Goal: Contribute content: Contribute content

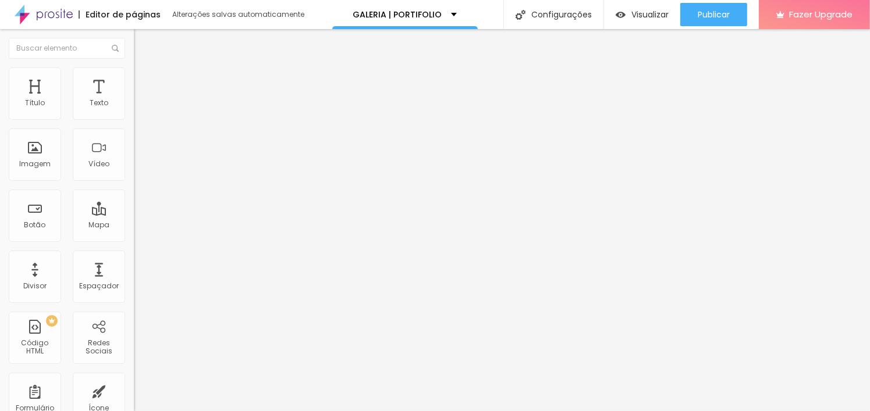
click at [134, 182] on span "Original" at bounding box center [148, 177] width 28 height 10
click at [134, 189] on span "Cinema" at bounding box center [148, 184] width 29 height 10
click at [134, 199] on div "Padrão 4:3" at bounding box center [201, 195] width 134 height 7
click at [134, 207] on span "Quadrado" at bounding box center [153, 202] width 38 height 10
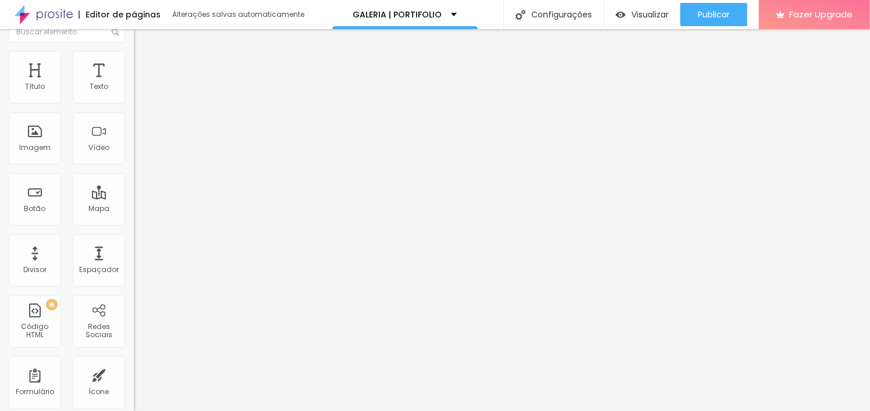
click at [134, 244] on div at bounding box center [201, 240] width 134 height 7
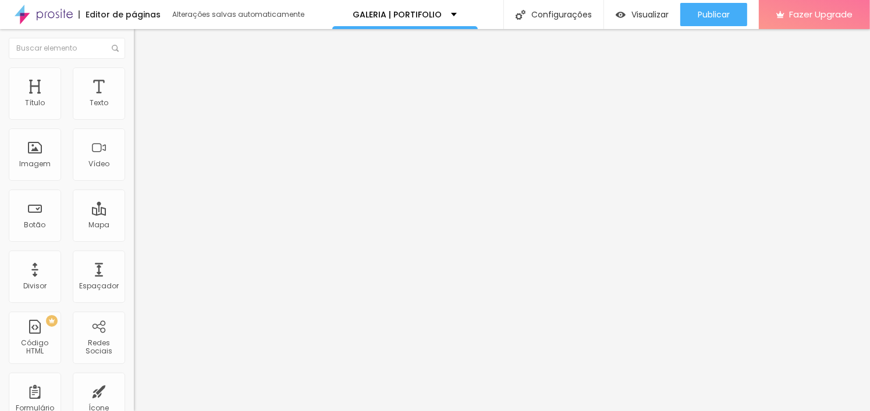
click at [144, 79] on span "Estilo" at bounding box center [153, 75] width 18 height 10
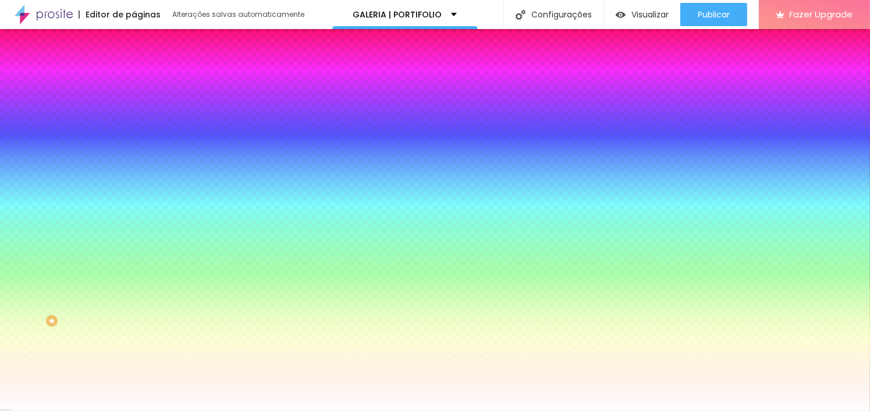
click at [134, 67] on li "Conteúdo" at bounding box center [201, 62] width 134 height 12
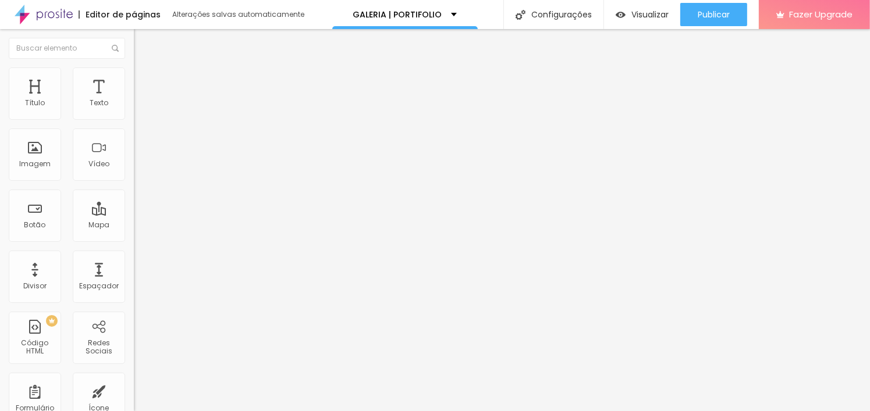
click at [134, 47] on button "Editar Coluna" at bounding box center [201, 42] width 134 height 27
click at [143, 44] on div "Editar Coluna" at bounding box center [179, 42] width 72 height 9
click at [134, 100] on span "Adicionar imagem" at bounding box center [171, 95] width 75 height 10
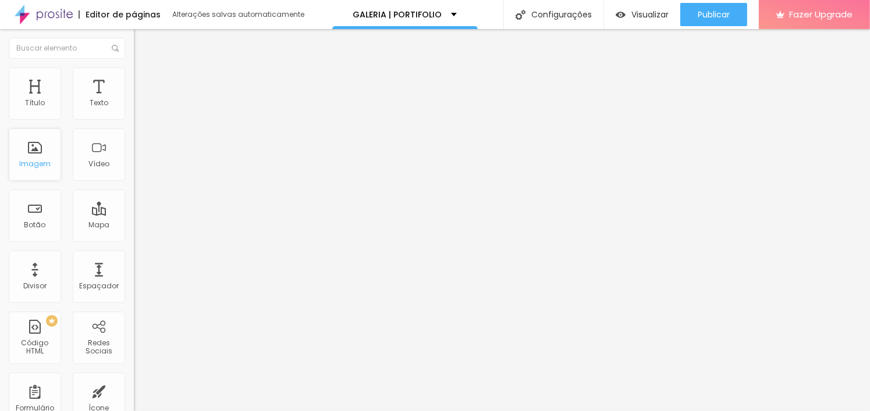
click at [48, 147] on div "Imagem" at bounding box center [35, 155] width 52 height 52
click at [134, 100] on span "Adicionar imagem" at bounding box center [171, 95] width 75 height 10
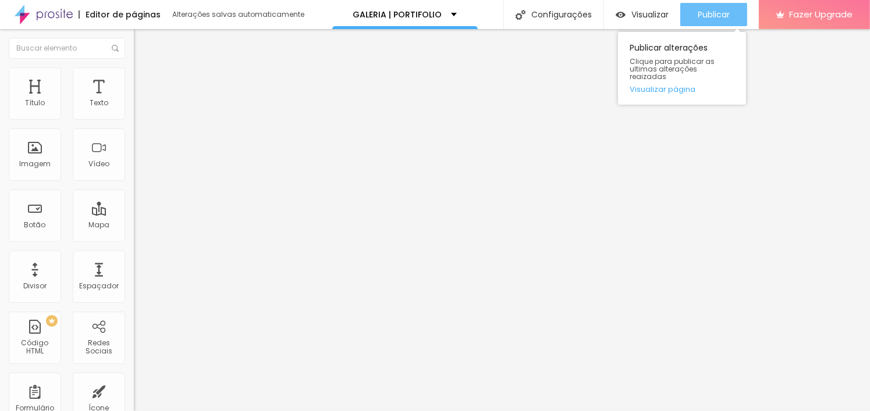
click at [713, 10] on span "Publicar" at bounding box center [714, 14] width 32 height 9
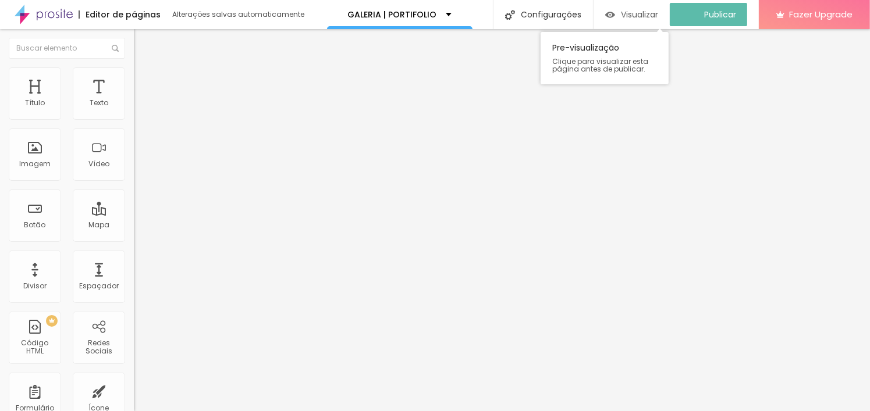
click at [632, 18] on span "Visualizar" at bounding box center [639, 14] width 37 height 9
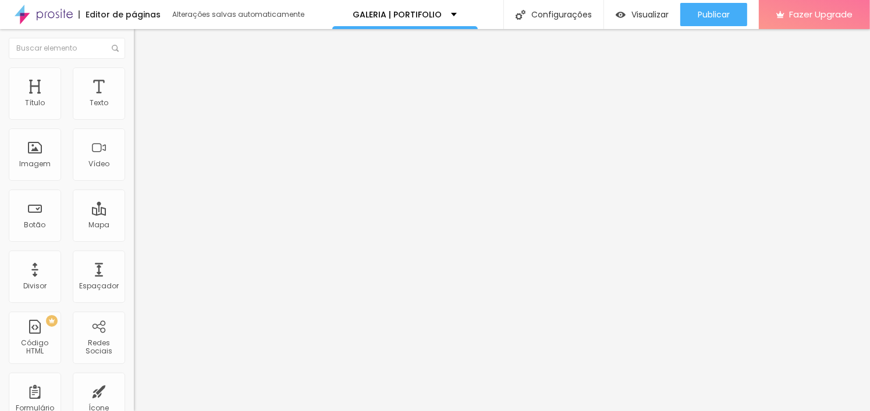
click at [134, 147] on img at bounding box center [138, 143] width 8 height 8
click at [134, 166] on img at bounding box center [138, 162] width 8 height 8
click at [134, 182] on span "Original" at bounding box center [148, 177] width 28 height 10
click at [134, 189] on span "Cinema" at bounding box center [148, 184] width 29 height 10
click at [134, 182] on span "16:9 Cinema" at bounding box center [156, 177] width 44 height 10
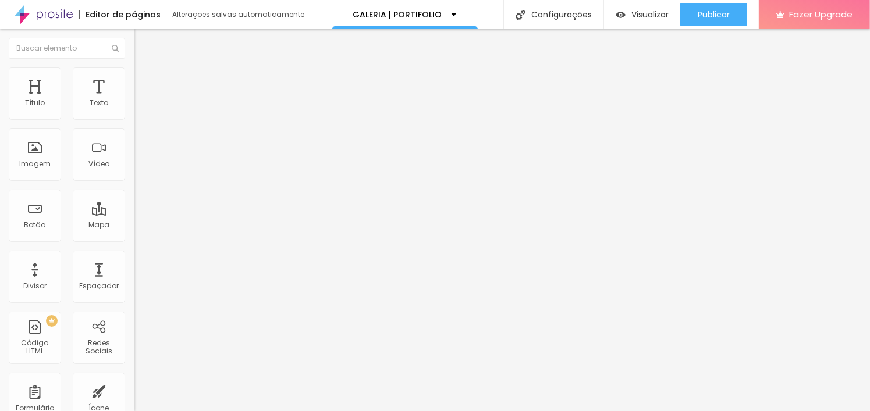
click at [134, 100] on span "Adicionar imagem" at bounding box center [171, 95] width 75 height 10
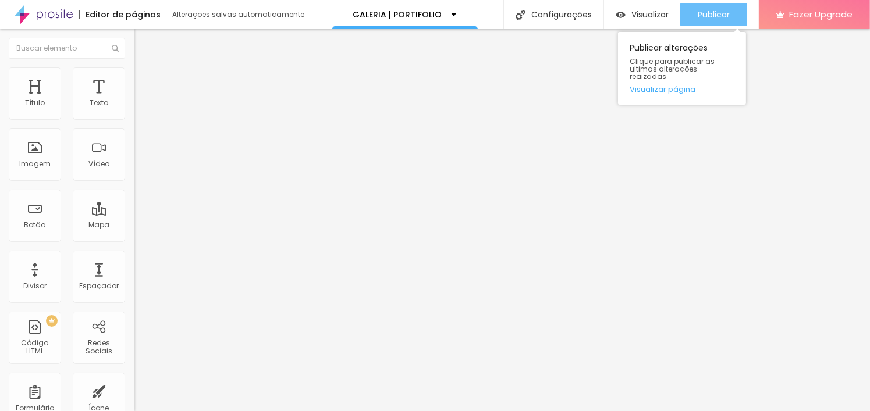
click at [712, 20] on div "Publicar" at bounding box center [714, 14] width 32 height 23
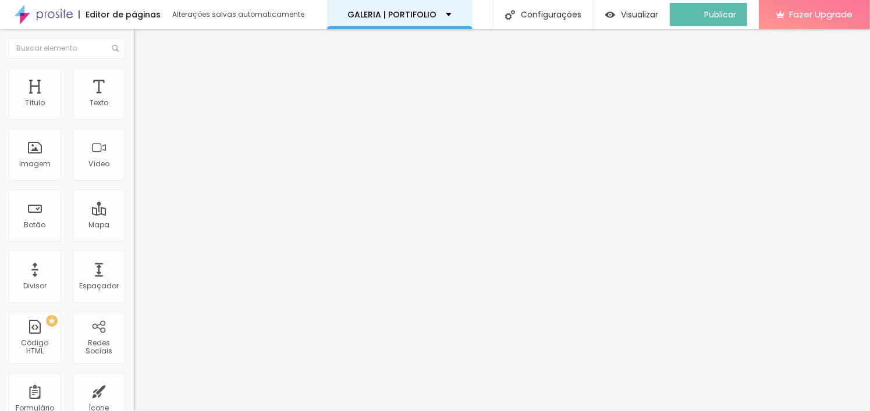
click at [428, 10] on p "GALERIA | PORTIFOLIO" at bounding box center [392, 14] width 89 height 8
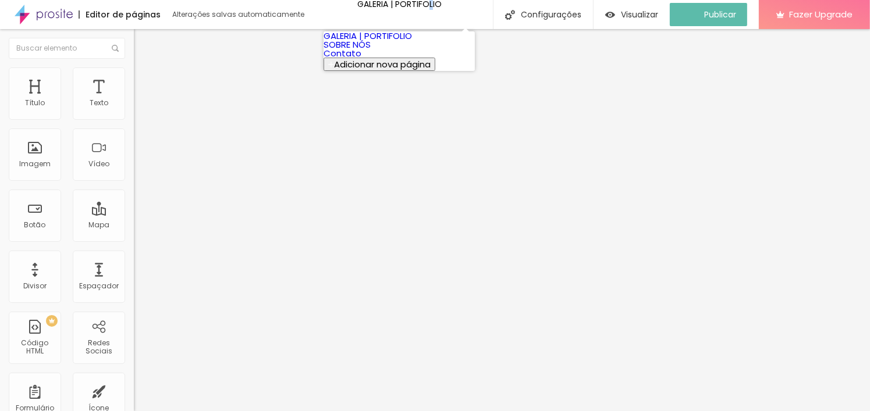
click at [361, 59] on link "Contato" at bounding box center [343, 53] width 38 height 12
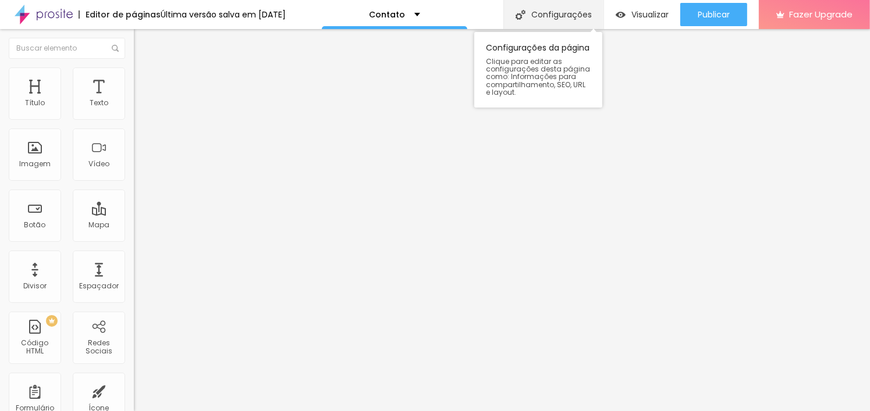
click at [560, 13] on div "Configurações" at bounding box center [553, 14] width 100 height 29
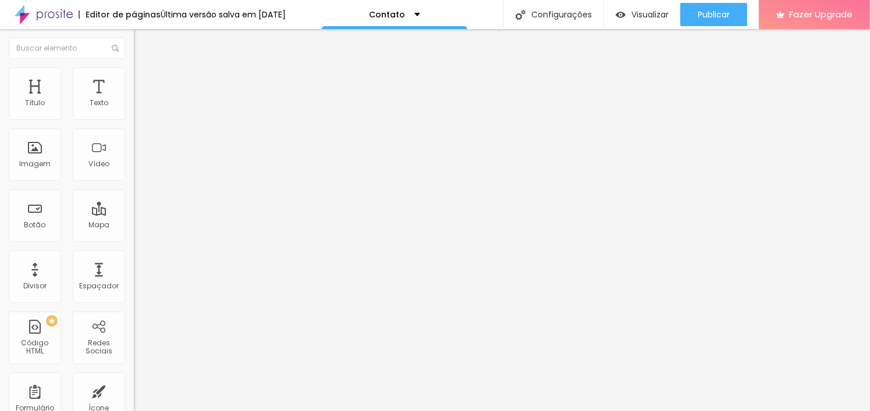
type input "/"
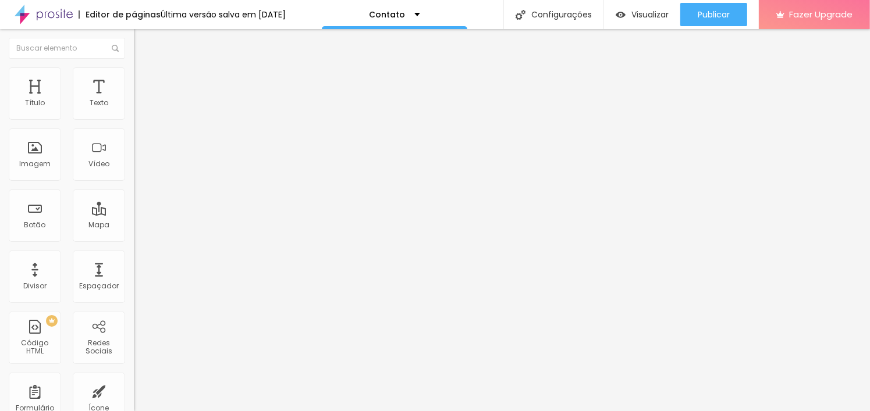
drag, startPoint x: 438, startPoint y: 123, endPoint x: 461, endPoint y: 150, distance: 35.9
type input "/C"
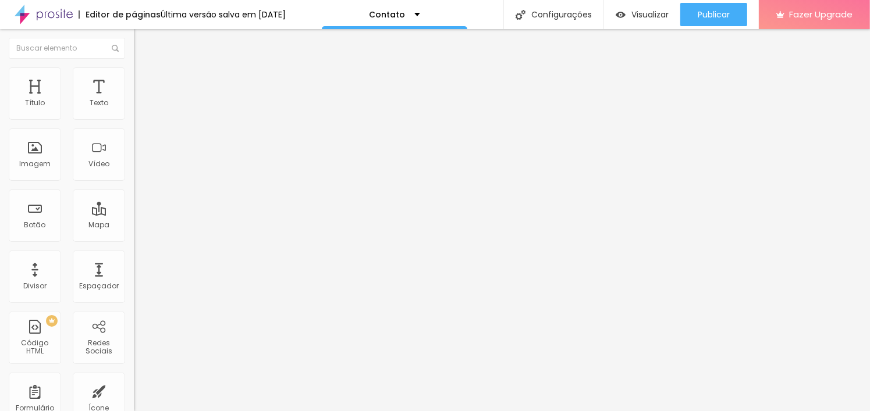
type input "/contato"
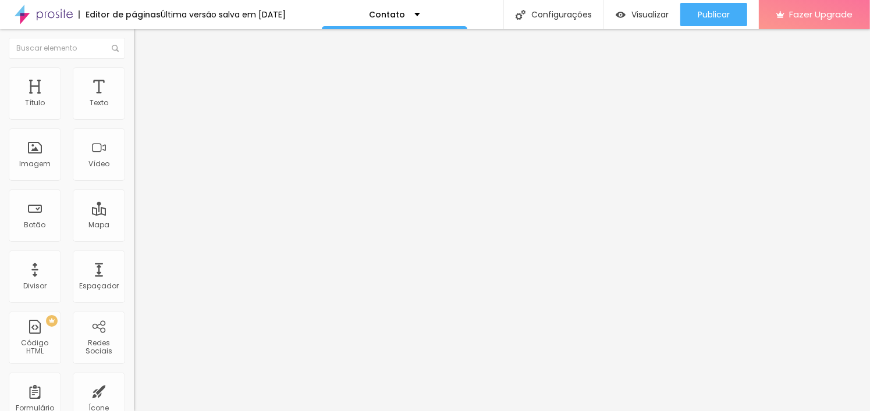
type input "CONTATO"
drag, startPoint x: 635, startPoint y: 369, endPoint x: 642, endPoint y: 374, distance: 8.4
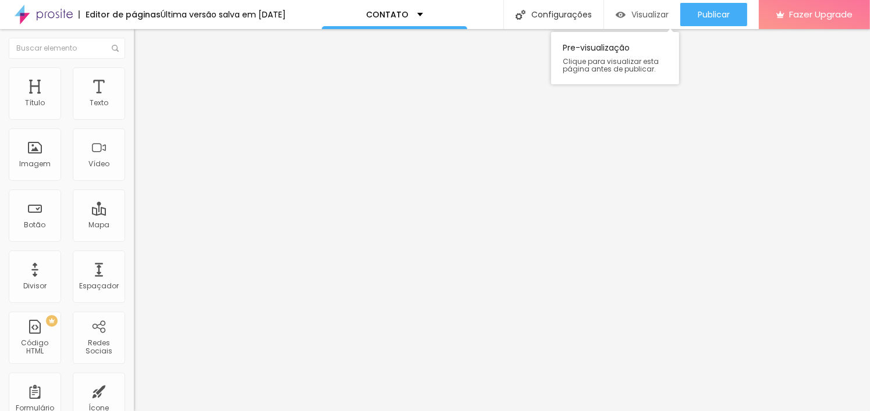
click at [655, 13] on span "Visualizar" at bounding box center [649, 14] width 37 height 9
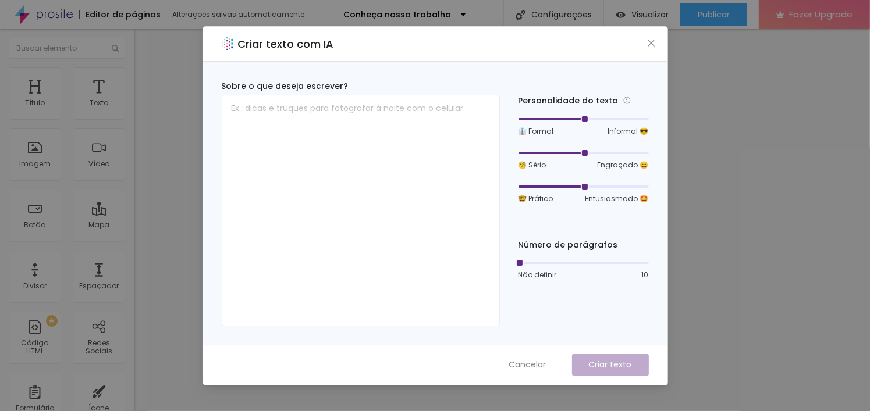
click at [353, 43] on div "Criar texto com IA" at bounding box center [435, 44] width 464 height 35
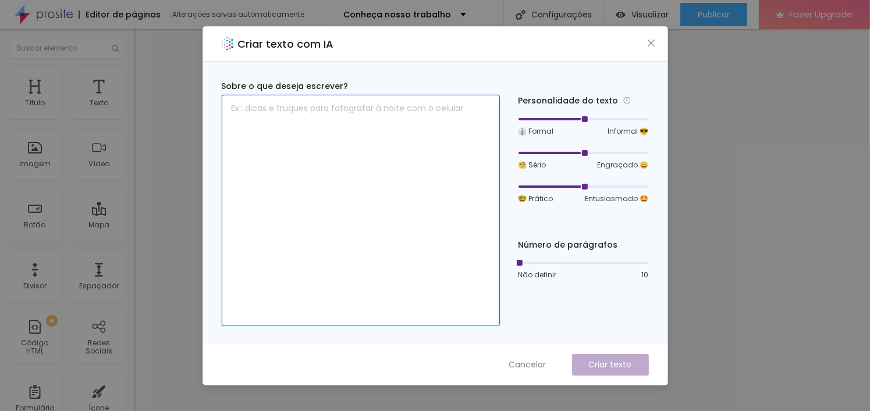
click at [388, 151] on textarea at bounding box center [361, 211] width 278 height 232
type textarea "S"
type textarea "F"
type textarea "A"
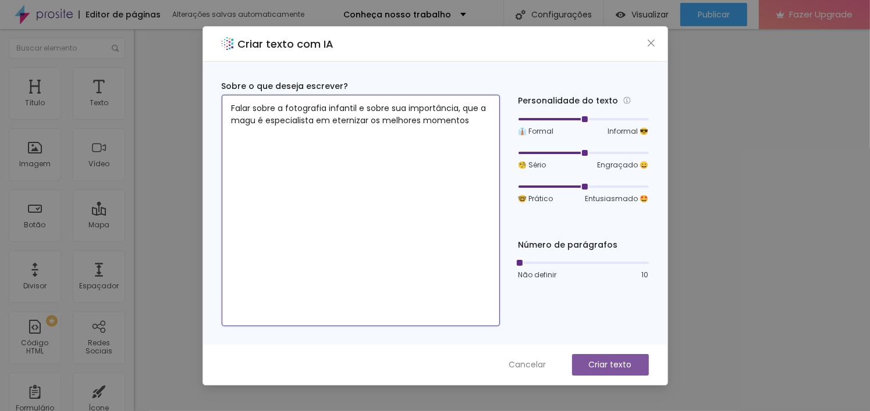
type textarea "Falar sobre a fotografia infantil e sobre sua importância, que a magu é especia…"
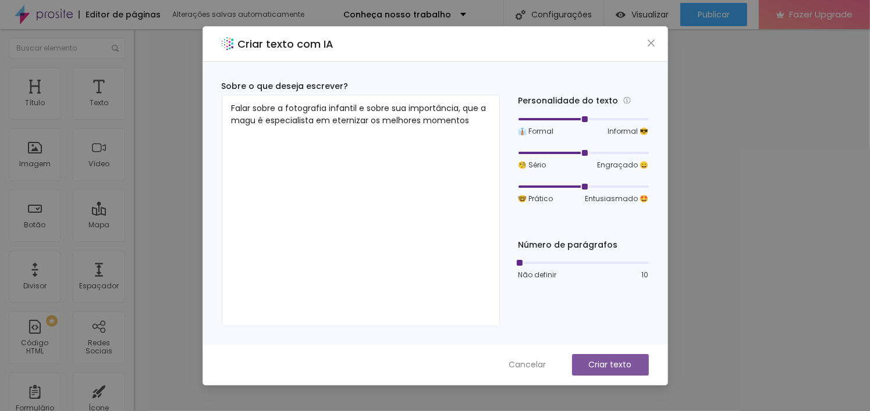
click at [598, 372] on button "Criar texto" at bounding box center [610, 365] width 77 height 22
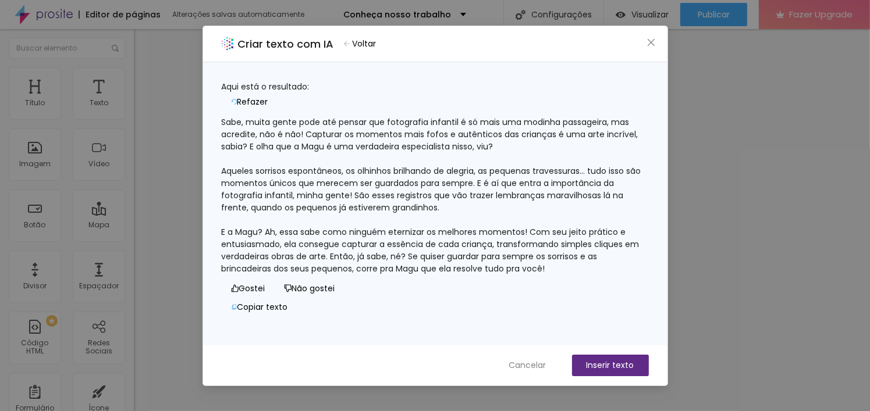
click at [551, 139] on div "Sabe, muita gente pode até pensar que fotografia infantil é só mais uma modinha…" at bounding box center [435, 195] width 427 height 159
click at [268, 96] on span "Refazer" at bounding box center [252, 102] width 31 height 12
click at [639, 264] on div "Sabe, muita gente pode até pensar que fotografia infantil é só mais uma modinha…" at bounding box center [435, 195] width 427 height 159
click at [626, 266] on div "Sabe, muita gente pode até pensar que fotografia infantil é só mais uma modinha…" at bounding box center [435, 195] width 427 height 159
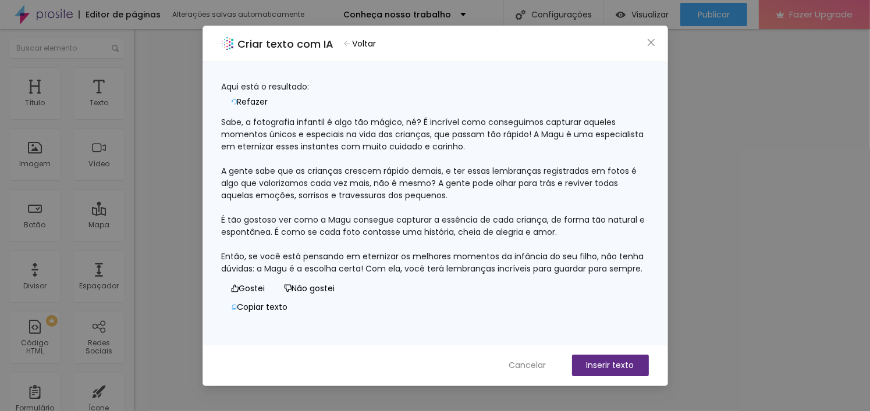
click at [358, 39] on button "Voltar" at bounding box center [360, 43] width 43 height 17
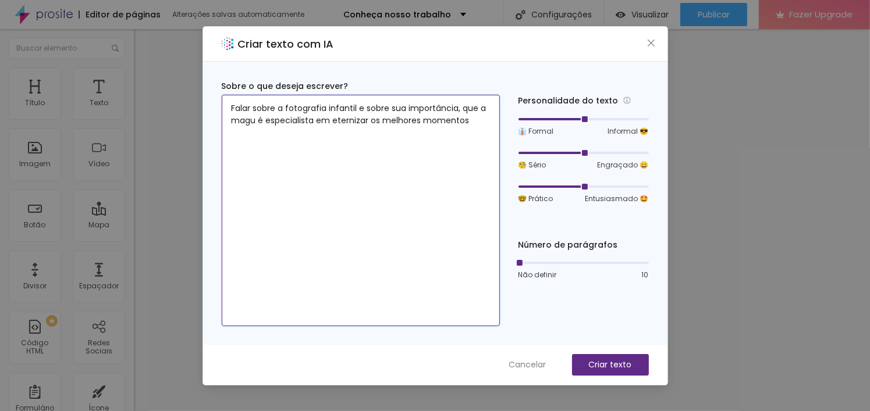
click at [421, 138] on textarea "Falar sobre a fotografia infantil e sobre sua importância, que a magu é especia…" at bounding box center [361, 211] width 278 height 232
click at [468, 137] on textarea "Falar sobre a fotografia infantil e sobre sua importância, que a magu é especia…" at bounding box center [361, 211] width 278 height 232
click at [472, 125] on textarea "Falar sobre a fotografia infantil e sobre sua importância, que a magu é especia…" at bounding box center [361, 211] width 278 height 232
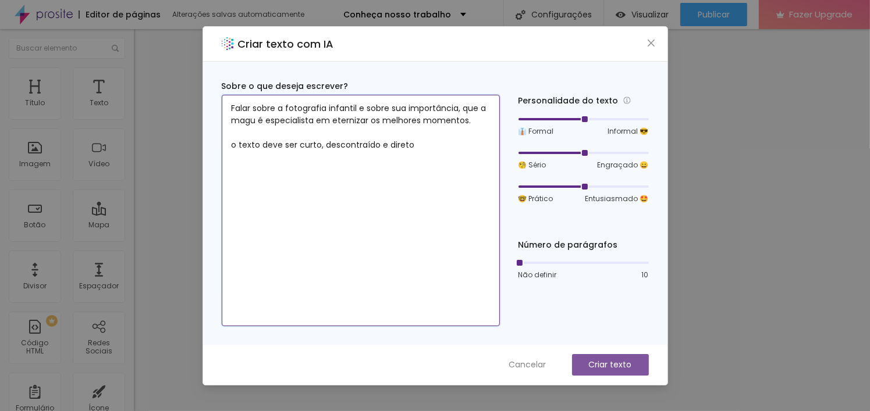
type textarea "Falar sobre a fotografia infantil e sobre sua importância, que a magu é especia…"
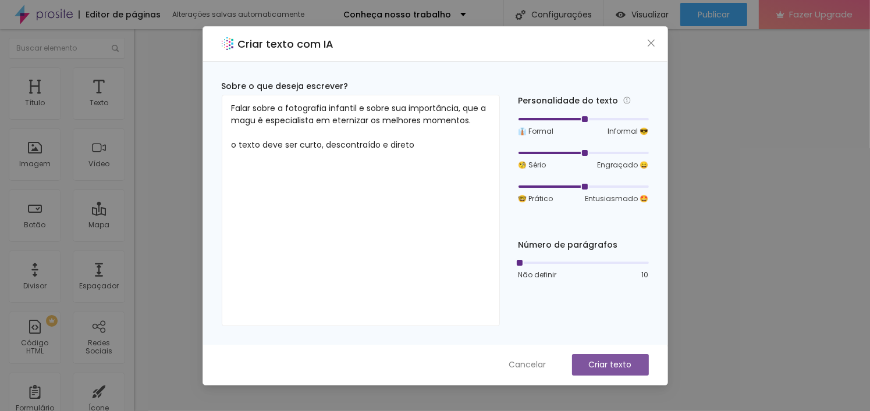
click at [589, 363] on p "Criar texto" at bounding box center [610, 365] width 43 height 12
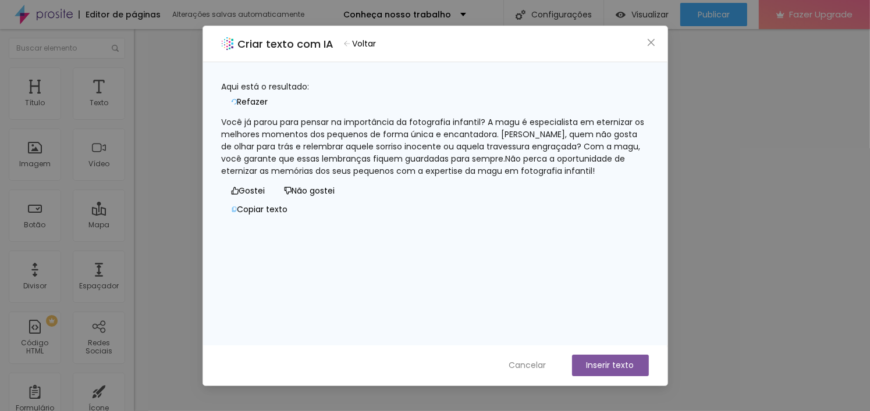
click at [499, 116] on div "Você já parou para pensar na importância da fotografia infantil? A magu é espec…" at bounding box center [435, 146] width 427 height 61
drag, startPoint x: 471, startPoint y: 119, endPoint x: 496, endPoint y: 120, distance: 25.6
click at [496, 120] on div "Você já parou para pensar na importância da fotografia infantil? A magu é espec…" at bounding box center [435, 146] width 427 height 61
click at [289, 201] on button "Não gostei" at bounding box center [310, 191] width 70 height 19
click at [399, 177] on div "Você já parou para pensar na importância da fotografia infantil? A magu é espec…" at bounding box center [435, 146] width 427 height 61
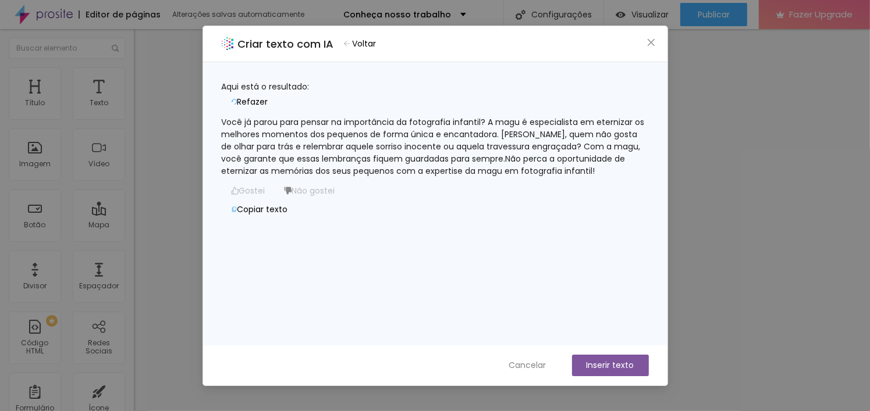
click at [335, 177] on div "Você já parou para pensar na importância da fotografia infantil? A magu é espec…" at bounding box center [435, 146] width 427 height 61
drag, startPoint x: 285, startPoint y: 165, endPoint x: 293, endPoint y: 176, distance: 14.5
click at [286, 165] on div "Você já parou para pensar na importância da fotografia infantil? A magu é espec…" at bounding box center [435, 146] width 427 height 61
click at [295, 176] on div "Você já parou para pensar na importância da fotografia infantil? A magu é espec…" at bounding box center [435, 146] width 427 height 61
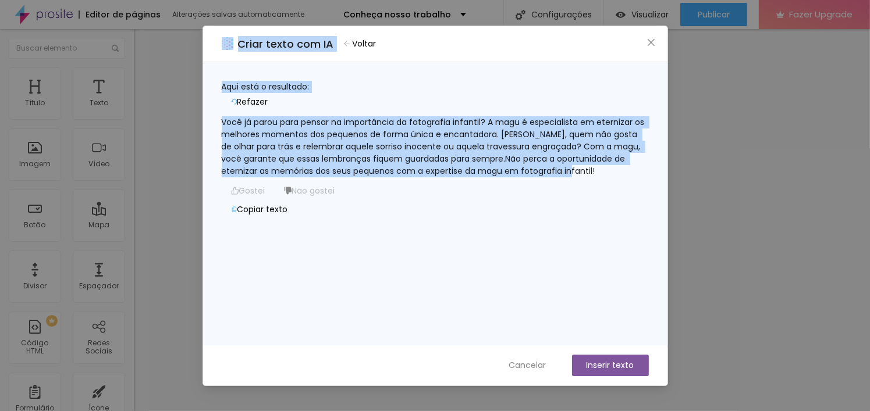
drag, startPoint x: 244, startPoint y: 179, endPoint x: 177, endPoint y: 179, distance: 66.9
click at [177, 179] on div "Criar texto com IA Voltar Aqui está o resultado: Refazer Você já parou para pen…" at bounding box center [435, 205] width 870 height 411
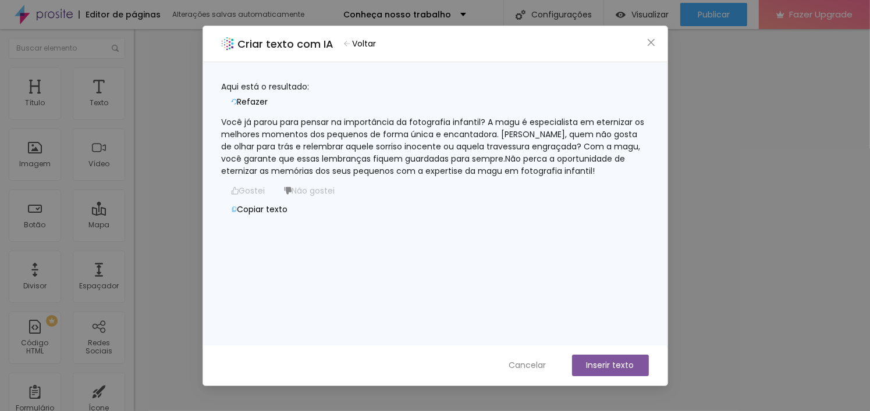
click at [173, 180] on div "Criar texto com IA Voltar Aqui está o resultado: Refazer Você já parou para pen…" at bounding box center [435, 205] width 870 height 411
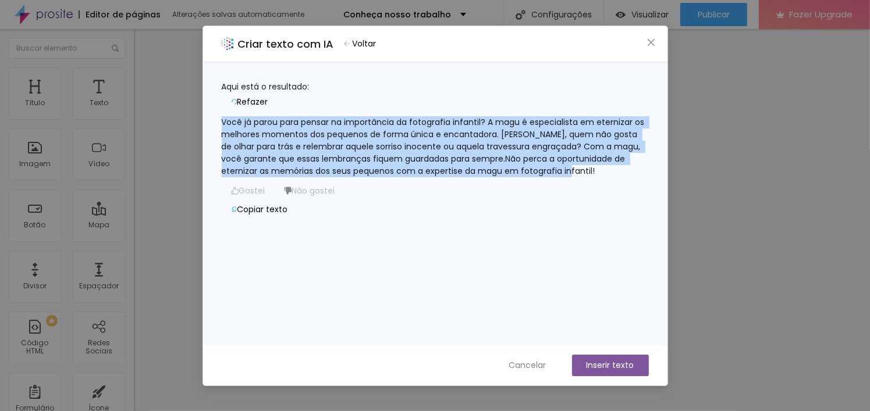
drag, startPoint x: 351, startPoint y: 191, endPoint x: 219, endPoint y: 121, distance: 149.4
click at [219, 121] on div "Aqui está o resultado: Refazer Você já parou para pensar na importância da foto…" at bounding box center [435, 203] width 464 height 283
copy div "Você já parou para pensar na importância da fotografia infantil? A magu é espec…"
click at [543, 370] on span "Cancelar" at bounding box center [527, 366] width 37 height 12
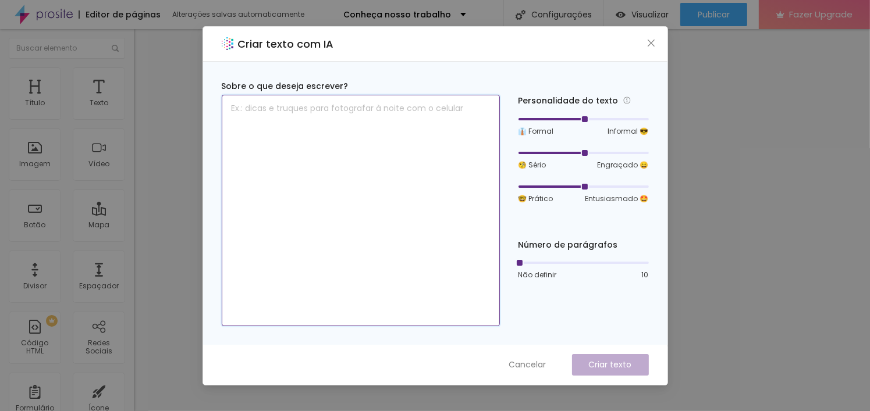
click at [372, 195] on textarea at bounding box center [361, 211] width 278 height 232
paste textarea "Não perca a oportunidade de eternizar as memórias dos seus pequenos com a exper…"
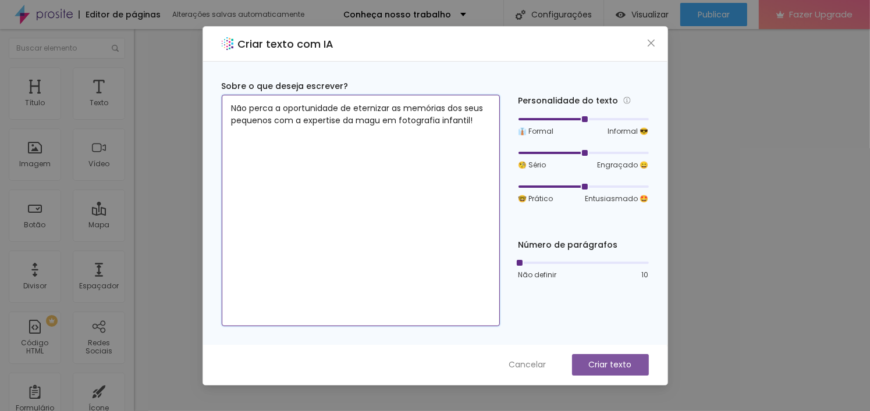
click at [0, 39] on html "Editor de páginas Alterações salvas automaticamente Conheça nosso trabalho Conf…" at bounding box center [435, 205] width 870 height 411
type textarea "Não perca a chance de garantir registros incriveis"
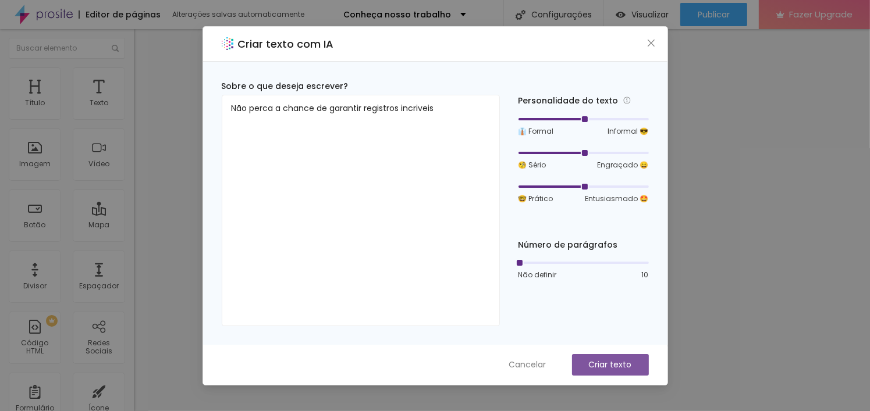
click at [600, 369] on p "Criar texto" at bounding box center [610, 365] width 43 height 12
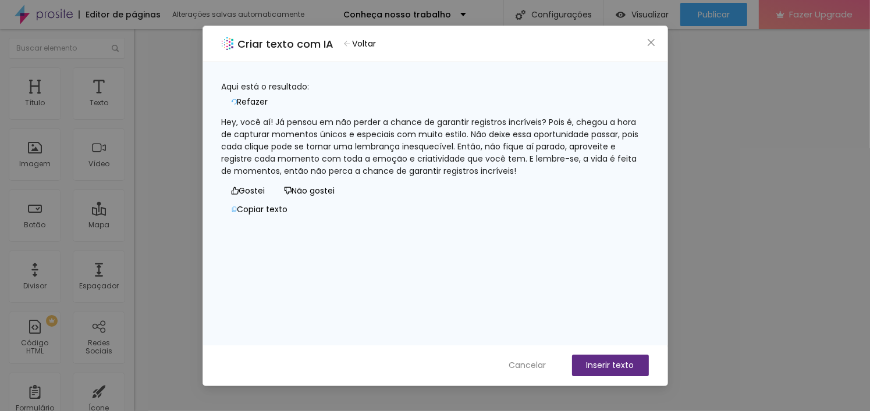
click at [372, 42] on span "Voltar" at bounding box center [365, 44] width 24 height 12
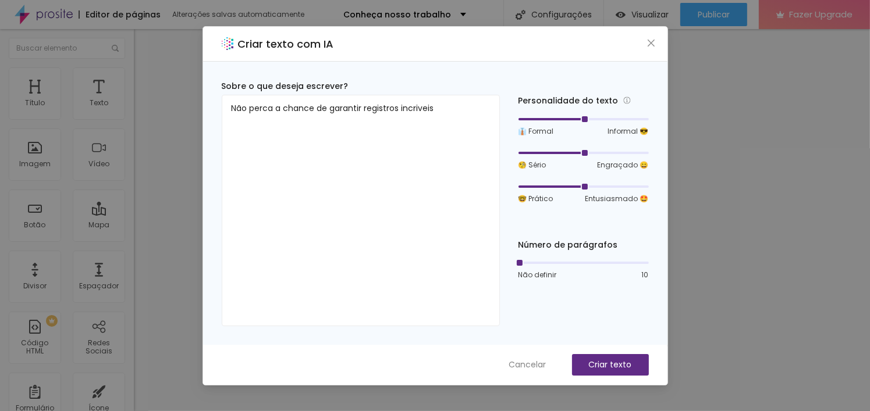
click at [518, 172] on div "👔 Formal Informal 😎 🧐 Sério Engraçado 😄 🤓 Prático Entusiasmado 🤩" at bounding box center [583, 160] width 130 height 90
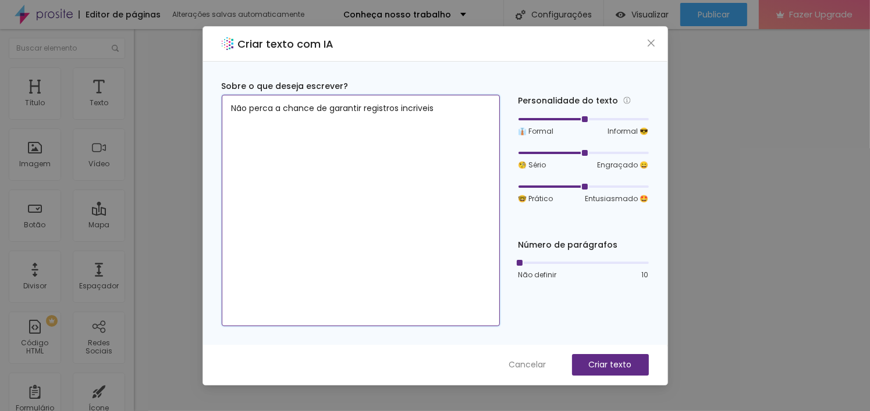
click at [496, 169] on textarea "Não perca a chance de garantir registros incriveis" at bounding box center [361, 211] width 278 height 232
type textarea "Não perca a chance de garantir registros incriveis texto com 2 linhas no máximo"
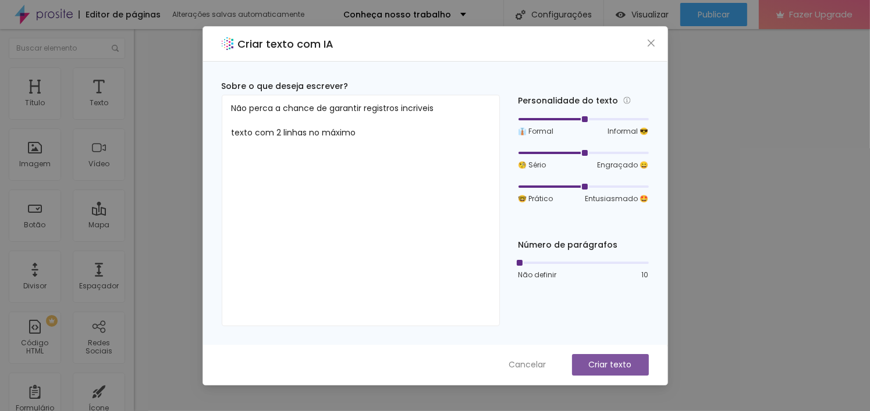
click at [605, 359] on p "Criar texto" at bounding box center [610, 365] width 43 height 12
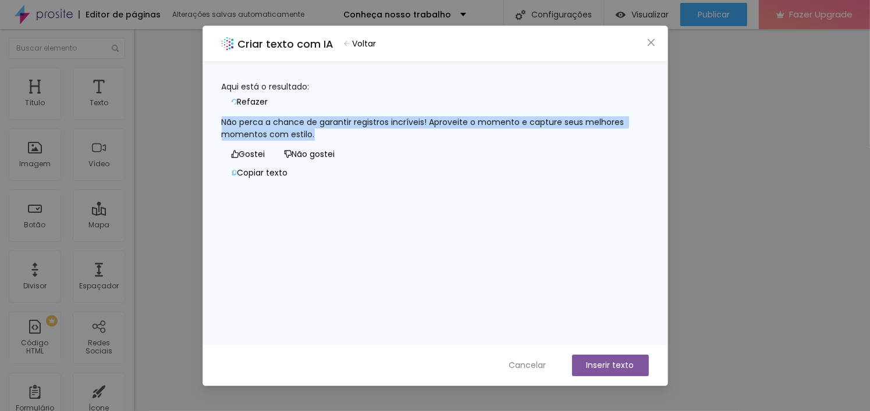
drag, startPoint x: 403, startPoint y: 140, endPoint x: 210, endPoint y: 116, distance: 194.1
click at [210, 116] on div "Aqui está o resultado: Refazer Não perca a chance de garantir registros incríve…" at bounding box center [435, 203] width 464 height 283
copy div "Não perca a chance de garantir registros incríveis! Aproveite o momento e captu…"
click at [652, 46] on icon "close" at bounding box center [650, 42] width 9 height 9
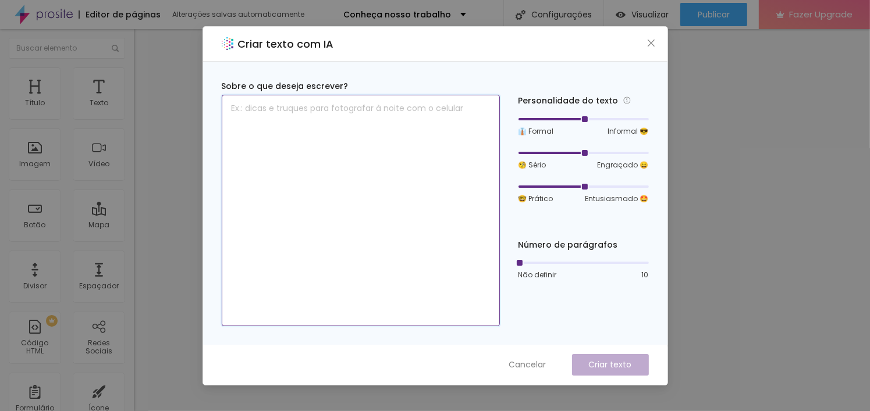
click at [382, 172] on textarea at bounding box center [361, 211] width 278 height 232
paste textarea "Não perca a chance de garantir registros incríveis! Aproveite o momento e captu…"
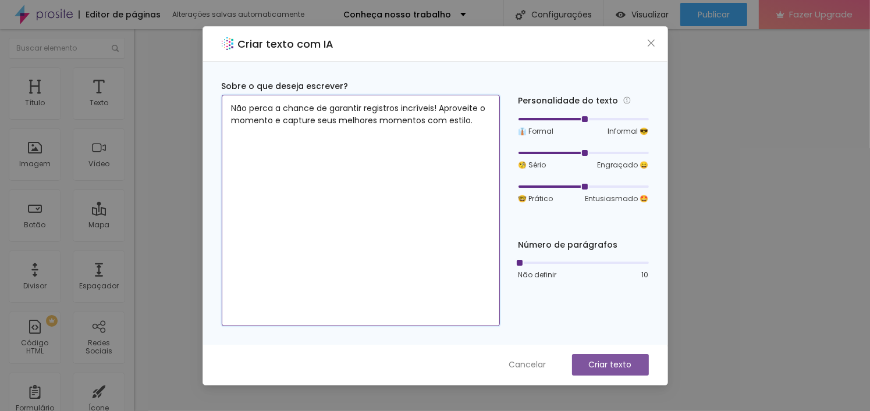
type textarea "Não perca a chance de garantir registros incríveis! Aproveite o momento e captu…"
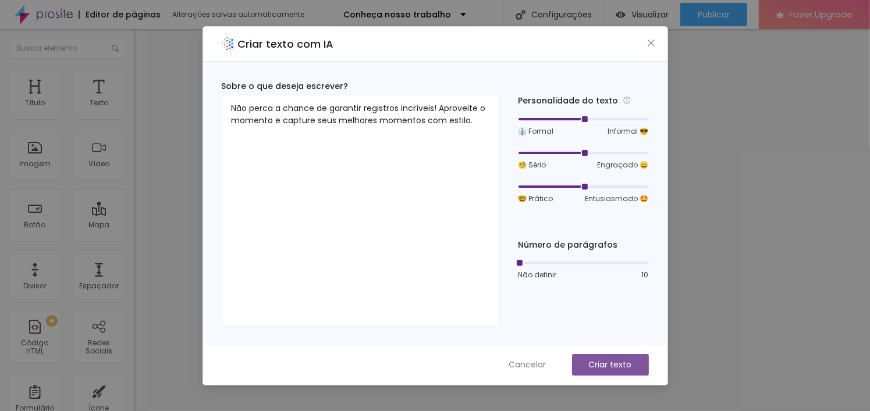
click at [624, 376] on div "Cancelar Criar texto" at bounding box center [435, 365] width 464 height 40
click at [502, 368] on button "Cancelar" at bounding box center [528, 365] width 61 height 22
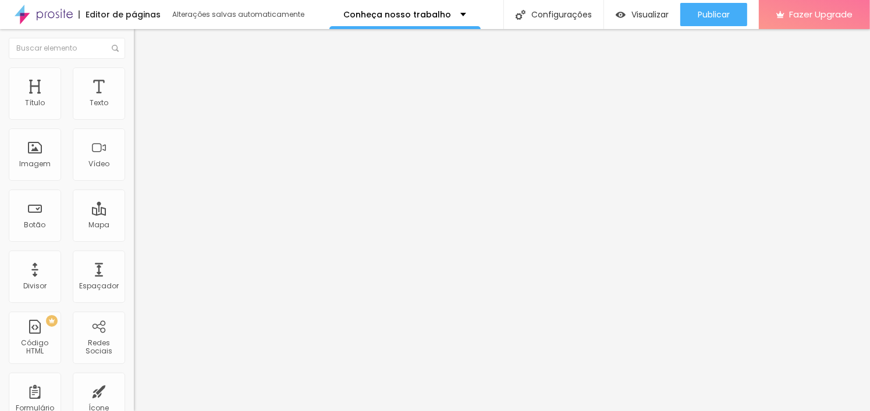
click at [134, 119] on span "Titulo 3" at bounding box center [150, 112] width 33 height 13
click at [134, 128] on div "Titulo 4 H4" at bounding box center [201, 124] width 134 height 8
click at [134, 136] on div "Titulo 5 H5" at bounding box center [201, 132] width 134 height 7
click at [134, 144] on div "Titulo 6 H6" at bounding box center [201, 140] width 134 height 7
click at [134, 118] on span "Titulo 3" at bounding box center [150, 113] width 33 height 10
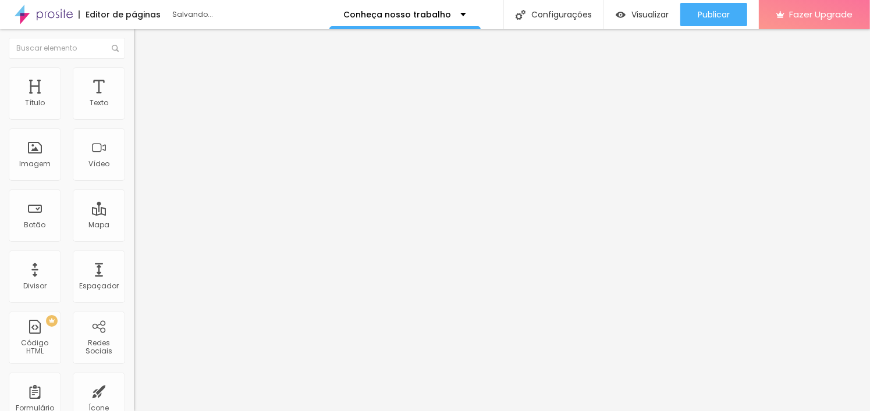
click at [134, 142] on ul "Titulo 1 H1 Titulo 2 H2 Titulo 3 H3 Titulo 4 H4 Titulo 5 H5 Titulo 6 H6" at bounding box center [201, 114] width 134 height 56
click at [134, 142] on div "Titulo 6 H6" at bounding box center [201, 138] width 134 height 7
click at [134, 176] on div "Tipografia Voltar ao padrão" at bounding box center [201, 160] width 134 height 33
click at [138, 161] on icon "button" at bounding box center [142, 156] width 8 height 8
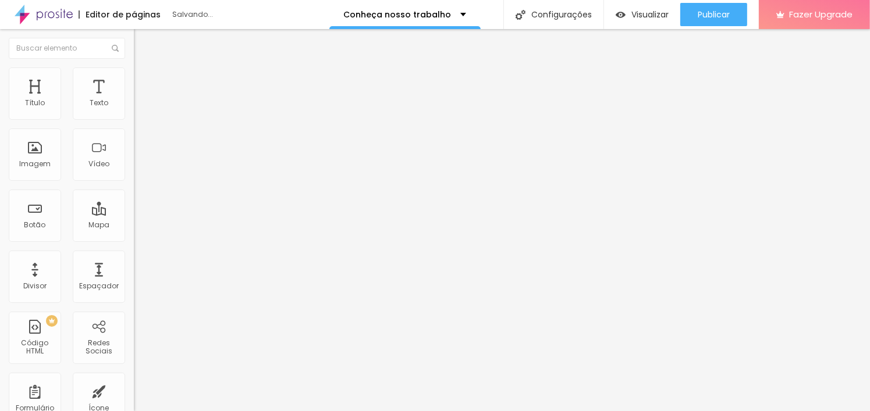
click at [134, 176] on button "button" at bounding box center [142, 170] width 16 height 12
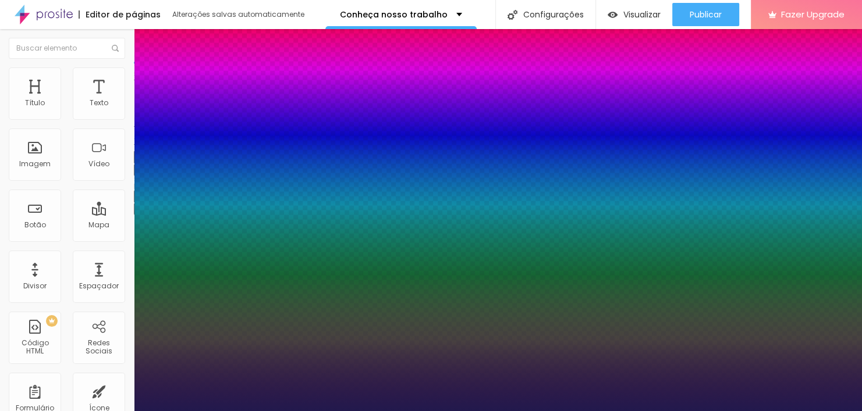
type input "1"
type input "18"
type input "1"
type input "26"
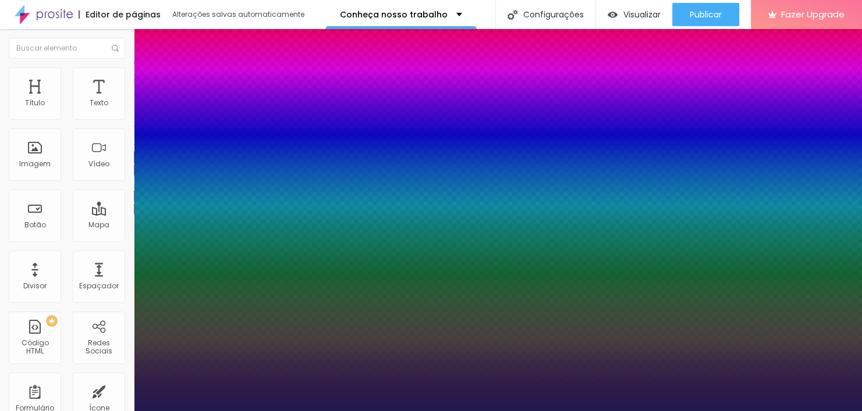
type input "26"
type input "1"
type input "29"
type input "1"
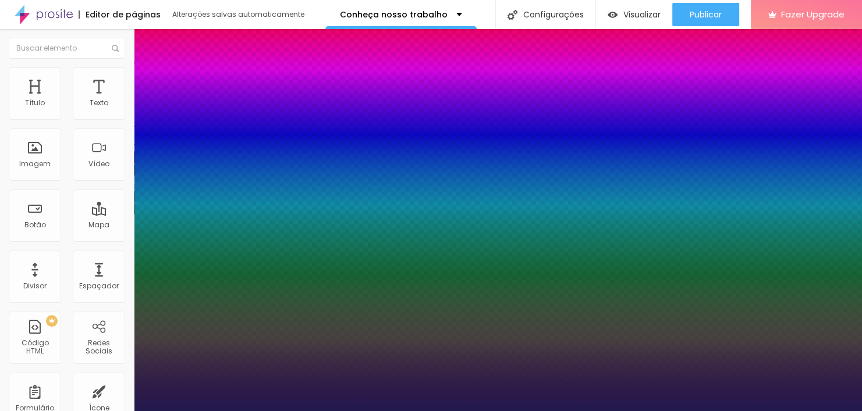
type input "33"
type input "1"
type input "34"
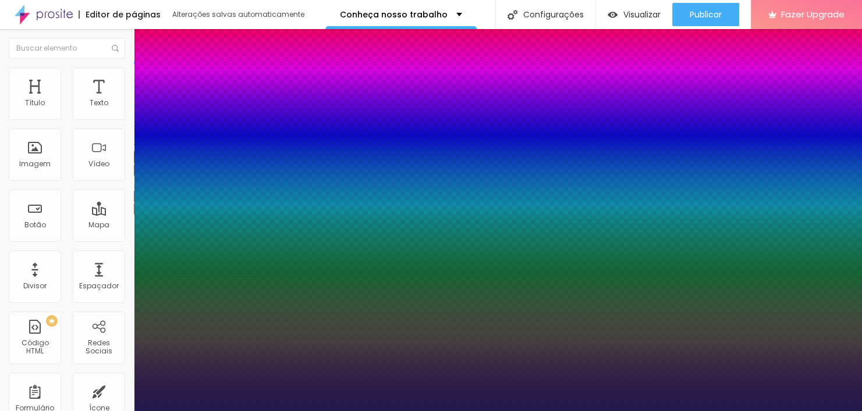
type input "1"
type input "33"
type input "1"
type input "32"
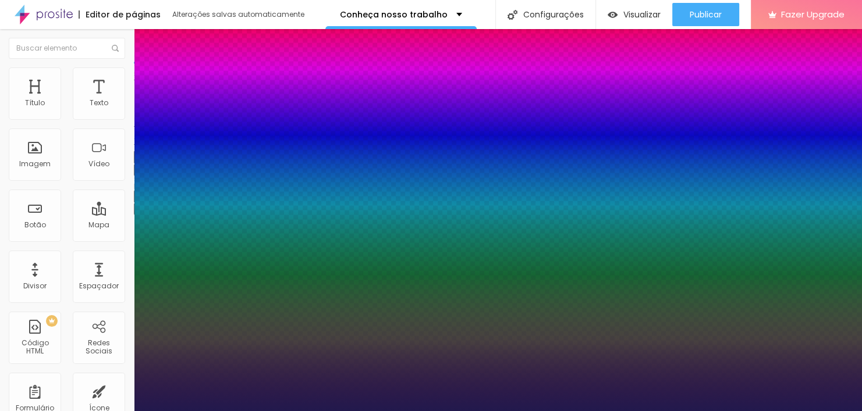
type input "32"
type input "1"
type input "30"
type input "1"
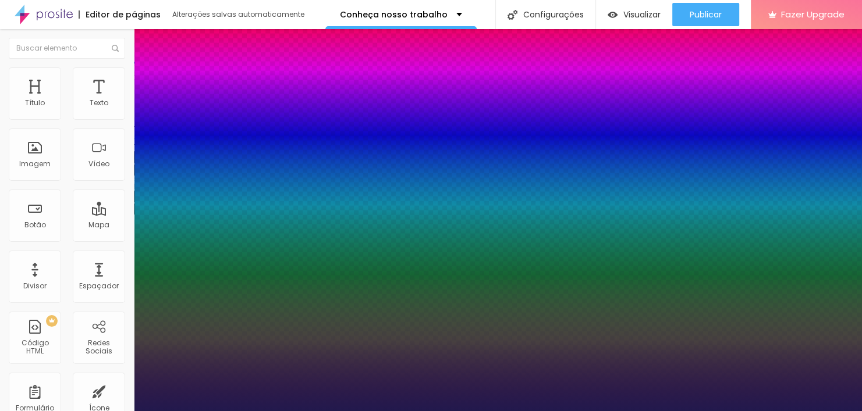
type input "28"
type input "1"
drag, startPoint x: 155, startPoint y: 331, endPoint x: 168, endPoint y: 332, distance: 12.9
type input "28"
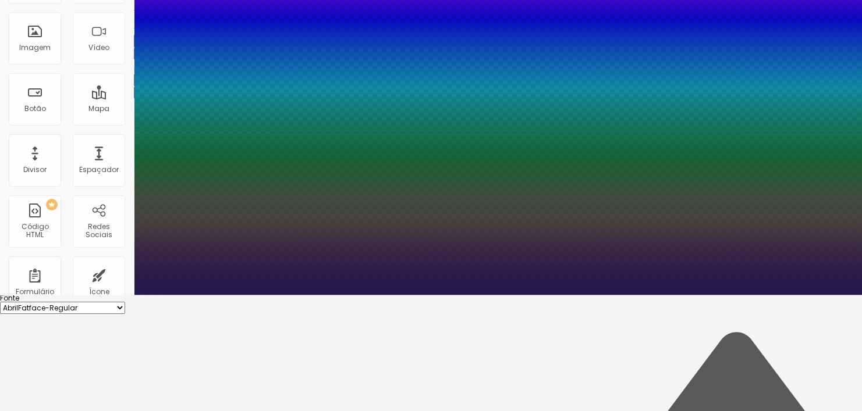
type input "1"
drag, startPoint x: 153, startPoint y: 271, endPoint x: 176, endPoint y: 269, distance: 22.7
type input "3.2"
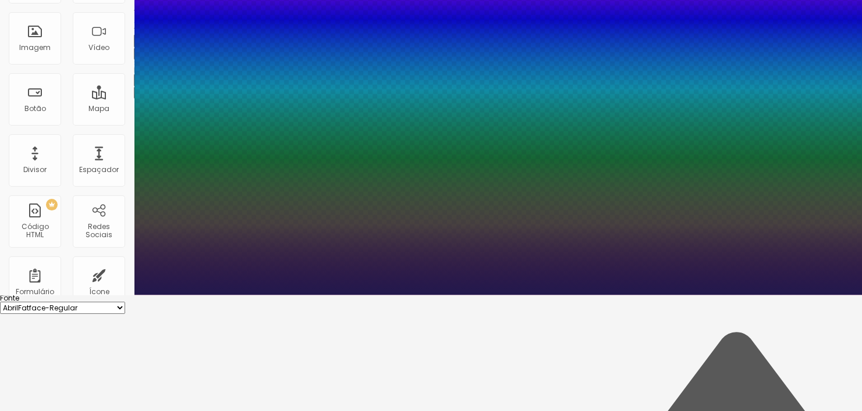
type input "1"
type input "4"
type input "1"
type input "3.5"
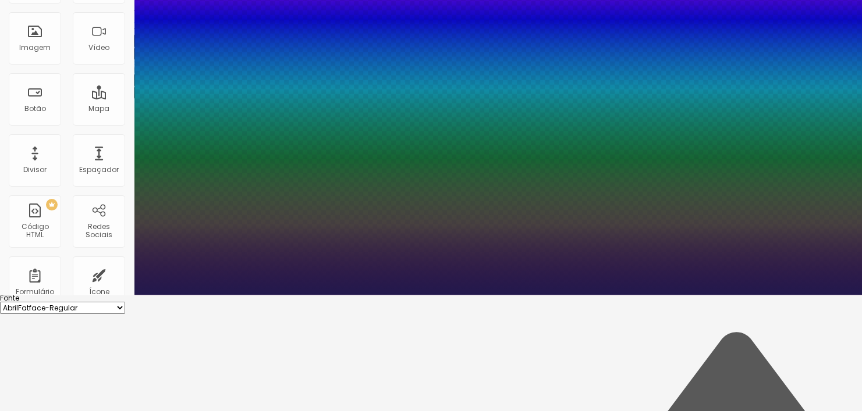
type input "3.5"
type input "1"
type input "3.7"
type input "1"
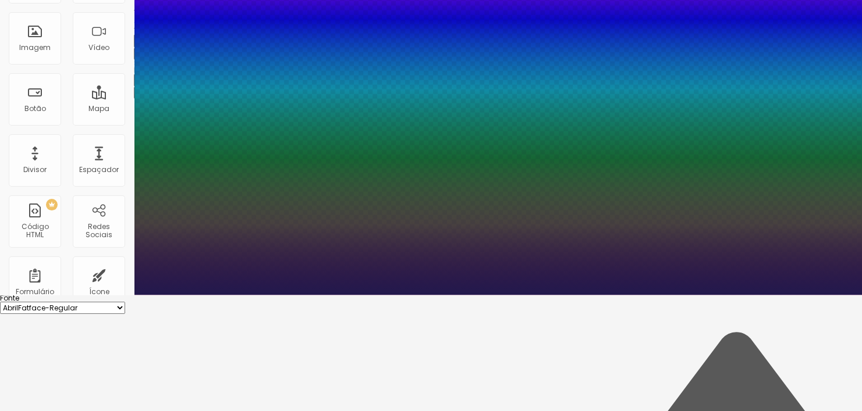
type input "4"
type input "1"
type input "4.4"
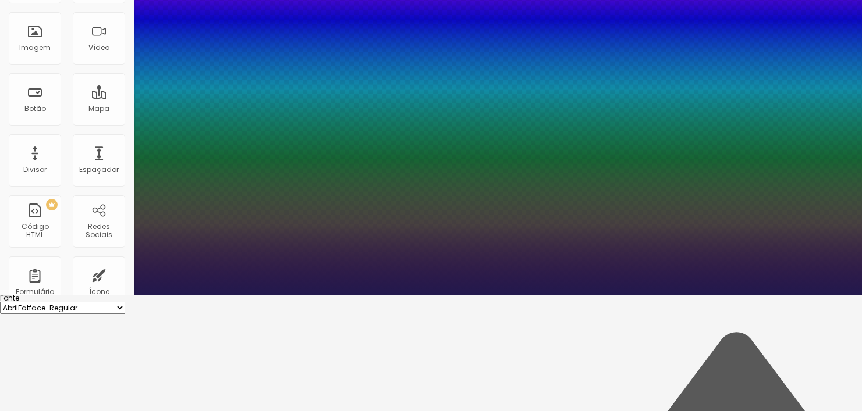
type input "1"
type input "4.6"
type input "1"
type input "4.7"
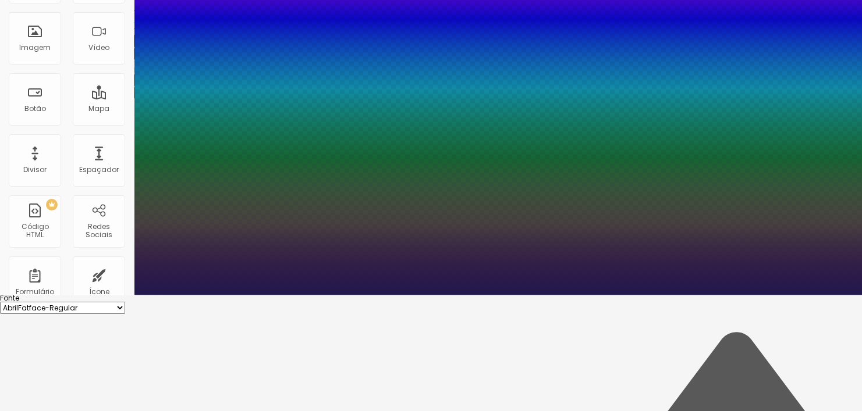
type input "4.7"
type input "1"
type input "4.8"
type input "1"
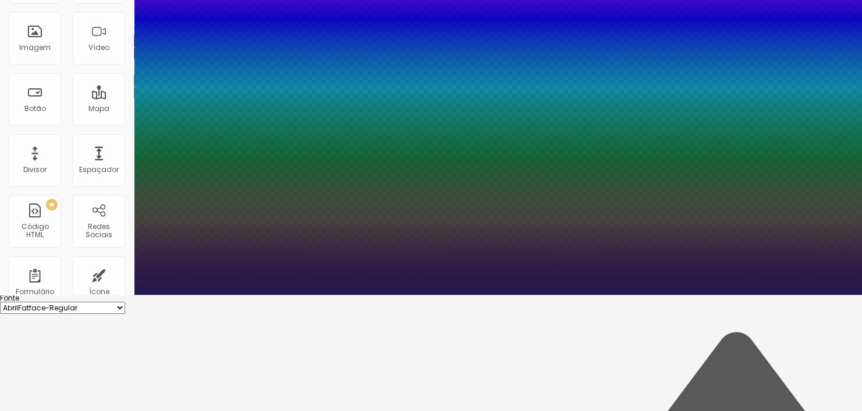
type input "3.9"
type input "1"
type input "3.7"
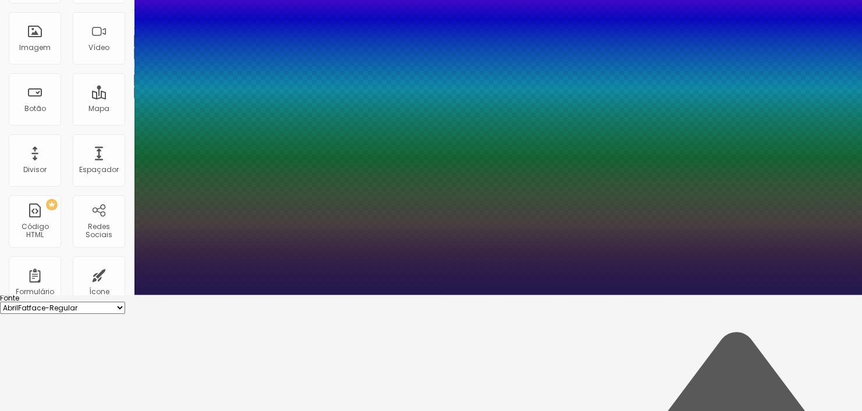
type input "1"
type input "3.6"
type input "1"
type input "3.4"
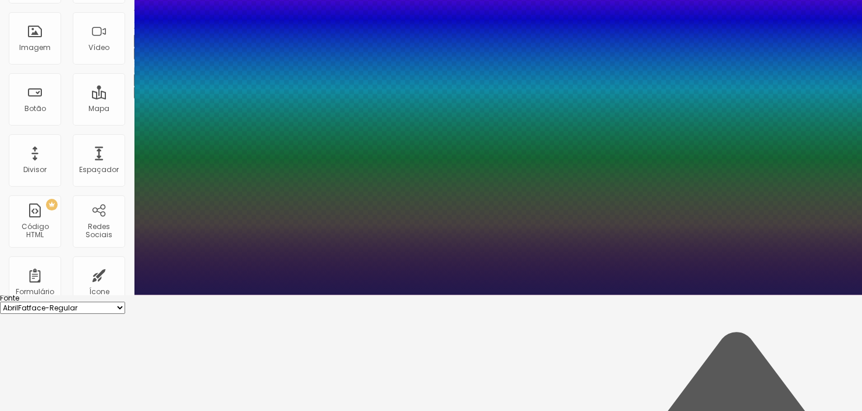
type input "3.4"
type input "1"
type input "3.2"
type input "1"
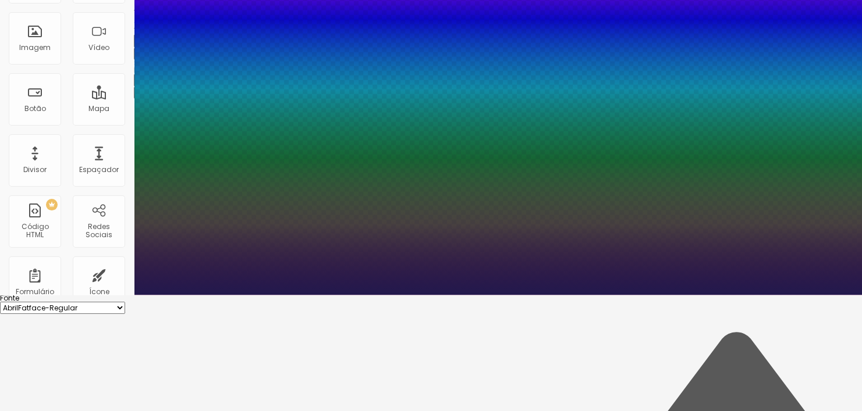
drag, startPoint x: 150, startPoint y: 239, endPoint x: 176, endPoint y: 243, distance: 27.1
type input "3.2"
type input "1"
type input "1.2"
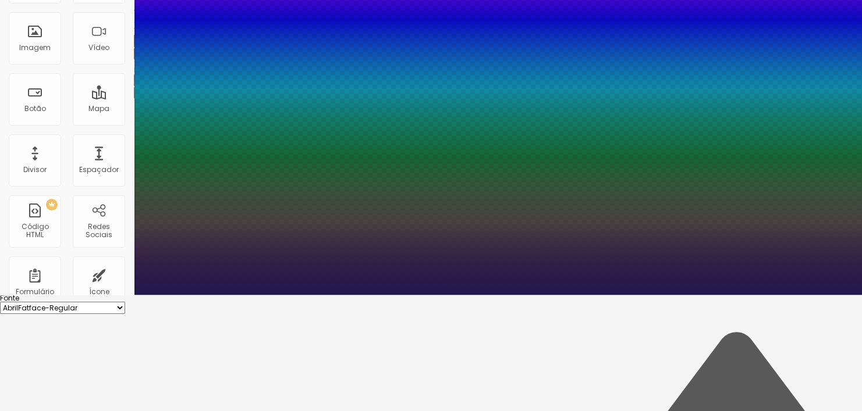
type input "1.2"
type input "1"
type input "1.1"
type input "1"
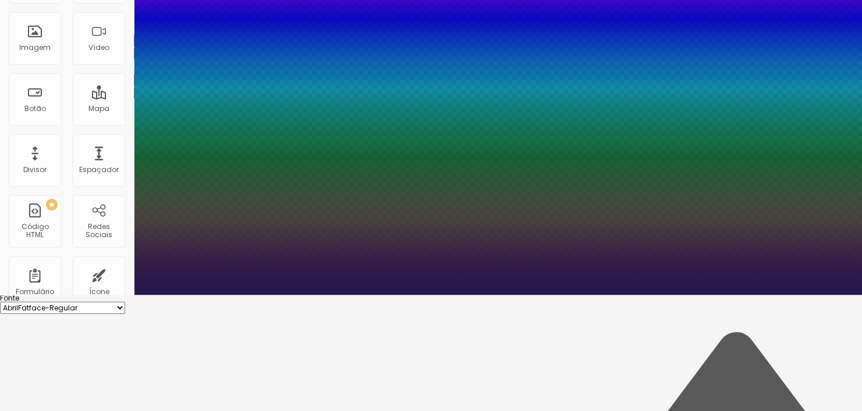
type input "1"
type input "0.9"
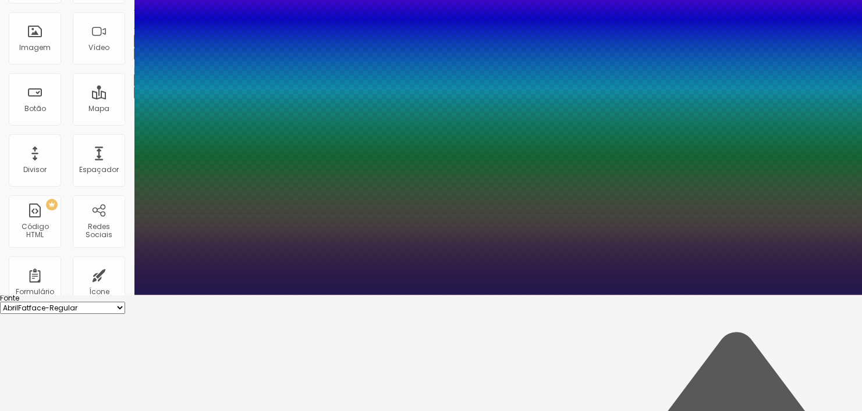
type input "1"
type input "0.8"
type input "1"
type input "0.7"
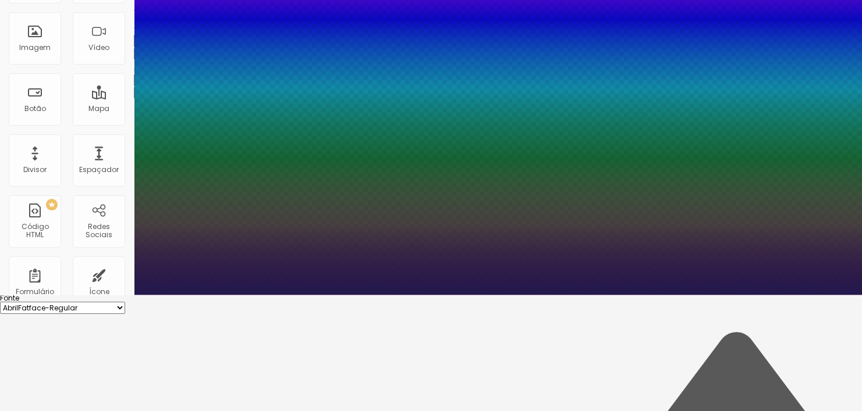
type input "0.7"
type input "1"
type input "0.6"
type input "1"
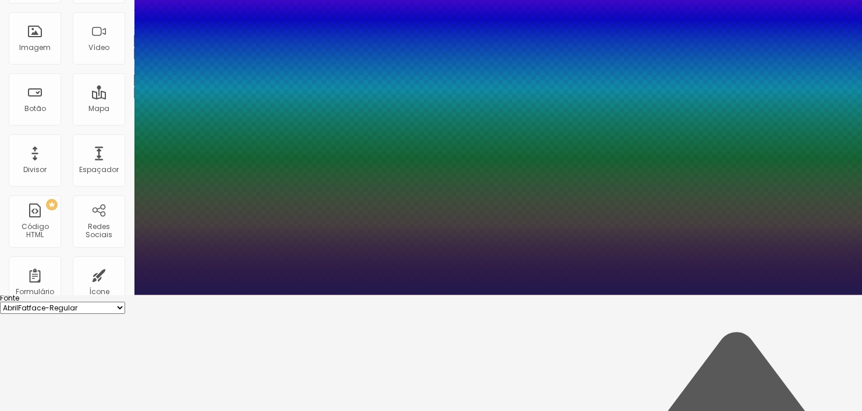
type input "0.7"
type input "1"
type input "0.8"
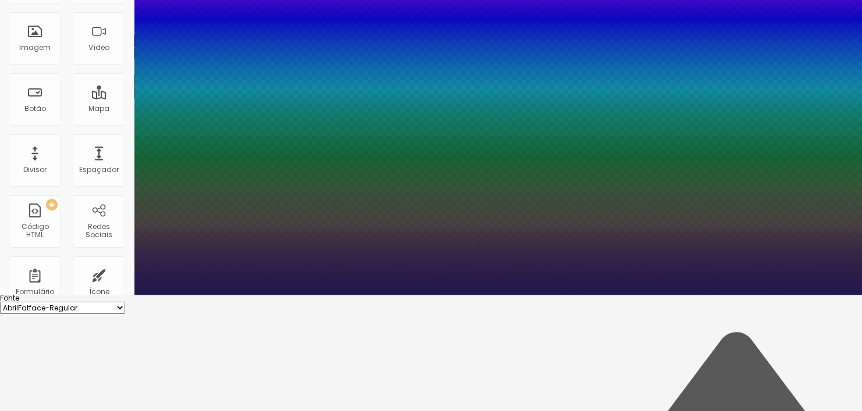
type input "1"
type input "1.1"
type input "1"
type input "1.2"
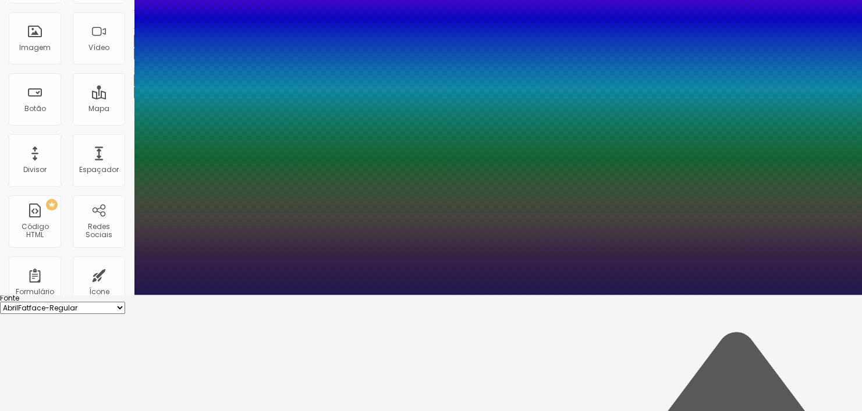
type input "1.2"
type input "1"
type input "1.3"
type input "1"
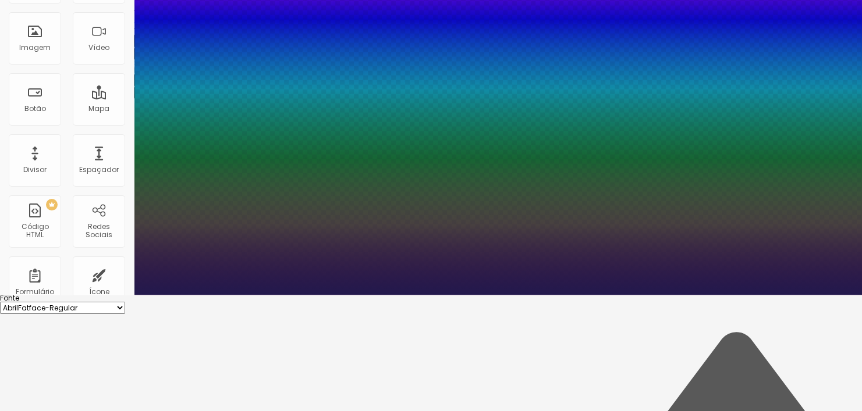
type input "1.4"
type input "1"
type input "1.5"
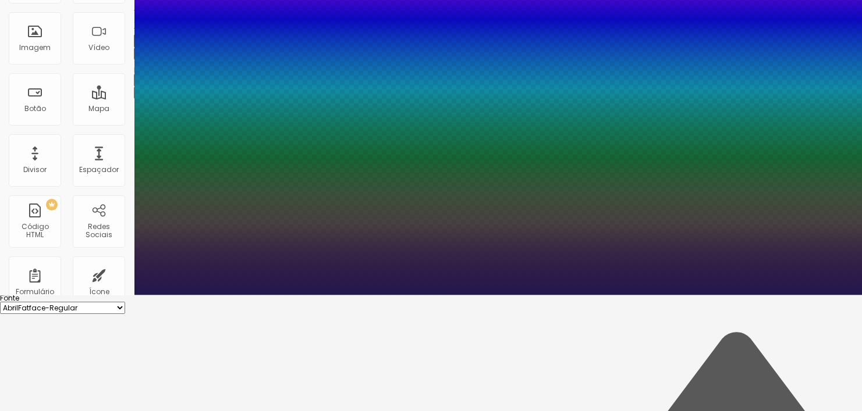
type input "1"
type input "1.6"
type input "1"
type input "1.5"
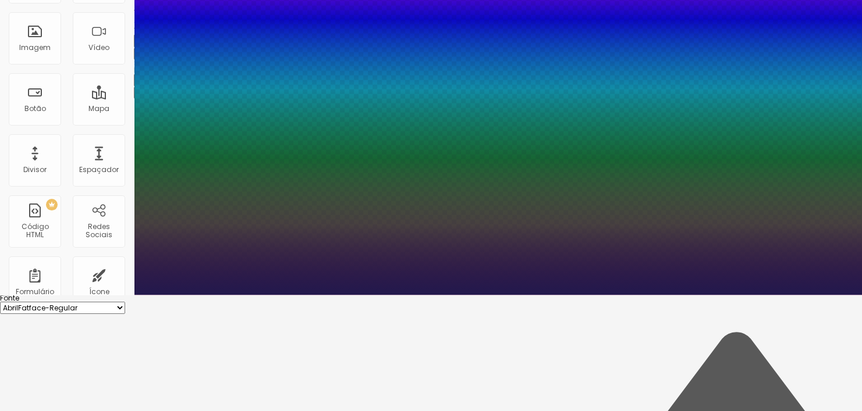
type input "1.5"
type input "1"
drag, startPoint x: 193, startPoint y: 291, endPoint x: 207, endPoint y: 291, distance: 14.0
type input "1.5"
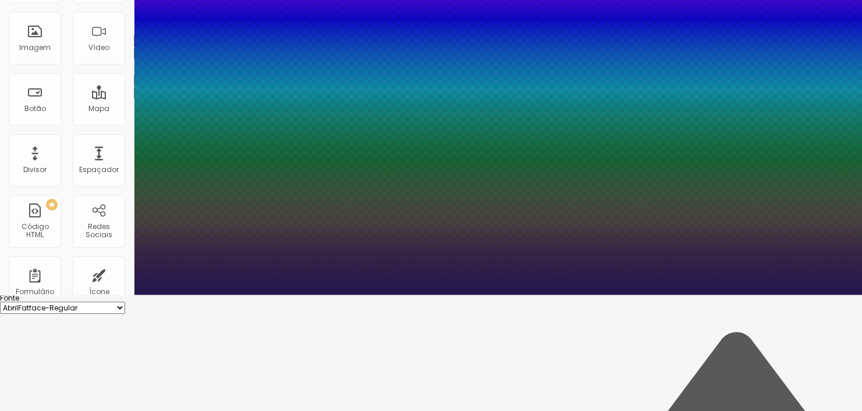
type input "1"
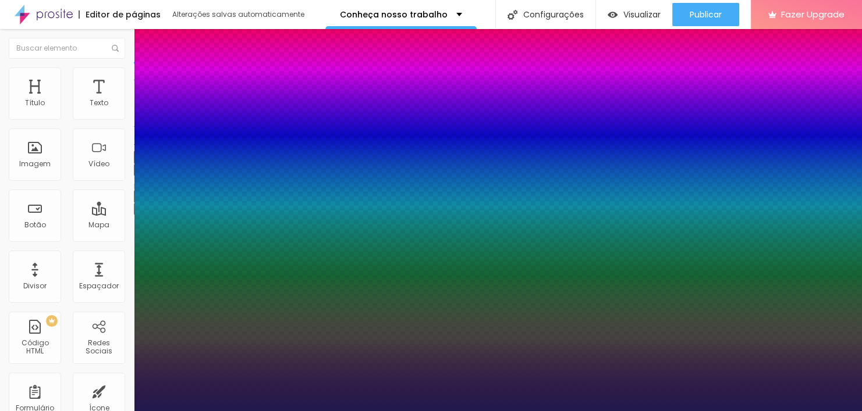
click at [486, 411] on div at bounding box center [431, 411] width 862 height 0
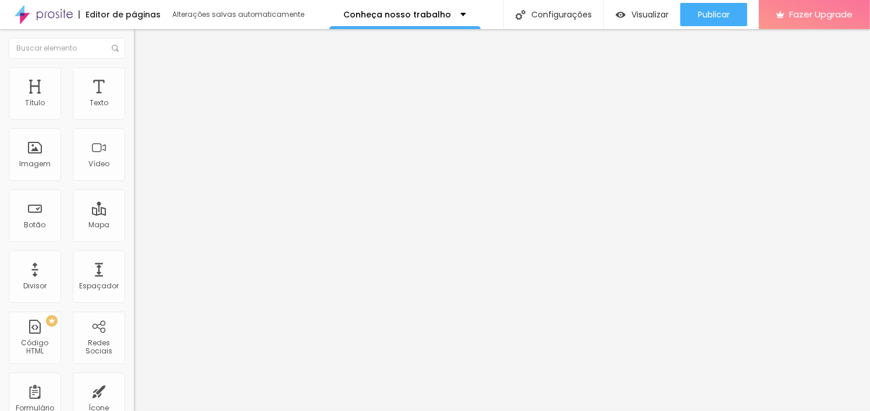
click at [134, 176] on button "button" at bounding box center [142, 170] width 16 height 12
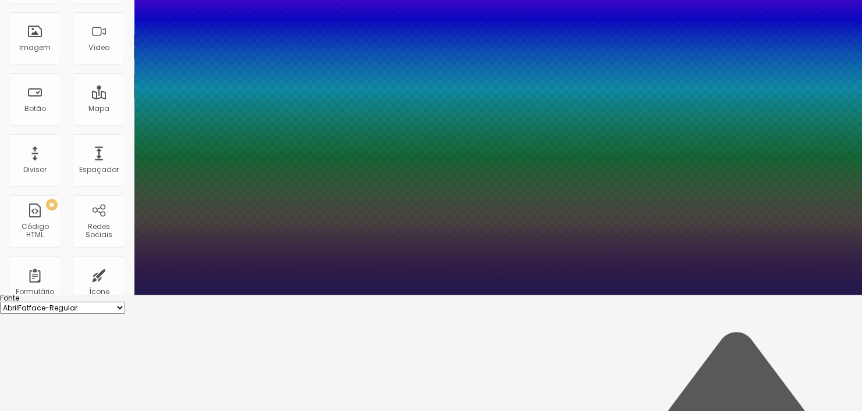
scroll to position [126, 0]
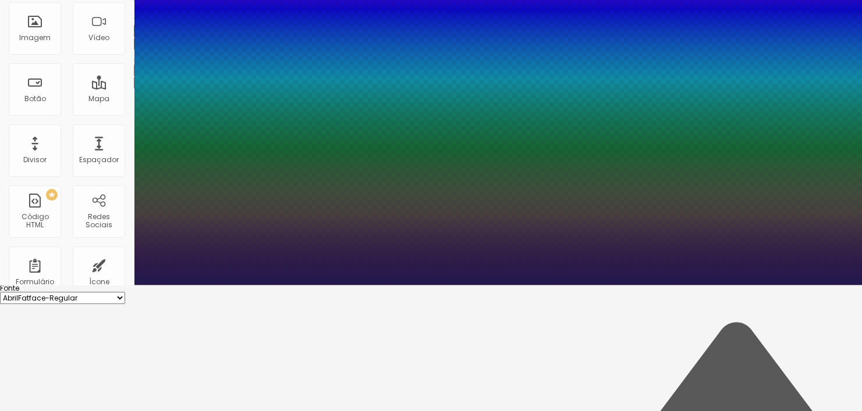
type input "1"
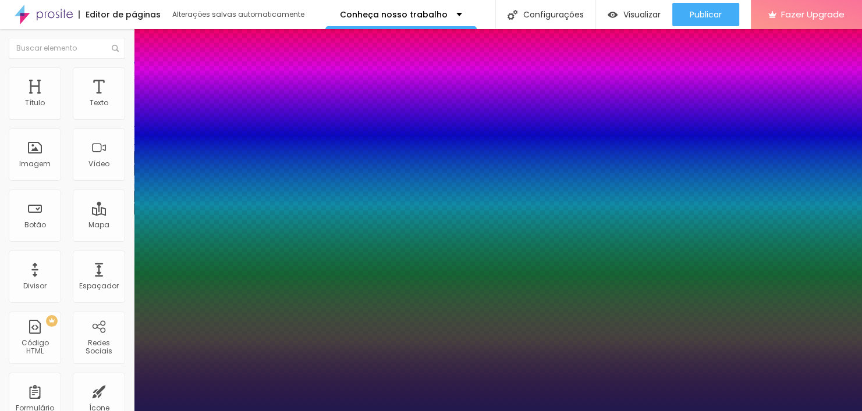
click at [499, 411] on div at bounding box center [431, 411] width 862 height 0
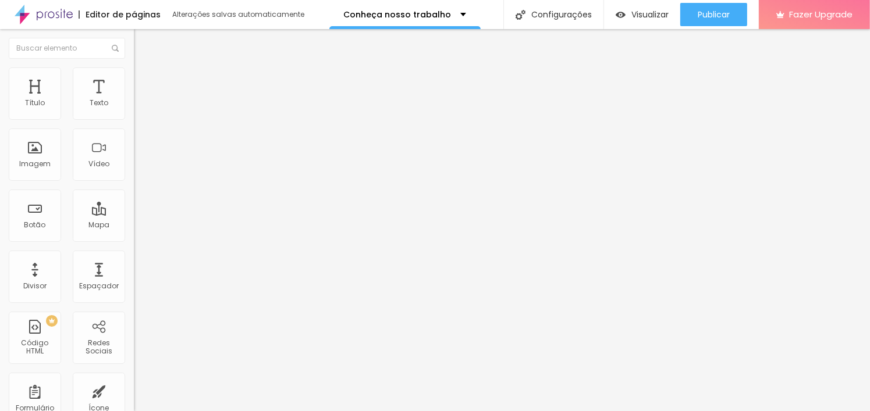
click at [138, 173] on icon "button" at bounding box center [141, 169] width 7 height 7
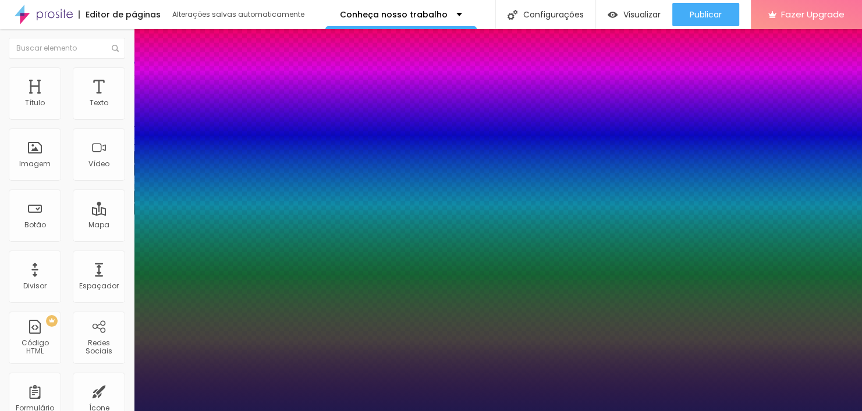
scroll to position [126, 0]
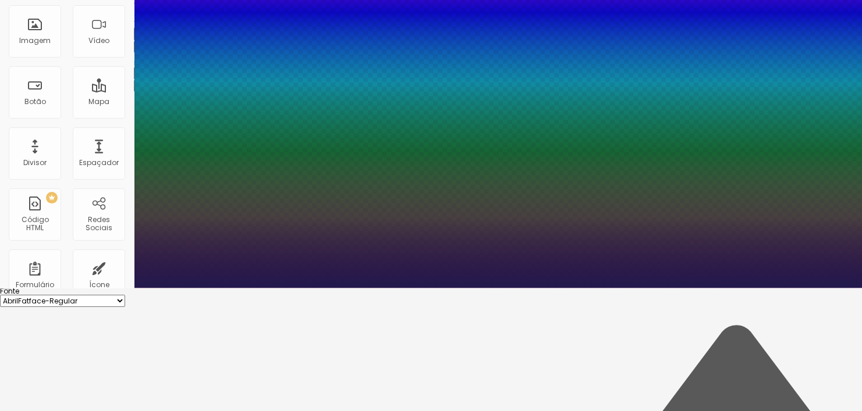
scroll to position [123, 0]
type input "1"
type input "#3E194D"
type input "1"
type input "#4D193A"
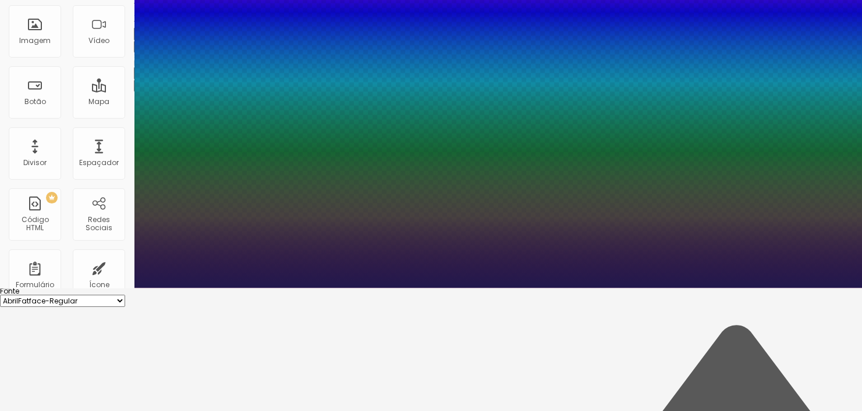
type input "1"
type input "#4D191B"
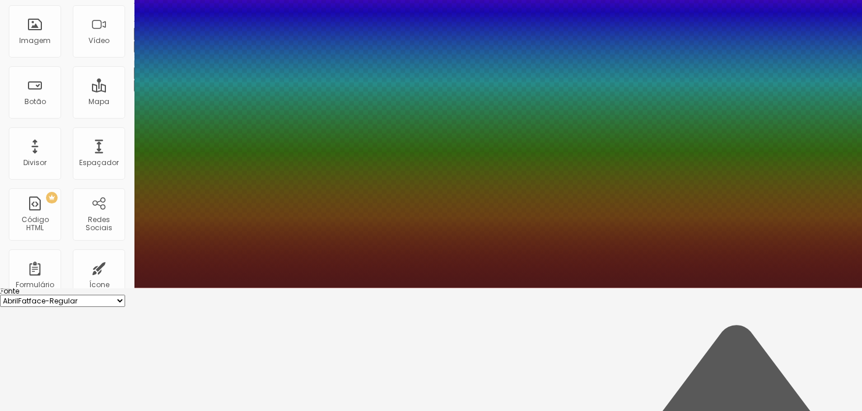
type input "1"
type input "#4D1919"
type input "1"
type input "#4D191A"
drag, startPoint x: 251, startPoint y: 340, endPoint x: 248, endPoint y: 321, distance: 19.3
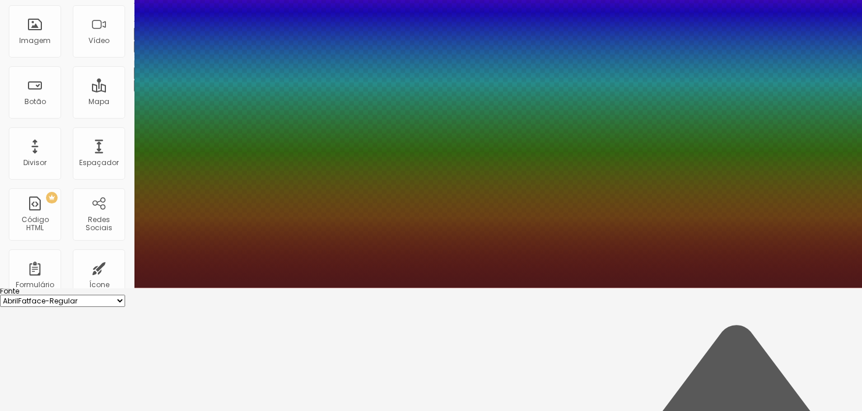
click at [248, 288] on div at bounding box center [431, 82] width 862 height 411
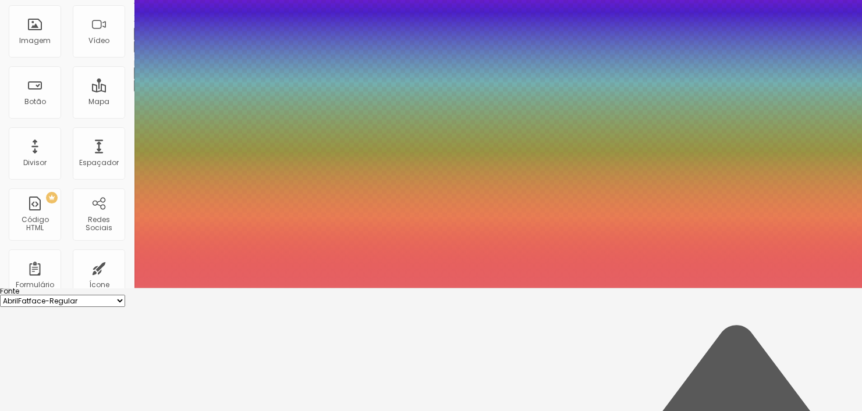
type input "1"
type input "#E56164"
type input "1"
type input "#E56366"
type input "1"
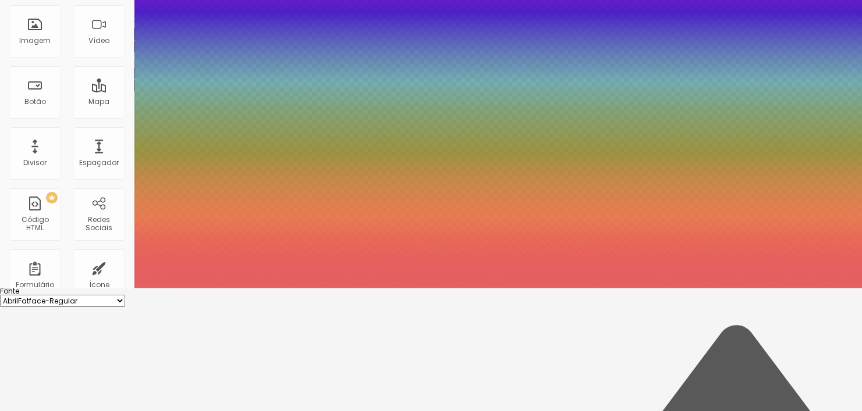
type input "#FC9194"
type input "1"
type input "#FFA1A4"
type input "1"
type input "#FFA9AB"
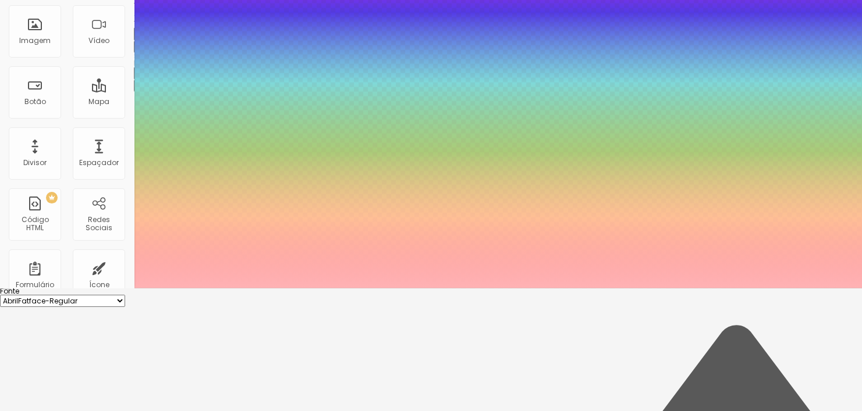
type input "1"
type input "#FFB2B4"
type input "1"
type input "#FFB8BA"
type input "1"
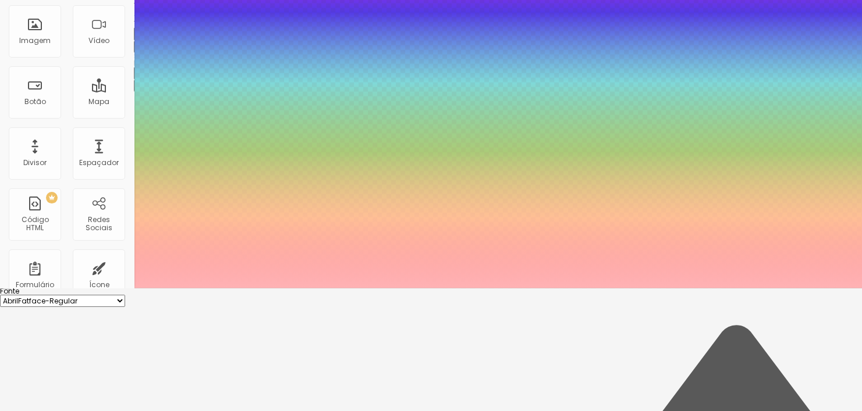
type input "#FFC0C2"
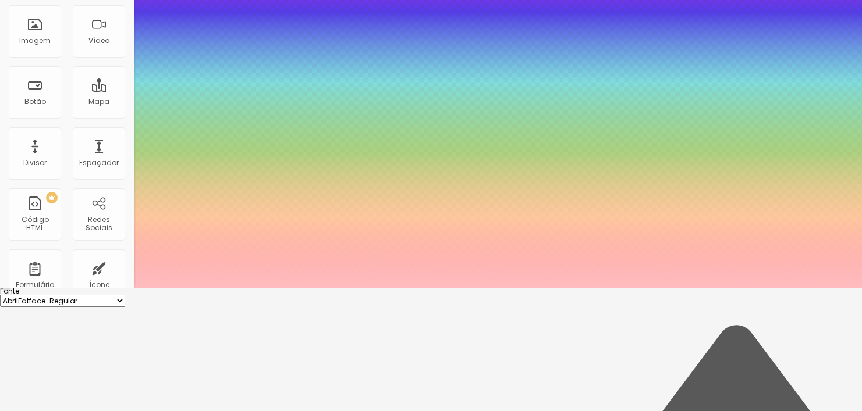
type input "1"
type input "#FFBCBE"
type input "1"
type input "#E7A5A7"
type input "1"
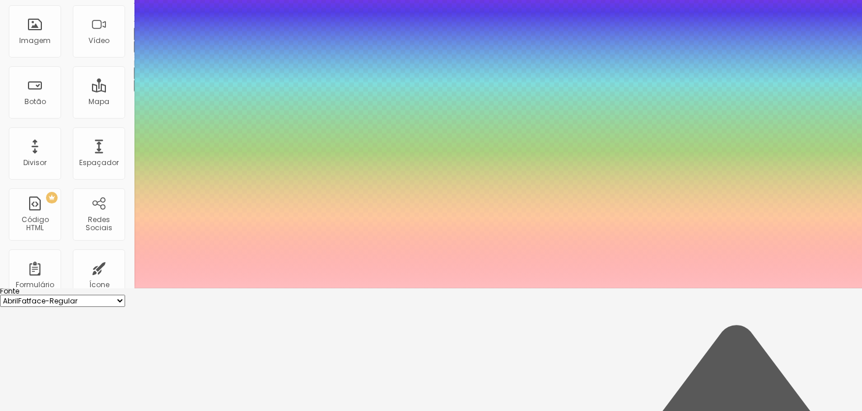
type input "#D39597"
type input "1"
type input "#BD9294"
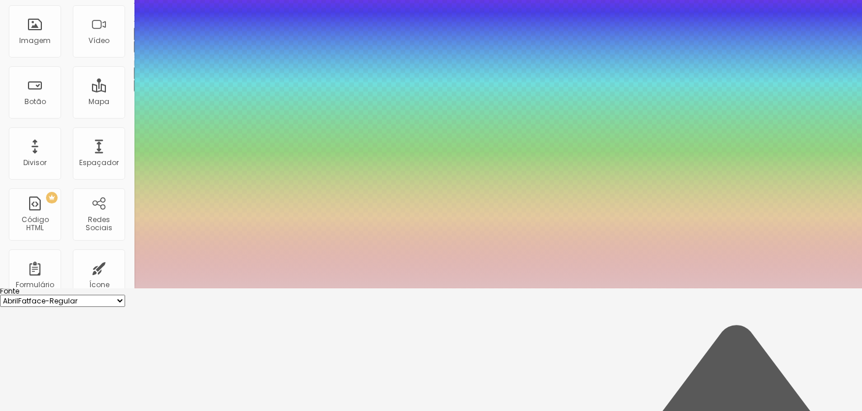
type input "1"
type input "#BD9597"
type input "1"
type input "#DFBEBF"
type input "1"
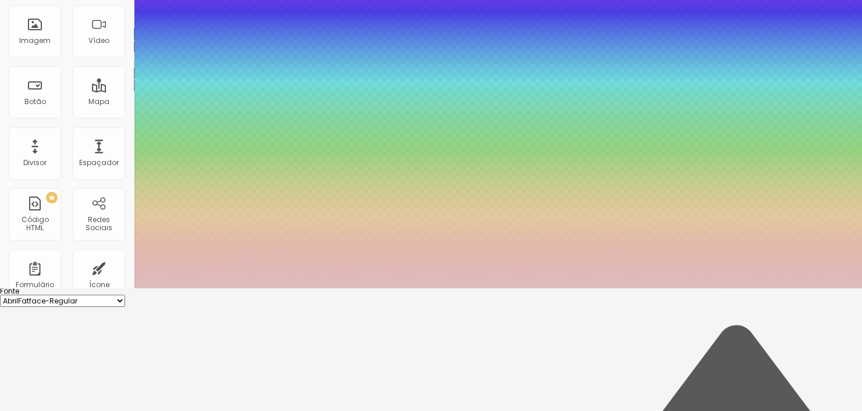
type input "#F5D4D5"
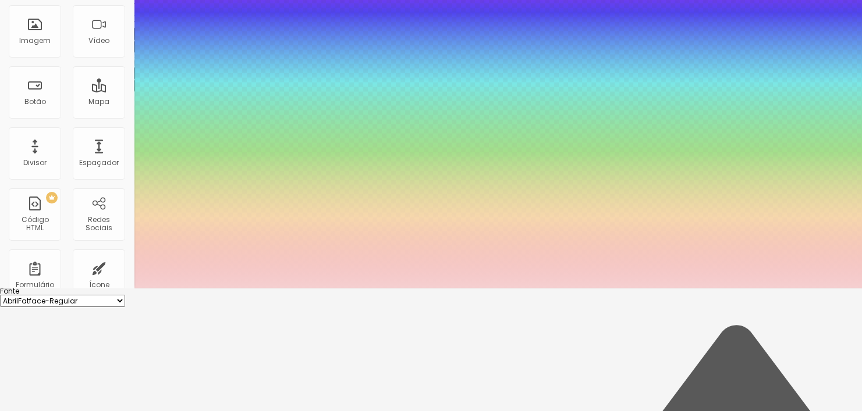
type input "1"
type input "#F5CFD0"
type input "1"
type input "#DF9597"
type input "1"
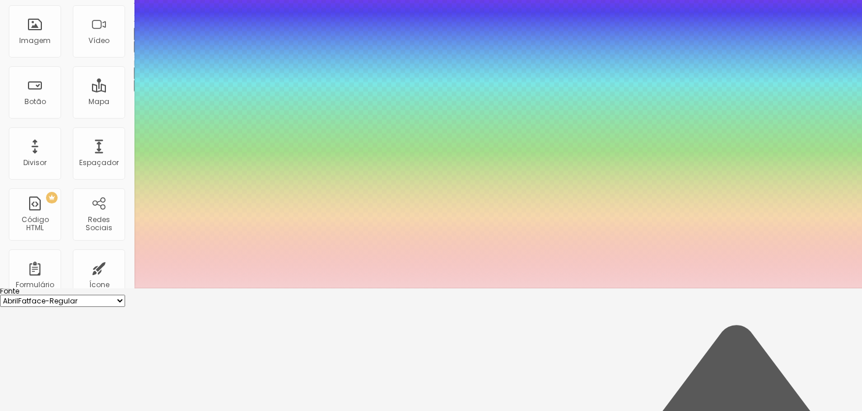
type input "#BE5558"
type input "1"
type input "#BE5255"
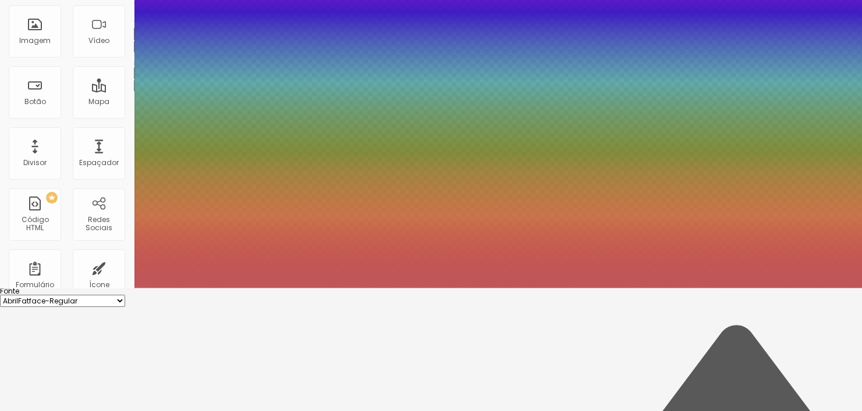
type input "1"
type input "#C0575A"
drag, startPoint x: 206, startPoint y: 331, endPoint x: 202, endPoint y: 343, distance: 13.4
click at [202, 288] on div at bounding box center [431, 82] width 862 height 411
type input "1"
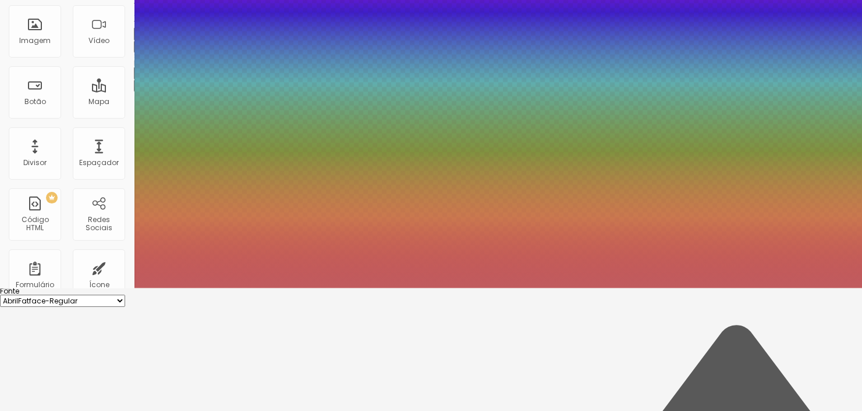
type input "#C05C5F"
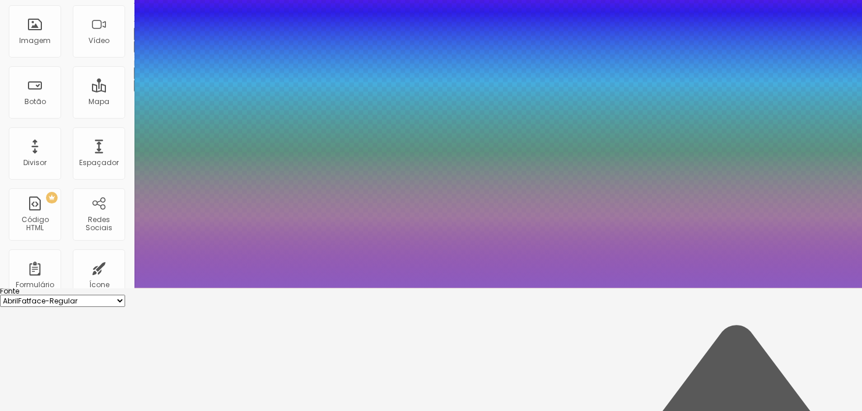
click at [242, 288] on div at bounding box center [431, 82] width 862 height 411
type input "1"
type input "#8C5CC0"
type input "1"
type input "#681DB9"
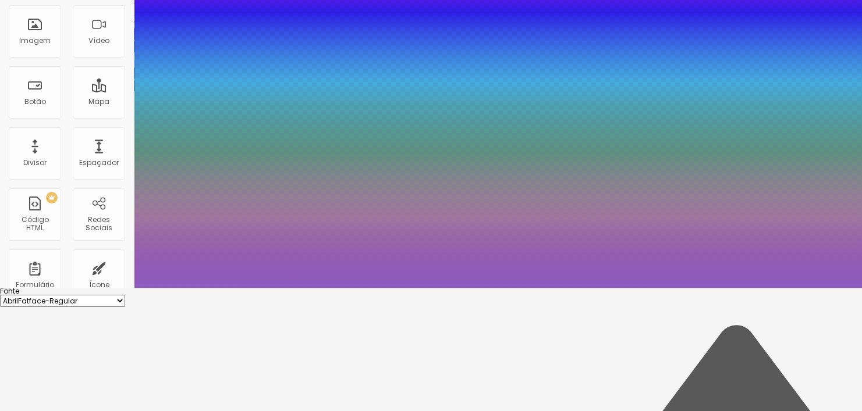
type input "1"
type input "#681CB9"
type input "1"
type input "#5E15AC"
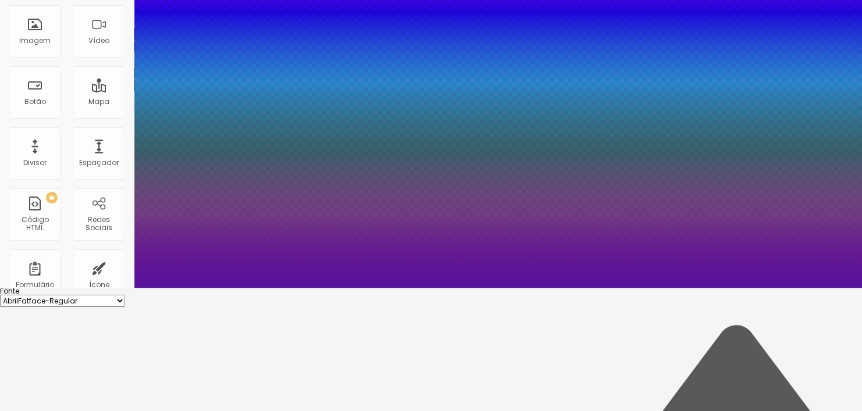
type input "1"
type input "#56129E"
type input "1"
type input "#510F97"
drag, startPoint x: 226, startPoint y: 346, endPoint x: 238, endPoint y: 360, distance: 18.6
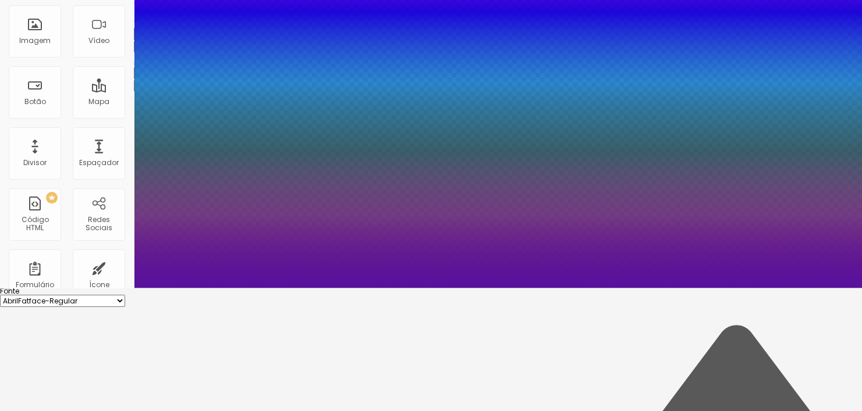
click at [238, 288] on div at bounding box center [431, 82] width 862 height 411
type input "1"
type input "#47038F"
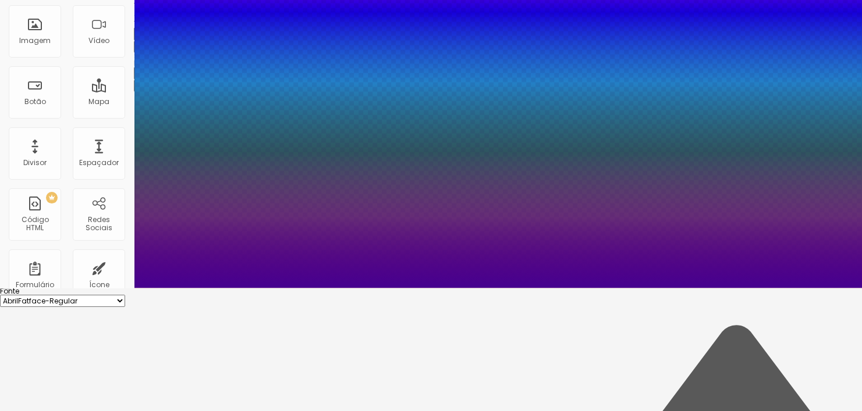
type input "1"
click at [263, 288] on div at bounding box center [431, 82] width 862 height 411
click at [262, 288] on div at bounding box center [431, 82] width 862 height 411
click at [464, 288] on div at bounding box center [431, 288] width 862 height 0
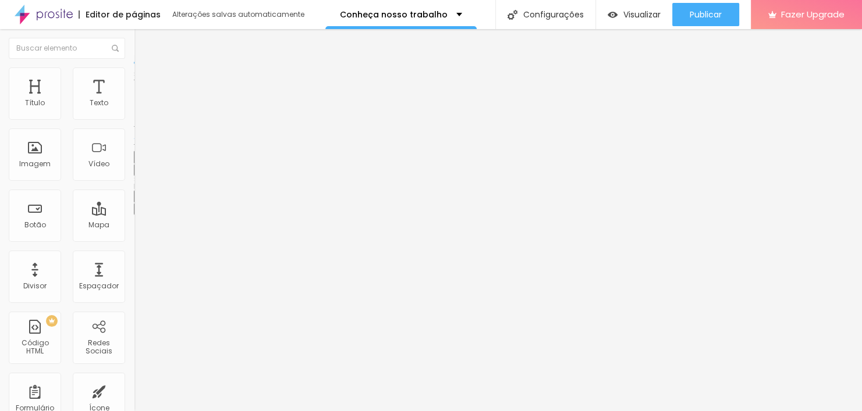
scroll to position [0, 0]
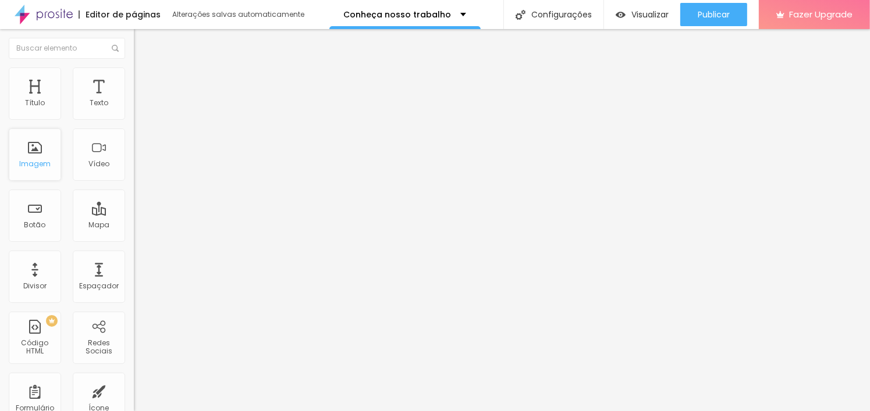
click at [45, 175] on div "Imagem" at bounding box center [35, 155] width 52 height 52
click at [41, 162] on div "Imagem" at bounding box center [34, 164] width 31 height 8
click at [134, 77] on li "Avançado" at bounding box center [201, 73] width 134 height 12
drag, startPoint x: 32, startPoint y: 115, endPoint x: 42, endPoint y: 136, distance: 23.4
click at [134, 214] on input "range" at bounding box center [171, 218] width 75 height 9
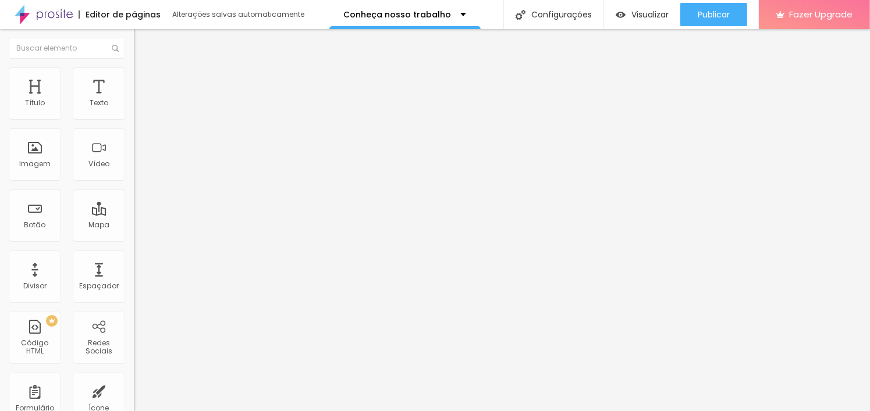
drag, startPoint x: 36, startPoint y: 140, endPoint x: 58, endPoint y: 142, distance: 21.7
click at [134, 379] on div at bounding box center [201, 384] width 134 height 10
drag, startPoint x: 31, startPoint y: 134, endPoint x: 44, endPoint y: 141, distance: 14.3
click at [134, 379] on input "range" at bounding box center [171, 383] width 75 height 9
click at [134, 67] on li "Estilo" at bounding box center [201, 62] width 134 height 12
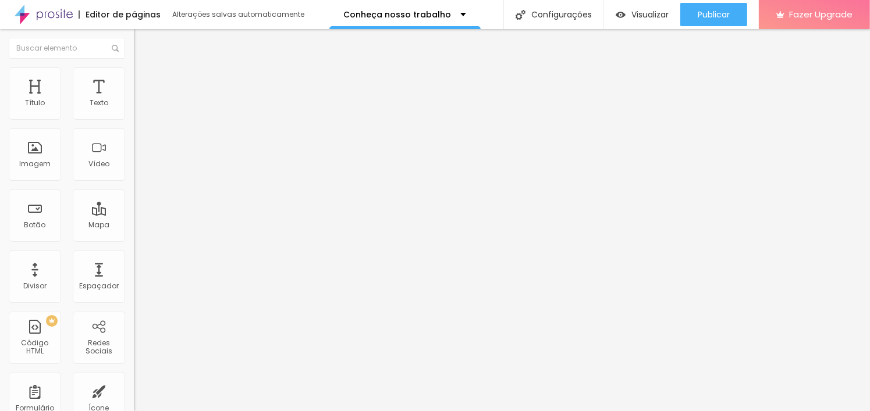
click at [140, 107] on icon "button" at bounding box center [142, 104] width 5 height 5
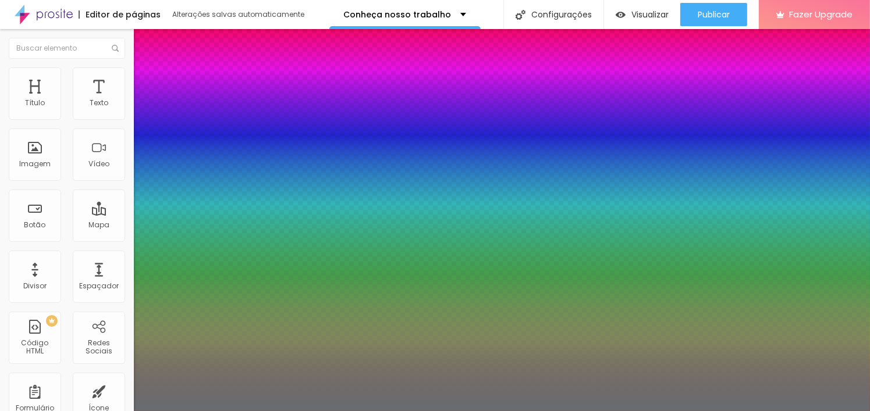
drag, startPoint x: 163, startPoint y: 197, endPoint x: 177, endPoint y: 199, distance: 14.7
drag, startPoint x: 159, startPoint y: 225, endPoint x: 193, endPoint y: 228, distance: 33.2
drag, startPoint x: 208, startPoint y: 276, endPoint x: 150, endPoint y: 276, distance: 58.2
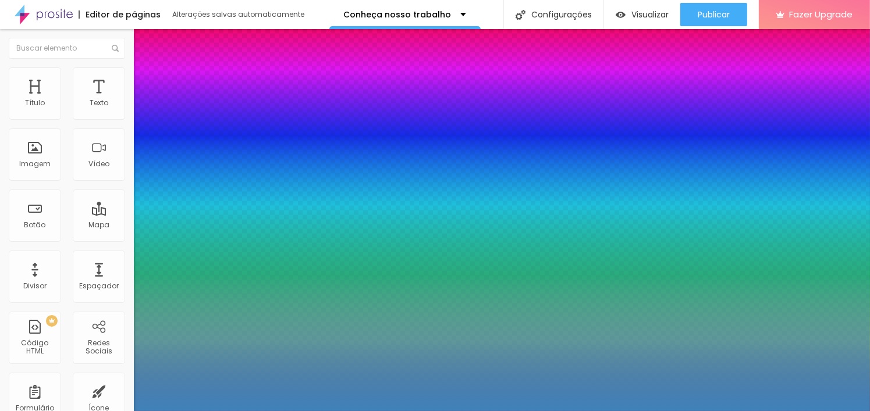
drag, startPoint x: 214, startPoint y: 328, endPoint x: 221, endPoint y: 336, distance: 10.7
click at [221, 336] on div at bounding box center [435, 205] width 870 height 411
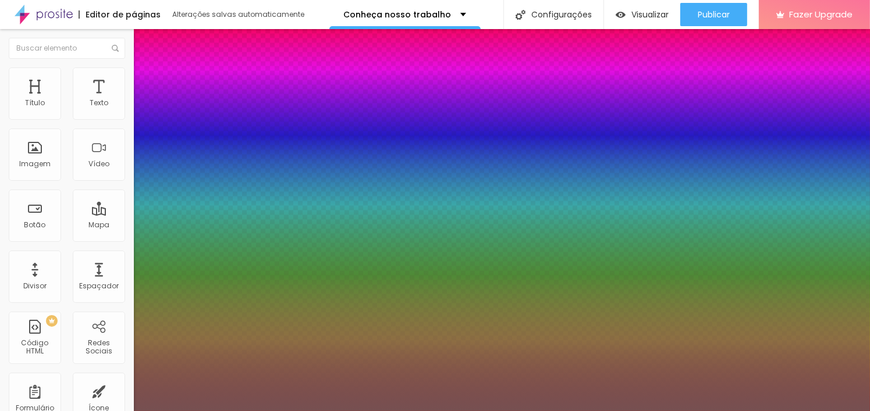
drag, startPoint x: 207, startPoint y: 379, endPoint x: 204, endPoint y: 369, distance: 9.6
click at [204, 369] on div at bounding box center [435, 205] width 870 height 411
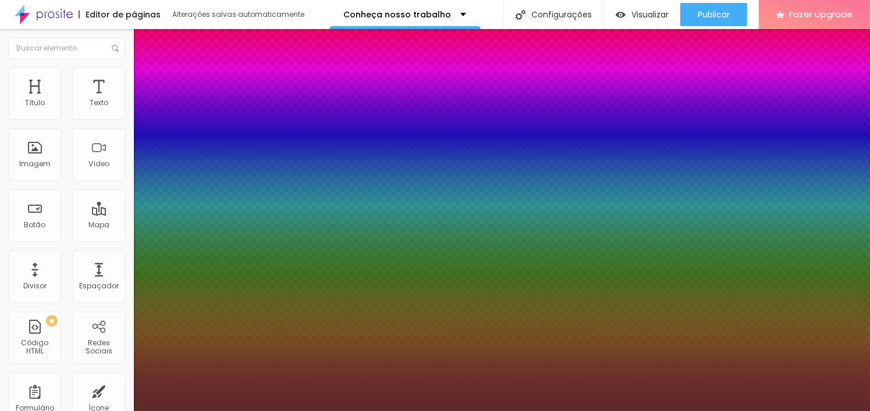
click at [251, 331] on div at bounding box center [435, 205] width 870 height 411
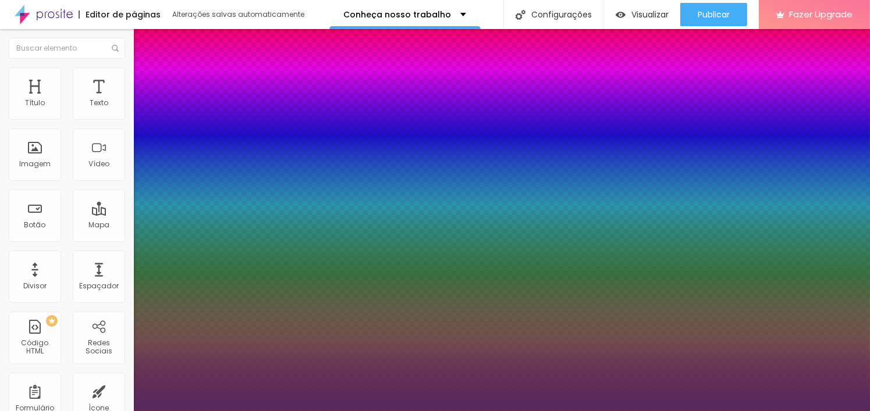
click at [247, 330] on div at bounding box center [435, 205] width 870 height 411
click at [248, 328] on div at bounding box center [435, 205] width 870 height 411
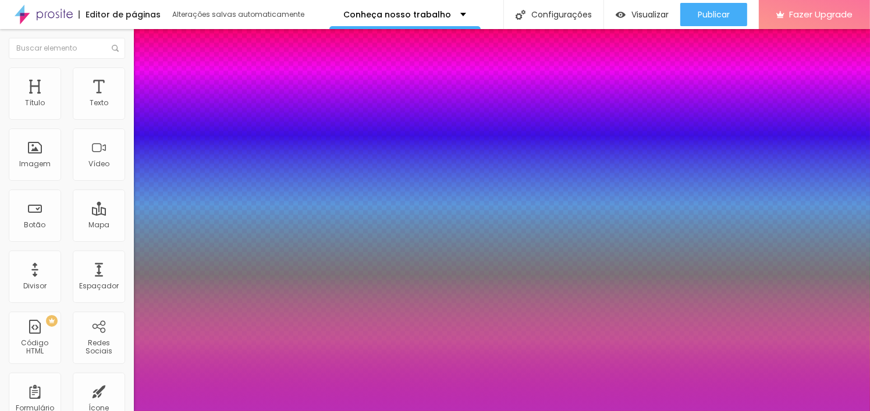
drag, startPoint x: 216, startPoint y: 331, endPoint x: 225, endPoint y: 343, distance: 15.0
click at [225, 343] on div at bounding box center [435, 205] width 870 height 411
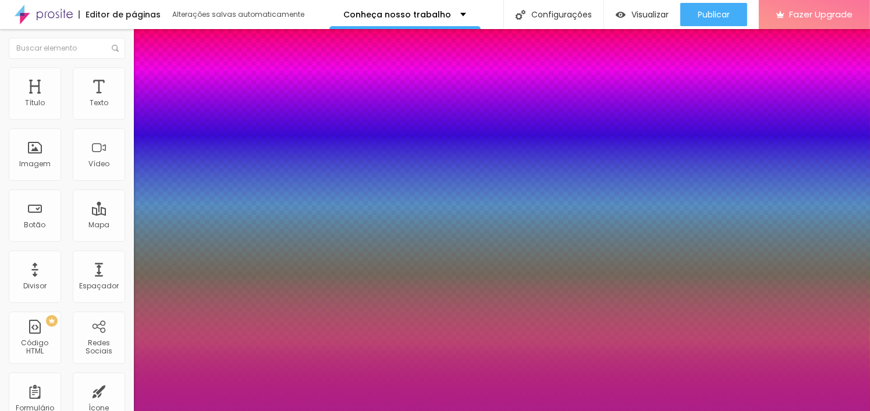
click at [246, 325] on div at bounding box center [435, 205] width 870 height 411
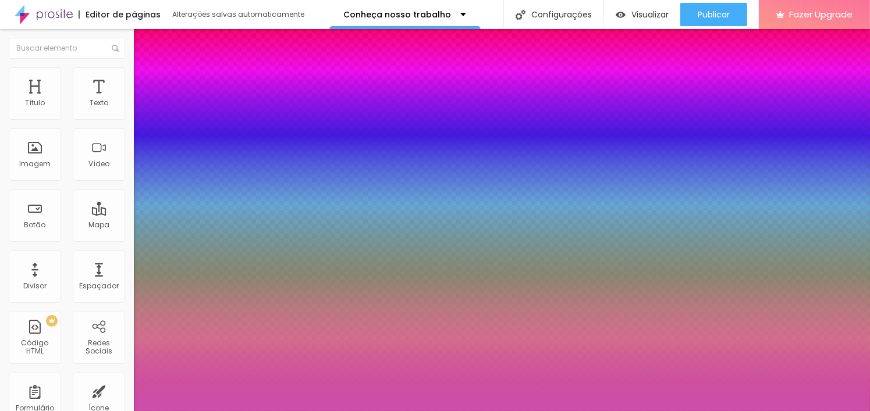
click at [209, 332] on div at bounding box center [435, 205] width 870 height 411
click at [707, 411] on div at bounding box center [435, 411] width 870 height 0
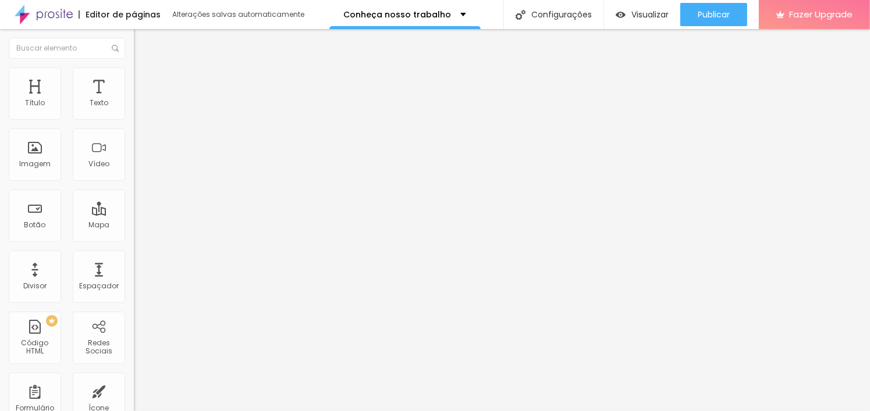
click at [138, 144] on icon "button" at bounding box center [141, 143] width 7 height 7
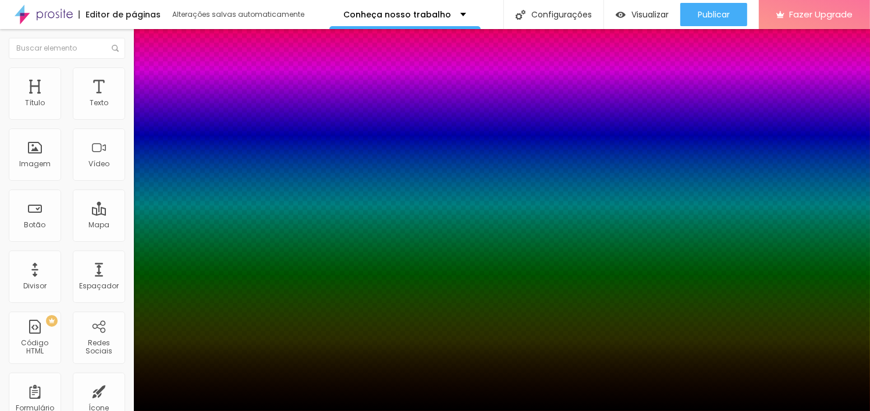
drag, startPoint x: 187, startPoint y: 286, endPoint x: 209, endPoint y: 288, distance: 22.2
drag, startPoint x: 197, startPoint y: 287, endPoint x: 184, endPoint y: 288, distance: 12.8
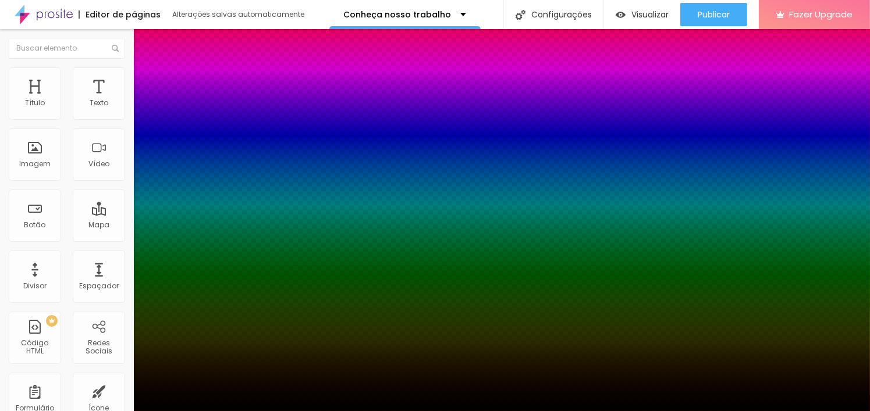
click at [97, 411] on div at bounding box center [435, 411] width 870 height 0
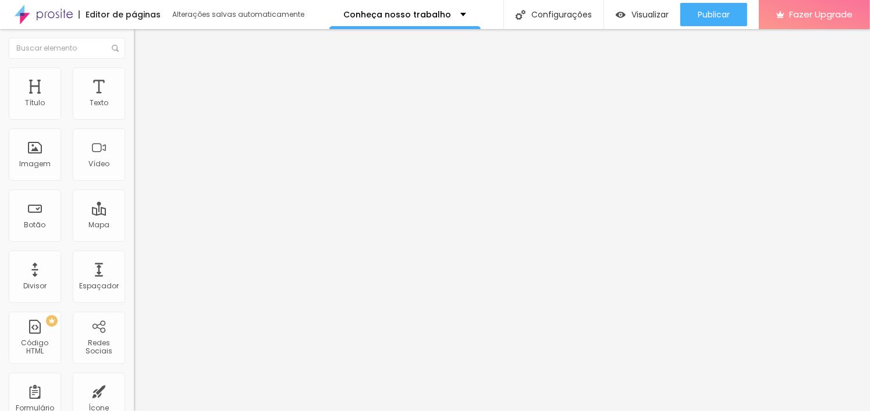
click at [134, 72] on img at bounding box center [139, 72] width 10 height 10
drag, startPoint x: 47, startPoint y: 138, endPoint x: 49, endPoint y: 144, distance: 6.3
click at [134, 379] on input "range" at bounding box center [171, 383] width 75 height 9
drag, startPoint x: 54, startPoint y: 118, endPoint x: 79, endPoint y: 123, distance: 25.7
click at [134, 123] on div "44 Espaço de cima" at bounding box center [201, 161] width 134 height 165
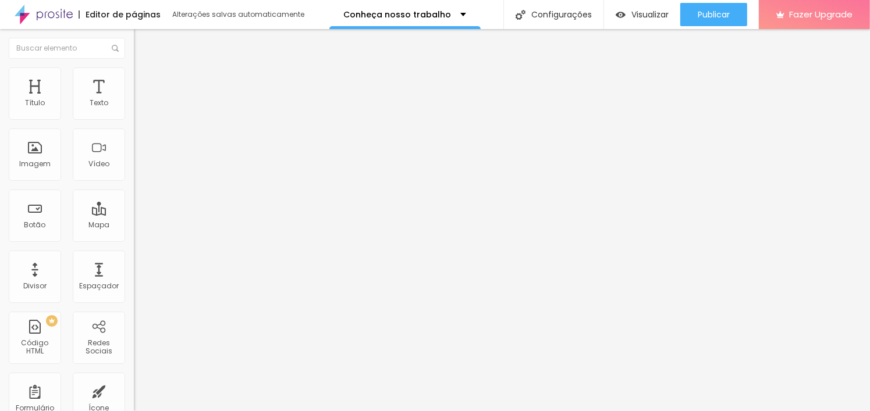
click at [134, 69] on ul "Estilo Avançado" at bounding box center [201, 67] width 134 height 23
click at [134, 66] on img at bounding box center [139, 61] width 10 height 10
click at [138, 108] on icon "button" at bounding box center [141, 104] width 7 height 7
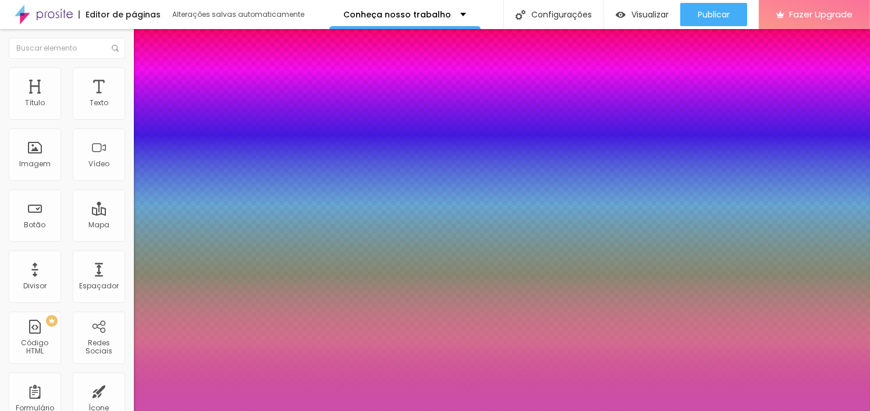
click at [358, 411] on div at bounding box center [435, 411] width 870 height 0
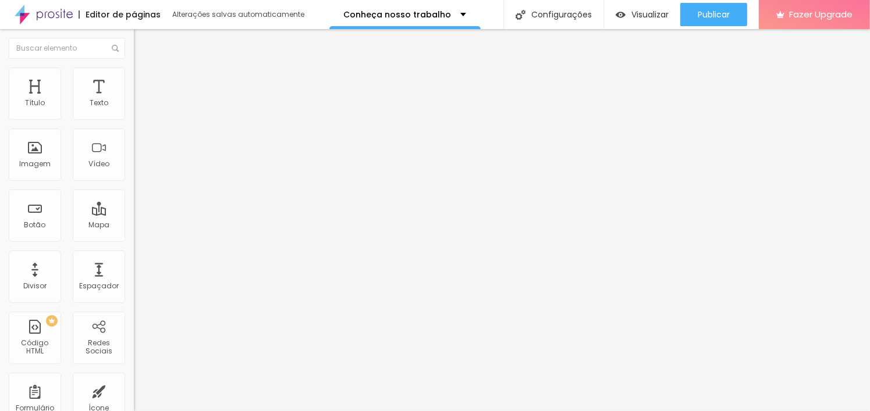
click at [138, 108] on icon "button" at bounding box center [141, 104] width 7 height 7
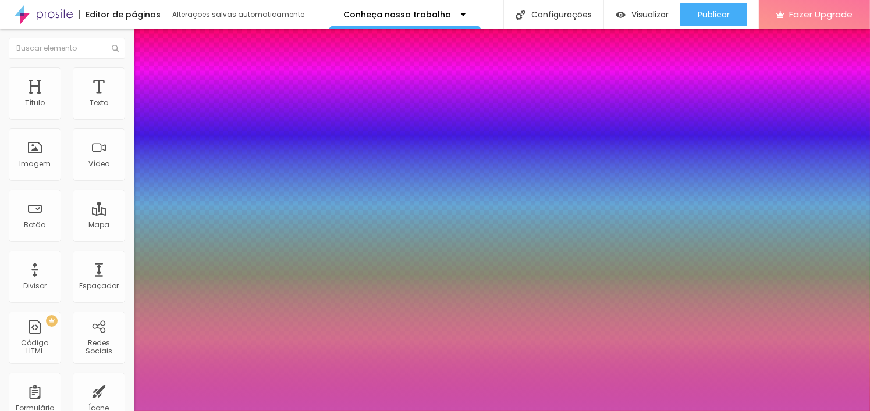
click at [592, 411] on div at bounding box center [435, 411] width 870 height 0
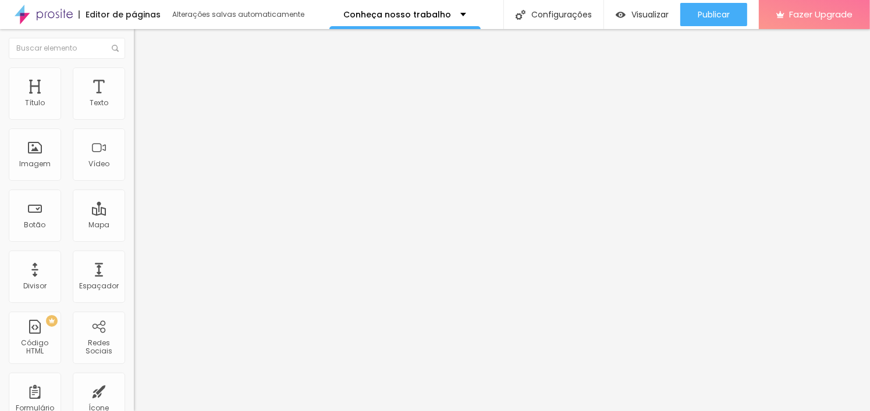
click at [134, 126] on div "Titulo 4 H4" at bounding box center [201, 122] width 134 height 8
click at [134, 143] on li "Titulo 6 H6" at bounding box center [201, 139] width 134 height 7
click at [134, 144] on span "Titulo 6" at bounding box center [145, 139] width 22 height 9
click at [134, 133] on div "Titulo 5 H5" at bounding box center [201, 129] width 134 height 7
click at [138, 173] on icon "button" at bounding box center [139, 171] width 2 height 2
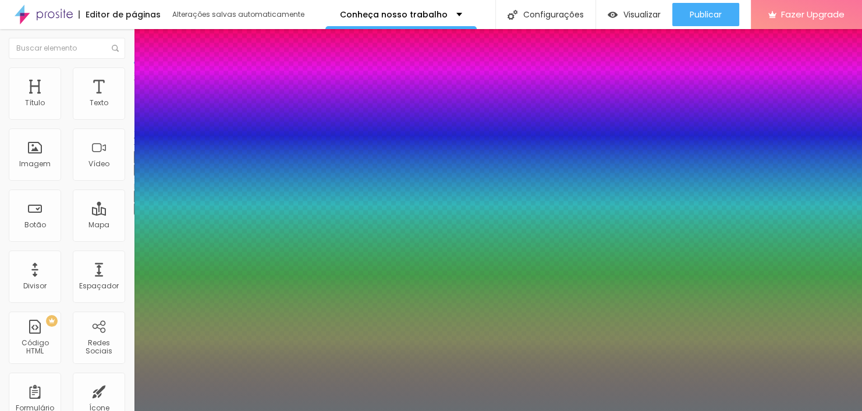
scroll to position [58, 0]
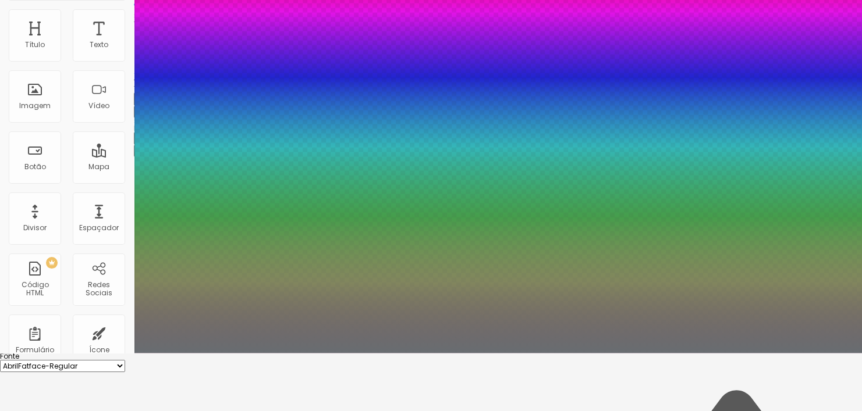
drag, startPoint x: 188, startPoint y: 270, endPoint x: 197, endPoint y: 276, distance: 11.3
drag, startPoint x: 153, startPoint y: 325, endPoint x: 161, endPoint y: 320, distance: 8.9
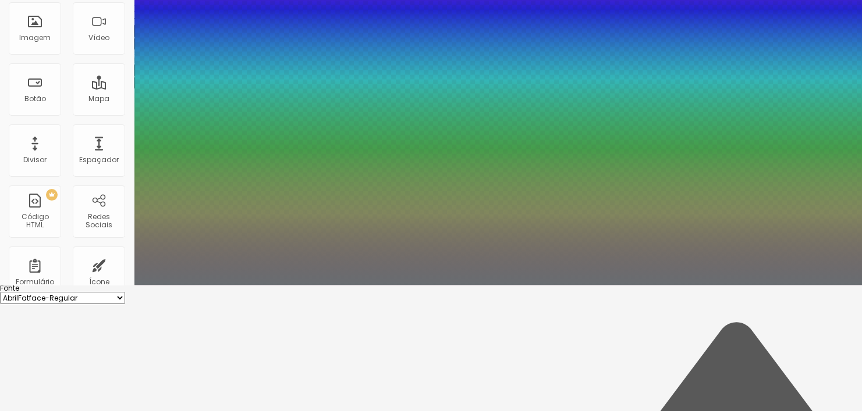
drag, startPoint x: 151, startPoint y: 279, endPoint x: 172, endPoint y: 280, distance: 21.0
click at [125, 292] on select "AbrilFatface-Regular Actor-Regular Alegreya AlegreyaBlack Alice Allan-Bold Alla…" at bounding box center [62, 298] width 125 height 12
click at [124, 292] on select "AbrilFatface-Regular Actor-Regular Alegreya AlegreyaBlack Alice Allan-Bold Alla…" at bounding box center [62, 298] width 125 height 12
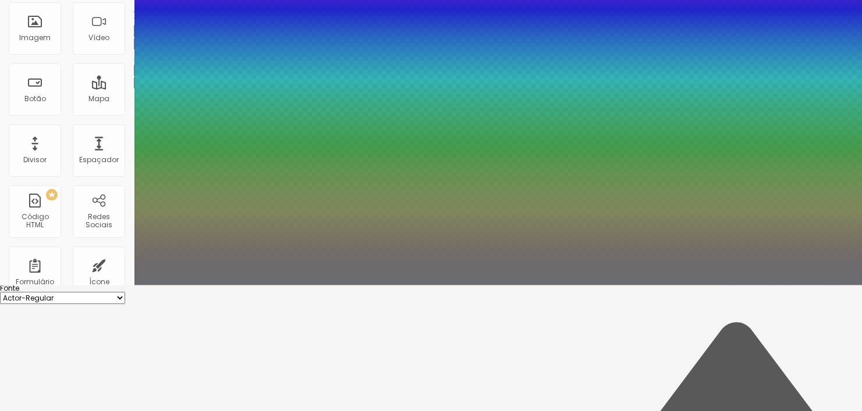
click at [125, 292] on select "AbrilFatface-Regular Actor-Regular Alegreya AlegreyaBlack Alice Allan-Bold Alla…" at bounding box center [62, 298] width 125 height 12
click at [124, 292] on select "AbrilFatface-Regular Actor-Regular Alegreya AlegreyaBlack Alice Allan-Bold Alla…" at bounding box center [62, 298] width 125 height 12
click at [125, 292] on select "AbrilFatface-Regular Actor-Regular Alegreya AlegreyaBlack Alice Allan-Bold Alla…" at bounding box center [62, 298] width 125 height 12
click at [124, 292] on select "AbrilFatface-Regular Actor-Regular Alegreya AlegreyaBlack Alice Allan-Bold Alla…" at bounding box center [62, 298] width 125 height 12
click at [125, 292] on select "AbrilFatface-Regular Actor-Regular Alegreya AlegreyaBlack Alice Allan-Bold Alla…" at bounding box center [62, 298] width 125 height 12
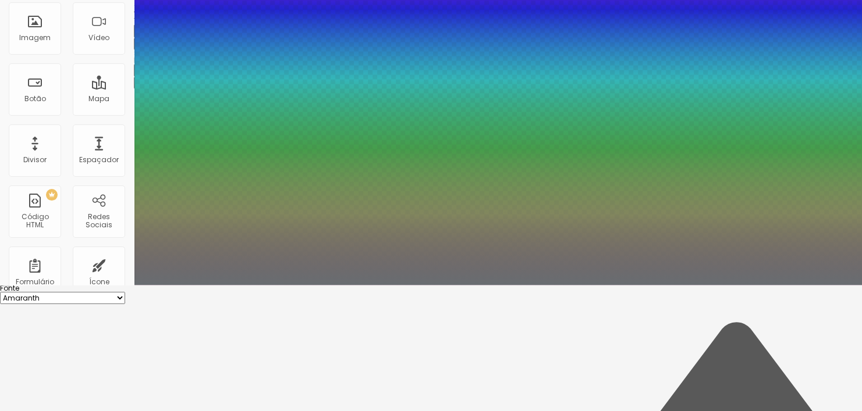
click at [124, 292] on select "AbrilFatface-Regular Actor-Regular Alegreya AlegreyaBlack Alice Allan-Bold Alla…" at bounding box center [62, 298] width 125 height 12
click at [125, 292] on select "AbrilFatface-Regular Actor-Regular Alegreya AlegreyaBlack Alice Allan-Bold Alla…" at bounding box center [62, 298] width 125 height 12
click at [124, 292] on select "AbrilFatface-Regular Actor-Regular Alegreya AlegreyaBlack Alice Allan-Bold Alla…" at bounding box center [62, 298] width 125 height 12
click at [125, 292] on select "AbrilFatface-Regular Actor-Regular Alegreya AlegreyaBlack Alice Allan-Bold Alla…" at bounding box center [62, 298] width 125 height 12
click at [124, 292] on select "AbrilFatface-Regular Actor-Regular Alegreya AlegreyaBlack Alice Allan-Bold Alla…" at bounding box center [62, 298] width 125 height 12
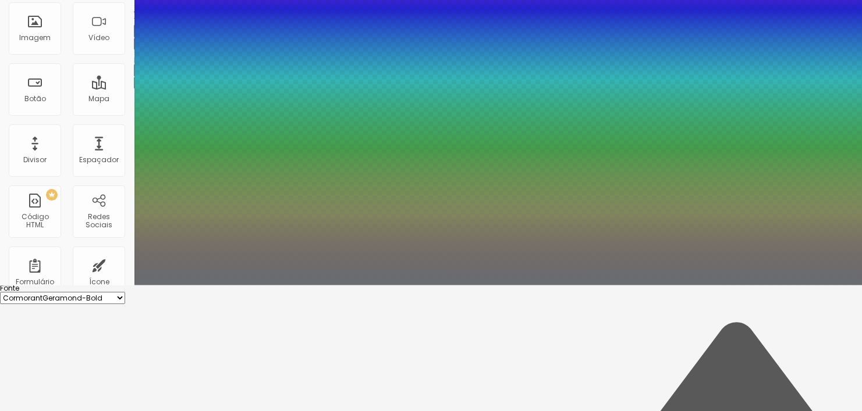
click at [125, 292] on select "AbrilFatface-Regular Actor-Regular Alegreya AlegreyaBlack Alice Allan-Bold Alla…" at bounding box center [62, 298] width 125 height 12
click at [124, 292] on select "AbrilFatface-Regular Actor-Regular Alegreya AlegreyaBlack Alice Allan-Bold Alla…" at bounding box center [62, 298] width 125 height 12
click at [125, 292] on select "AbrilFatface-Regular Actor-Regular Alegreya AlegreyaBlack Alice Allan-Bold Alla…" at bounding box center [62, 298] width 125 height 12
click at [124, 292] on select "AbrilFatface-Regular Actor-Regular Alegreya AlegreyaBlack Alice Allan-Bold Alla…" at bounding box center [62, 298] width 125 height 12
click at [125, 292] on select "AbrilFatface-Regular Actor-Regular Alegreya AlegreyaBlack Alice Allan-Bold Alla…" at bounding box center [62, 298] width 125 height 12
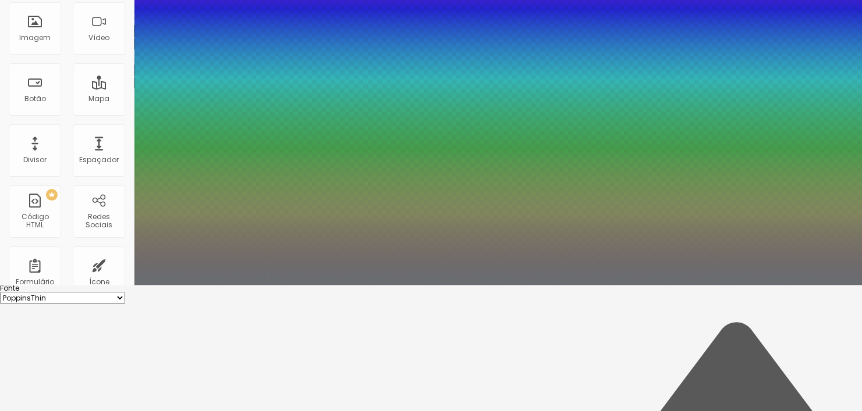
click at [124, 292] on select "AbrilFatface-Regular Actor-Regular Alegreya AlegreyaBlack Alice Allan-Bold Alla…" at bounding box center [62, 298] width 125 height 12
click at [600, 285] on div at bounding box center [431, 285] width 862 height 0
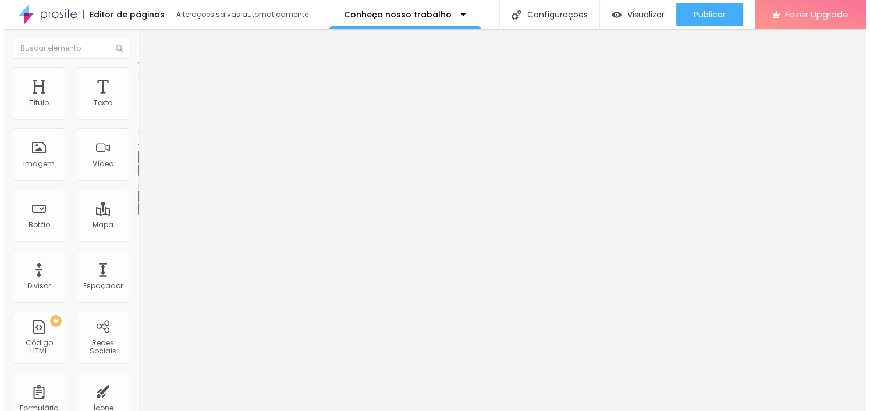
scroll to position [0, 0]
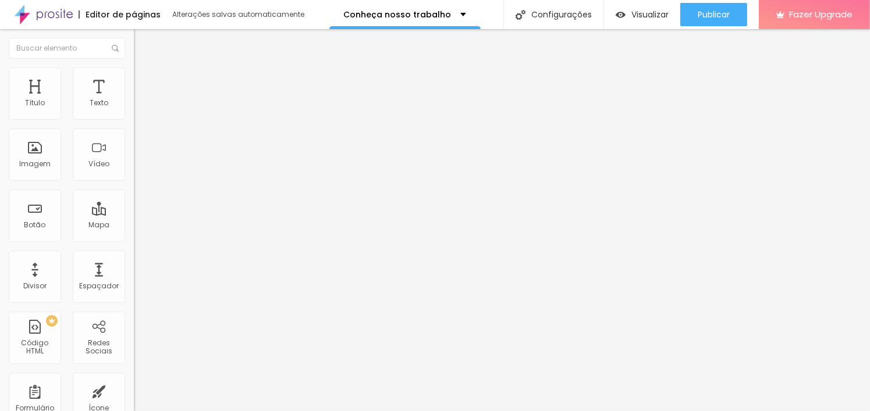
click at [197, 100] on span at bounding box center [200, 95] width 7 height 10
click at [197, 98] on img at bounding box center [200, 94] width 7 height 7
click at [134, 140] on div "Titulo 6 H6" at bounding box center [201, 136] width 134 height 7
click at [144, 145] on span "Titulo 6" at bounding box center [155, 140] width 22 height 10
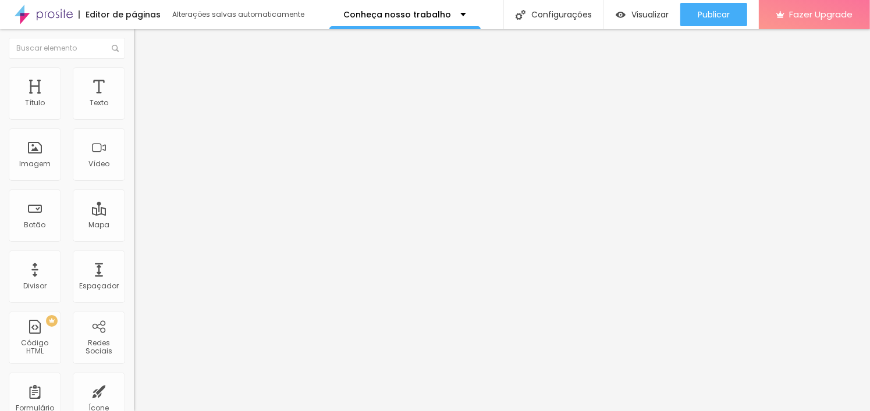
click at [144, 145] on span "Titulo 6" at bounding box center [155, 140] width 22 height 10
drag, startPoint x: 72, startPoint y: 241, endPoint x: 44, endPoint y: 244, distance: 28.1
click at [134, 279] on input "range" at bounding box center [171, 283] width 75 height 9
click at [134, 141] on span "Titulo 6" at bounding box center [145, 136] width 22 height 9
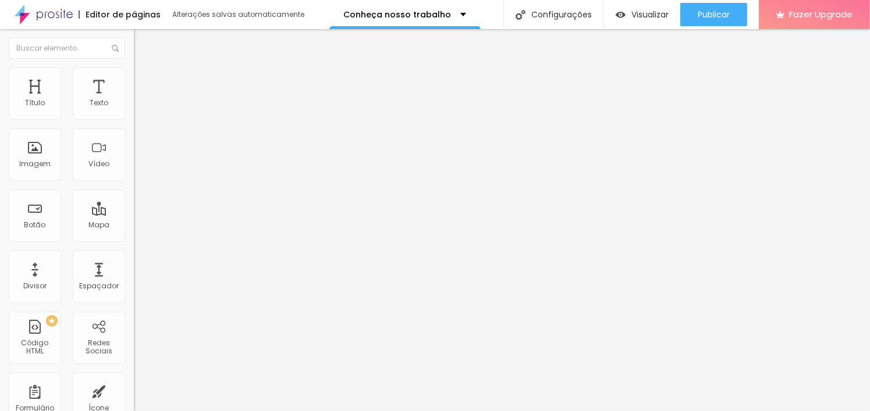
click at [144, 145] on span "Titulo 6" at bounding box center [155, 140] width 22 height 9
click at [134, 141] on span "Titulo 6" at bounding box center [145, 136] width 22 height 10
click at [144, 145] on span "Titulo 6" at bounding box center [155, 140] width 22 height 10
drag, startPoint x: 69, startPoint y: 244, endPoint x: 58, endPoint y: 244, distance: 11.1
click at [134, 279] on input "range" at bounding box center [171, 283] width 75 height 9
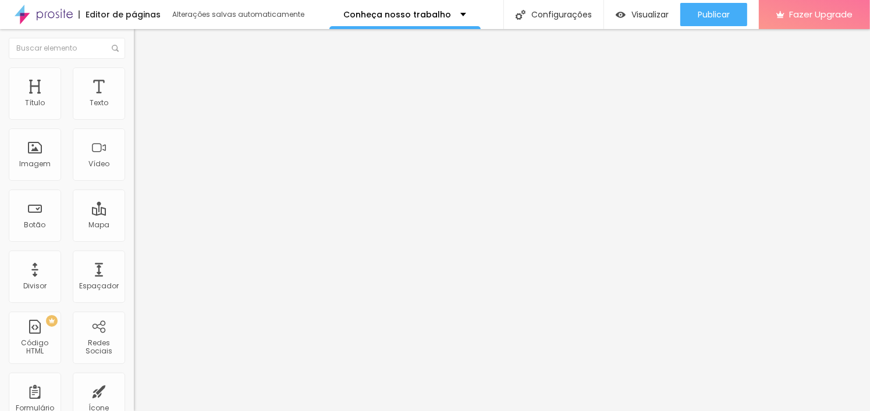
drag, startPoint x: 73, startPoint y: 281, endPoint x: 58, endPoint y: 281, distance: 15.7
drag, startPoint x: 60, startPoint y: 246, endPoint x: 44, endPoint y: 244, distance: 16.4
click at [134, 279] on input "range" at bounding box center [171, 283] width 75 height 9
click at [134, 141] on span "Titulo 6" at bounding box center [145, 136] width 22 height 10
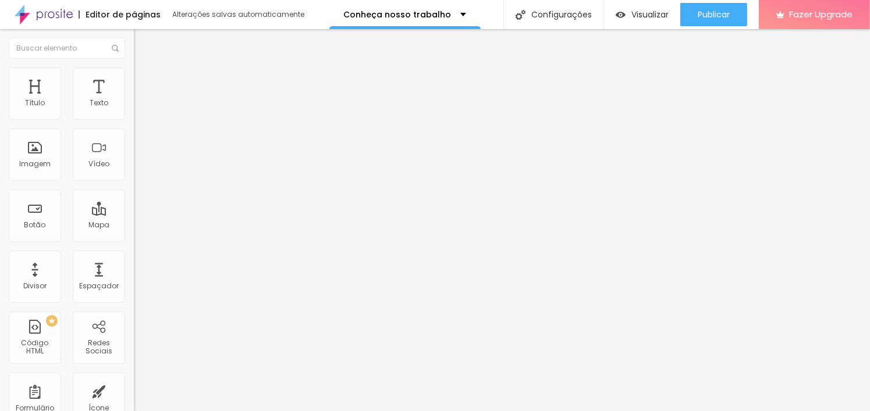
click at [144, 145] on span "Titulo 6" at bounding box center [155, 140] width 22 height 10
click at [134, 176] on button "button" at bounding box center [142, 170] width 16 height 12
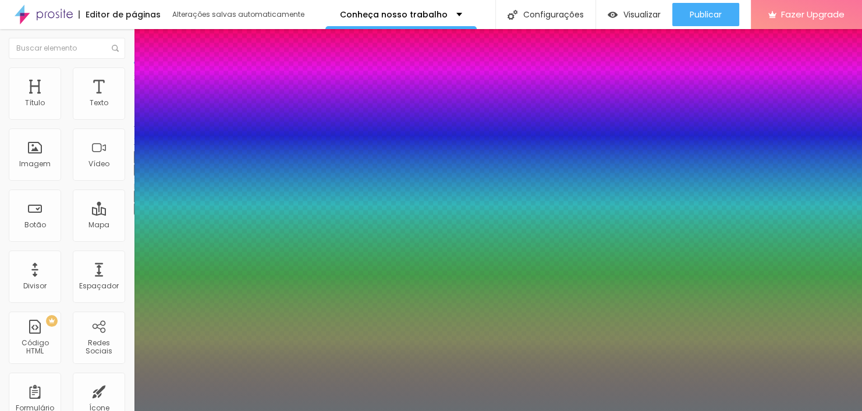
drag, startPoint x: 186, startPoint y: 329, endPoint x: 161, endPoint y: 323, distance: 26.3
click at [681, 411] on div at bounding box center [431, 411] width 862 height 0
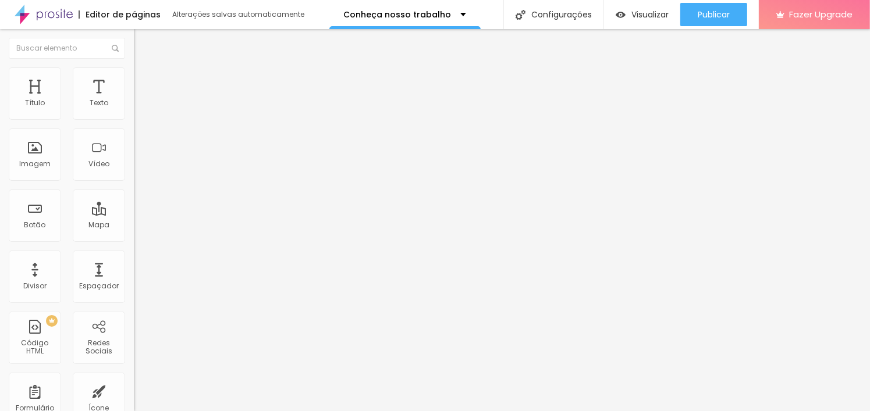
click at [134, 100] on span "Adicionar imagem" at bounding box center [171, 95] width 75 height 10
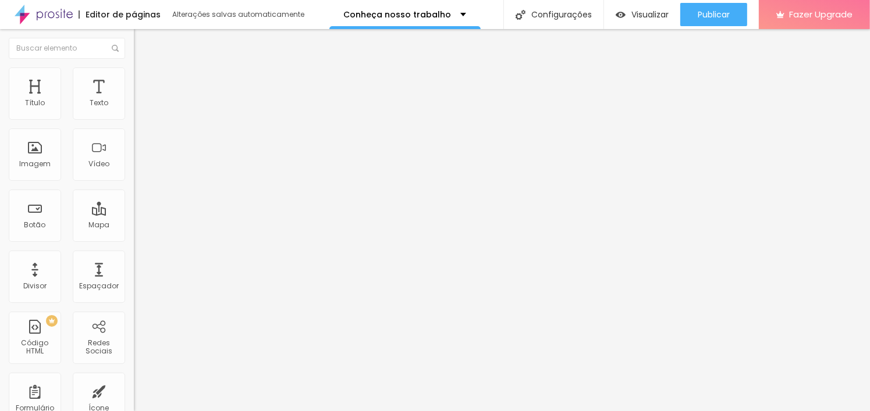
click at [134, 100] on span "Adicionar imagem" at bounding box center [171, 95] width 75 height 10
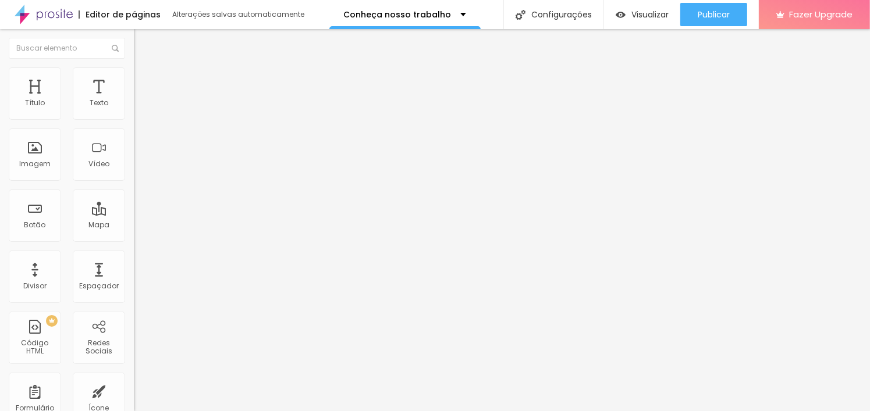
click at [134, 100] on span "Trocar imagem" at bounding box center [165, 95] width 63 height 10
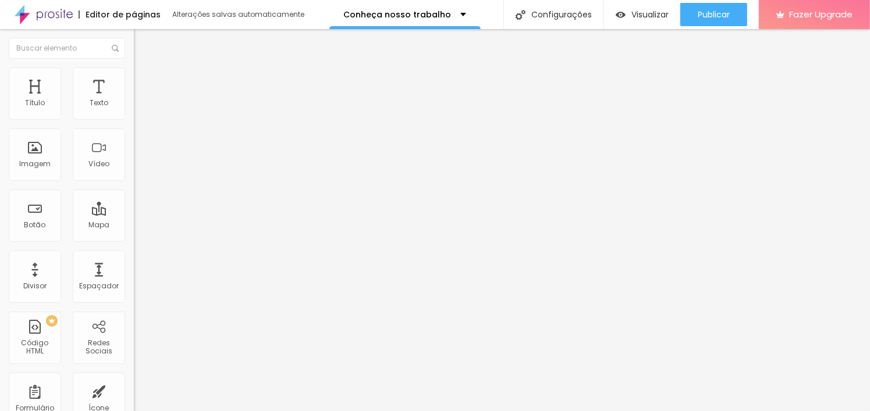
click at [134, 182] on span "Original" at bounding box center [148, 177] width 28 height 10
click at [134, 189] on span "Cinema" at bounding box center [148, 184] width 29 height 10
click at [134, 200] on span "Padrão" at bounding box center [147, 195] width 26 height 10
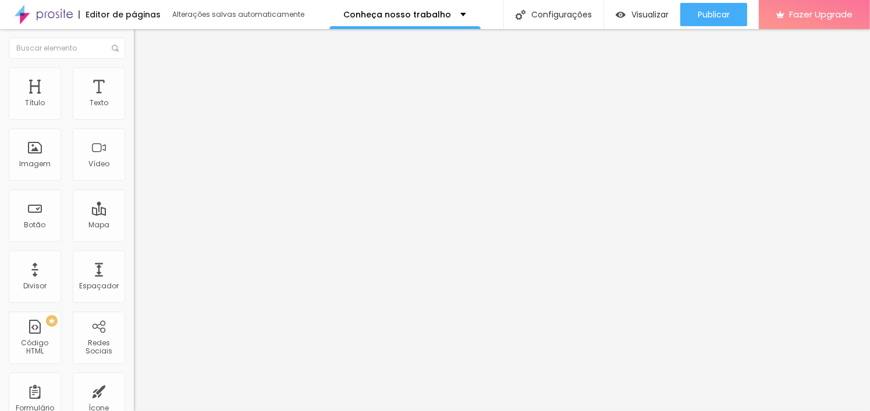
click at [134, 213] on div "Original" at bounding box center [201, 209] width 134 height 7
click at [144, 214] on span "Original" at bounding box center [158, 209] width 28 height 10
click at [134, 203] on span "Quadrado" at bounding box center [153, 198] width 38 height 10
click at [134, 196] on span "Padrão" at bounding box center [147, 191] width 26 height 10
click at [134, 106] on span "Encaixotado" at bounding box center [156, 101] width 45 height 10
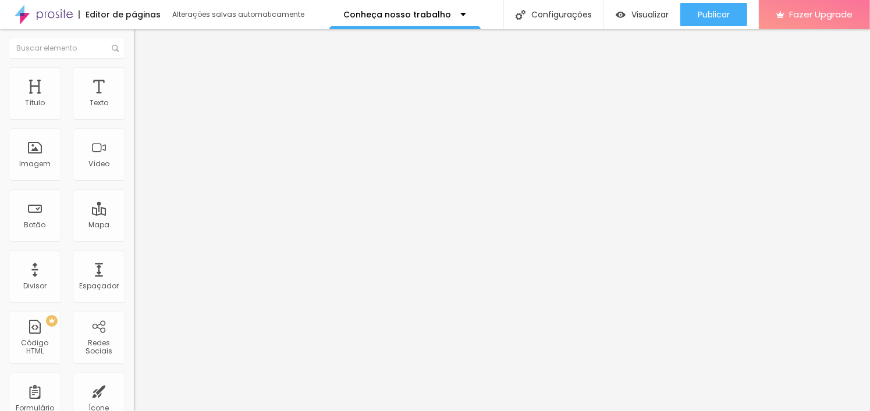
click at [144, 79] on span "Estilo" at bounding box center [153, 75] width 18 height 10
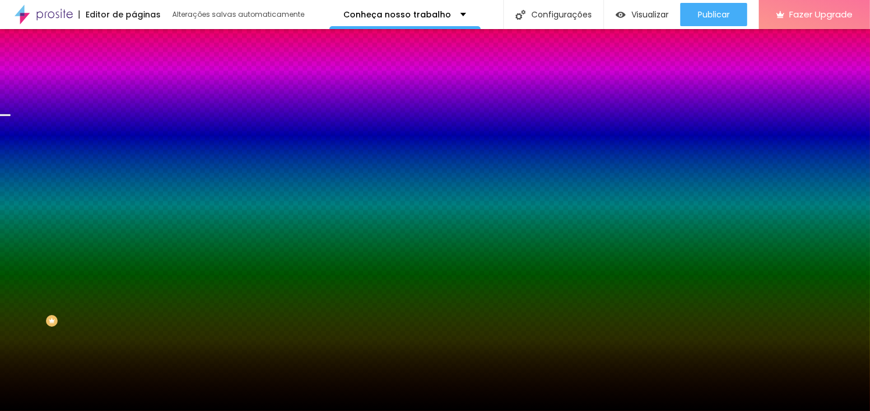
click at [134, 107] on span "Trocar imagem" at bounding box center [165, 102] width 63 height 10
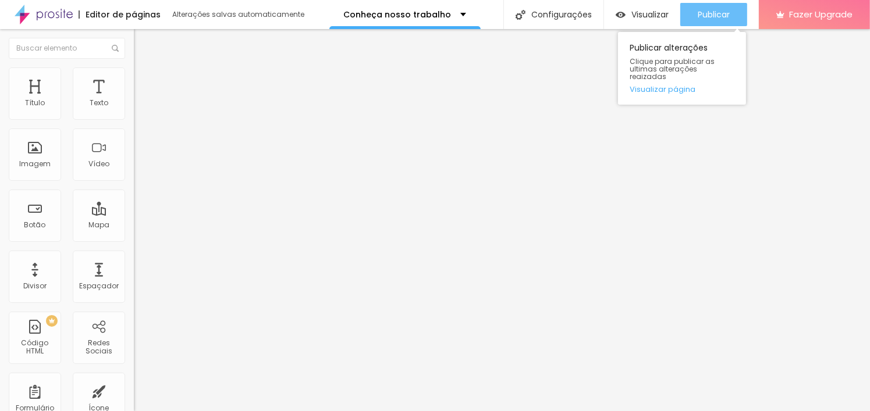
click at [714, 11] on span "Publicar" at bounding box center [714, 14] width 32 height 9
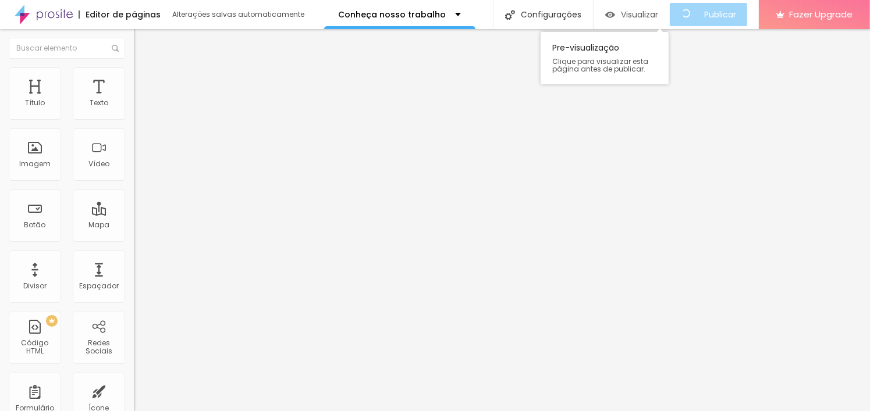
click at [653, 13] on span "Visualizar" at bounding box center [639, 14] width 37 height 9
drag, startPoint x: 111, startPoint y: 259, endPoint x: 112, endPoint y: 252, distance: 7.0
click at [134, 172] on div "Tipografia Voltar ao padrão" at bounding box center [201, 156] width 134 height 33
click at [138, 169] on icon "button" at bounding box center [139, 167] width 2 height 2
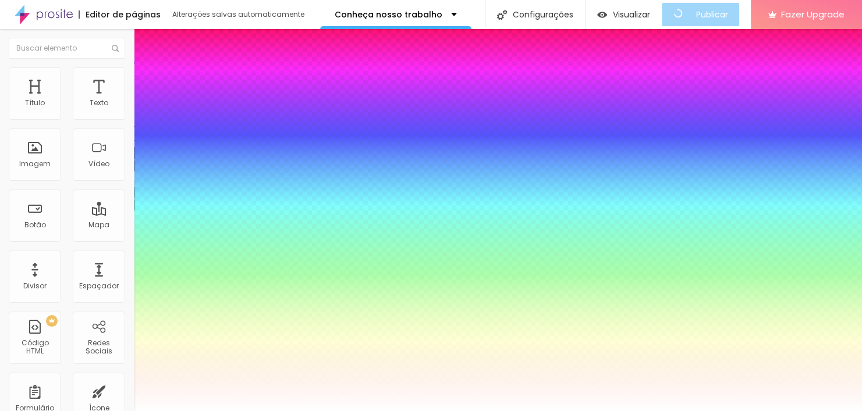
click at [645, 411] on div at bounding box center [431, 411] width 862 height 0
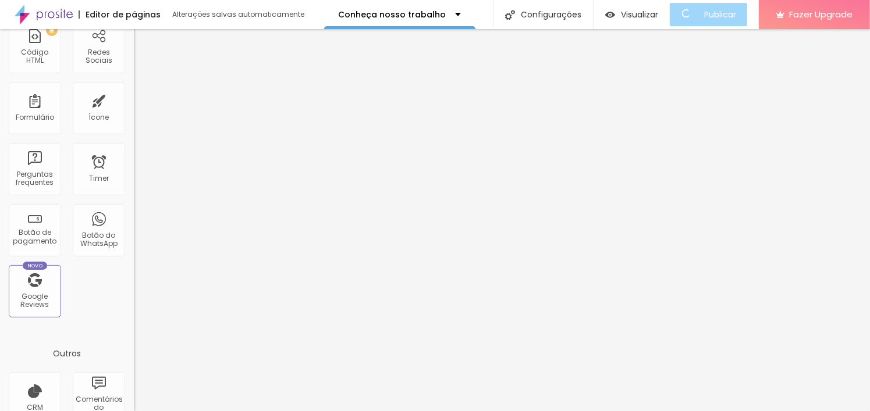
scroll to position [373, 0]
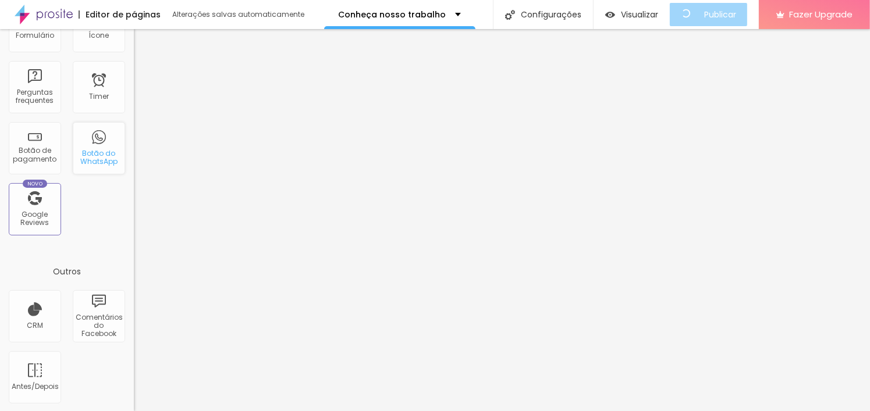
click at [89, 135] on div "Botão do WhatsApp" at bounding box center [99, 148] width 52 height 52
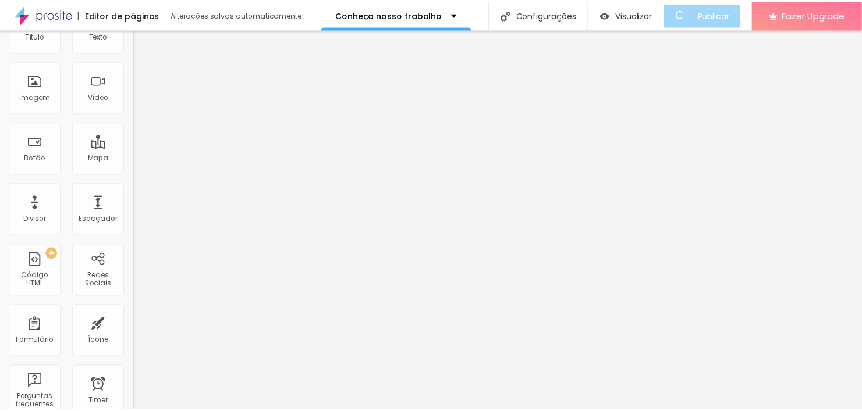
scroll to position [0, 0]
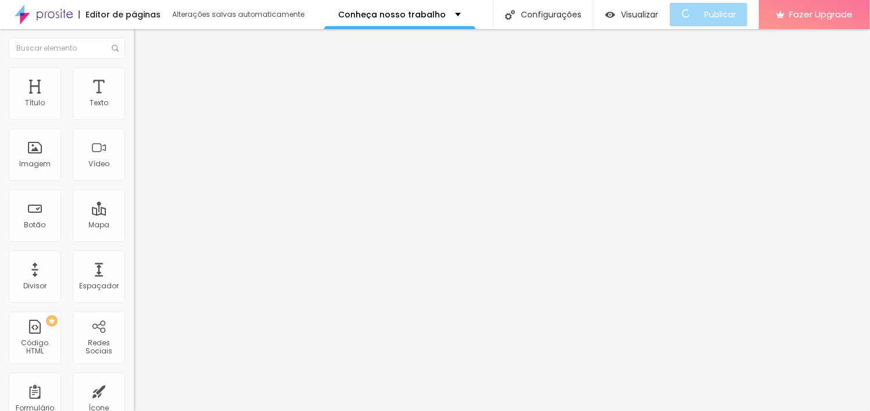
click at [143, 52] on div "Editar Botão do WhatsApp" at bounding box center [201, 47] width 116 height 19
click at [48, 162] on div "Imagem" at bounding box center [34, 164] width 31 height 8
click at [39, 155] on div "Imagem" at bounding box center [35, 155] width 52 height 52
click at [30, 155] on div "Imagem" at bounding box center [35, 155] width 52 height 52
click at [46, 162] on div "Imagem" at bounding box center [34, 164] width 31 height 8
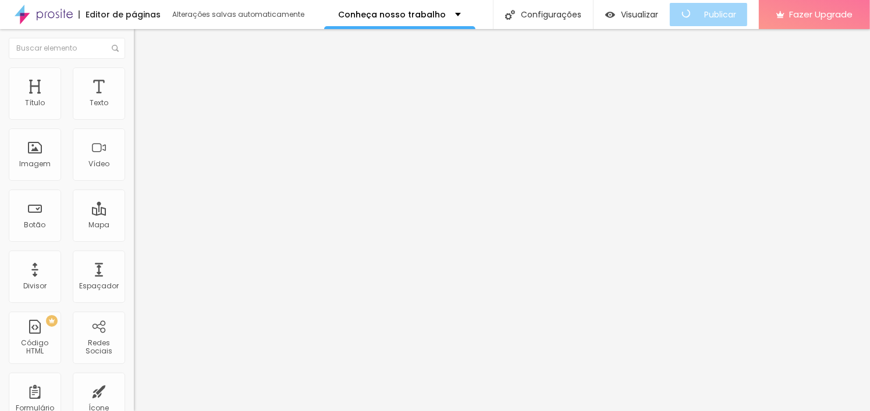
click at [134, 100] on span "Adicionar imagem" at bounding box center [171, 95] width 75 height 10
click at [41, 153] on div "Imagem" at bounding box center [35, 155] width 52 height 52
click at [143, 38] on img "button" at bounding box center [147, 42] width 9 height 9
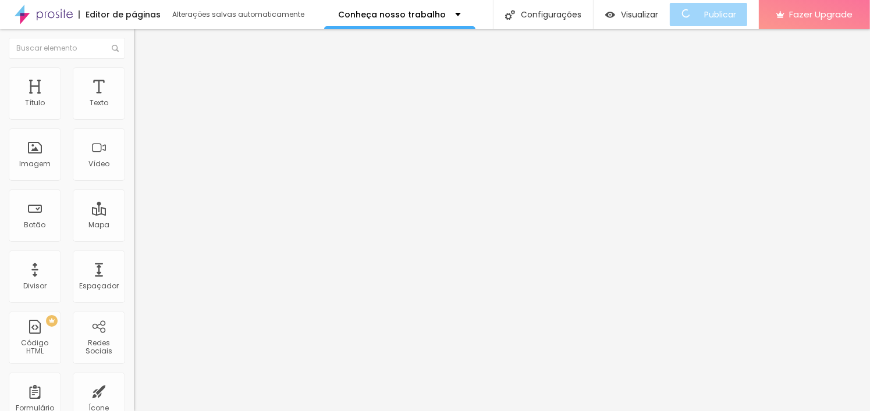
click at [134, 67] on li "Conteúdo" at bounding box center [201, 62] width 134 height 12
click at [143, 44] on img "button" at bounding box center [147, 42] width 9 height 9
click at [134, 100] on span "Adicionar imagem" at bounding box center [171, 95] width 75 height 10
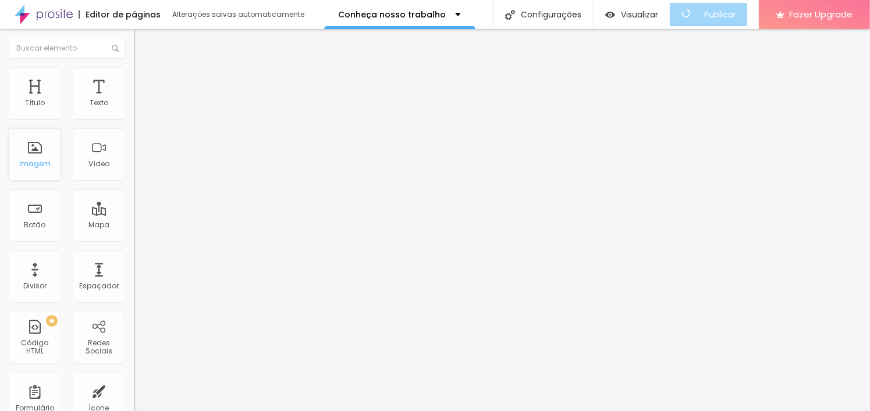
click at [37, 160] on div "Imagem" at bounding box center [34, 164] width 31 height 8
click at [134, 100] on span "Adicionar imagem" at bounding box center [171, 95] width 75 height 10
click at [134, 182] on span "Original" at bounding box center [148, 177] width 28 height 10
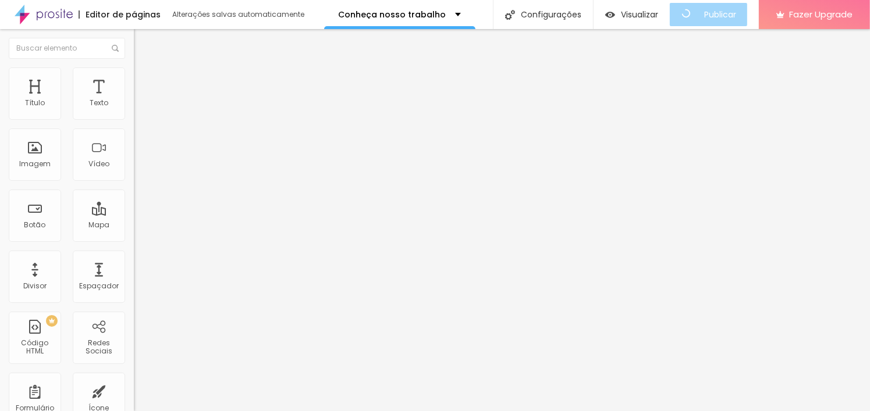
click at [134, 189] on span "Cinema" at bounding box center [148, 184] width 29 height 10
click at [134, 199] on div "Padrão 4:3" at bounding box center [201, 195] width 134 height 7
click at [134, 206] on div "Quadrado 1:1" at bounding box center [201, 202] width 134 height 7
click at [134, 213] on div "Proporção Original Cinema 16:9 Padrão 4:3 Quadrado 1:1 Original" at bounding box center [201, 190] width 134 height 46
click at [134, 182] on span "Original" at bounding box center [148, 177] width 28 height 10
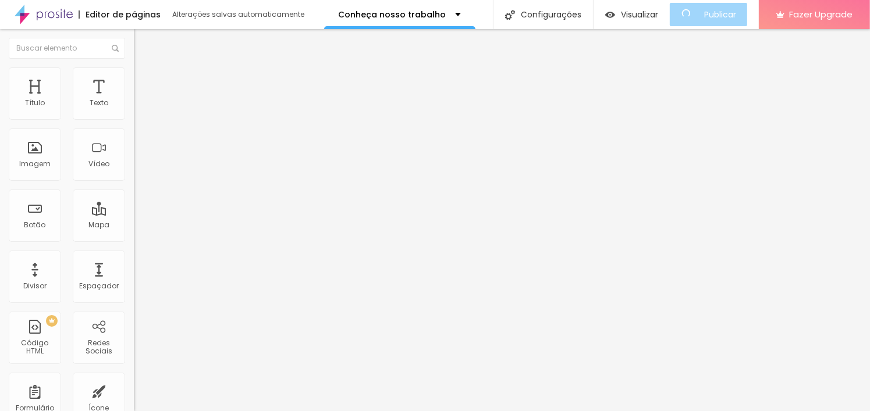
click at [134, 196] on span "Padrão" at bounding box center [147, 191] width 26 height 10
click at [134, 100] on span "Trocar imagem" at bounding box center [165, 95] width 63 height 10
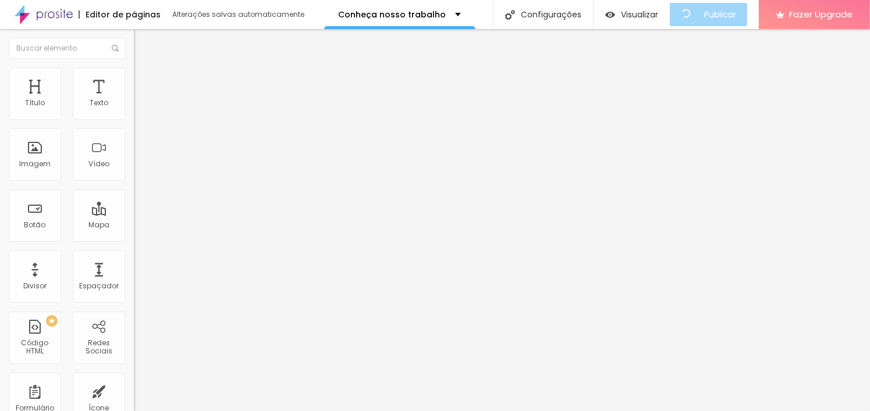
click at [197, 98] on img at bounding box center [200, 94] width 7 height 7
click at [143, 42] on img "button" at bounding box center [147, 42] width 9 height 9
click at [39, 172] on div "Imagem" at bounding box center [35, 155] width 52 height 52
click at [134, 182] on span "Original" at bounding box center [148, 177] width 28 height 10
click at [134, 189] on span "Cinema" at bounding box center [148, 184] width 29 height 10
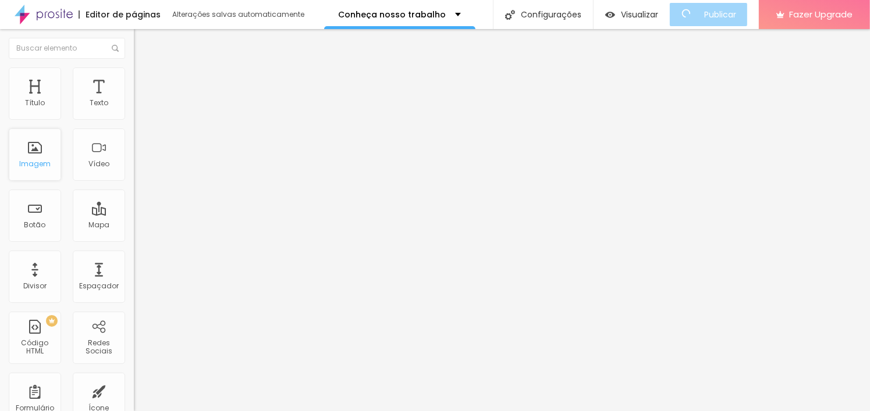
click at [47, 160] on div "Imagem" at bounding box center [34, 164] width 31 height 8
click at [140, 168] on icon "button" at bounding box center [142, 165] width 5 height 5
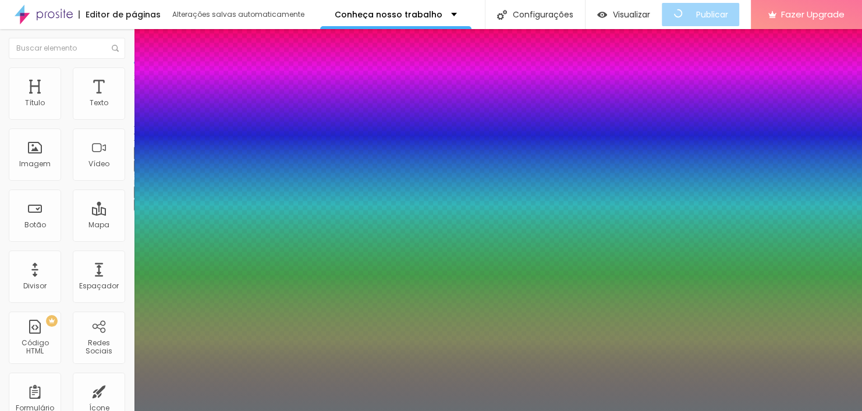
drag, startPoint x: 187, startPoint y: 324, endPoint x: 183, endPoint y: 329, distance: 7.1
drag, startPoint x: 147, startPoint y: 351, endPoint x: 183, endPoint y: 367, distance: 39.6
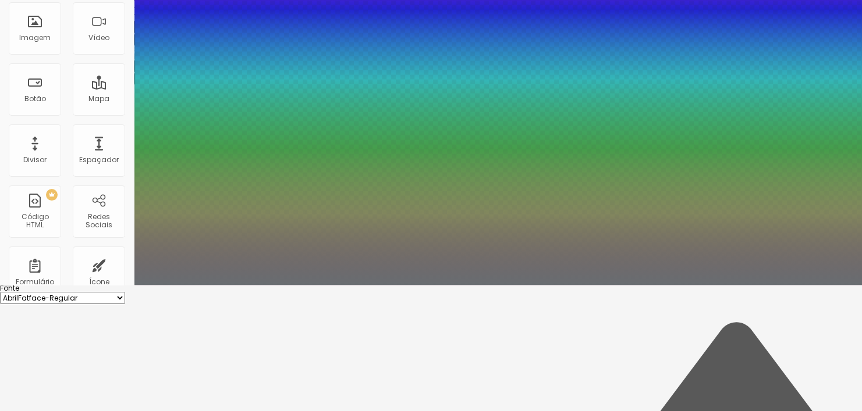
drag, startPoint x: 151, startPoint y: 255, endPoint x: 154, endPoint y: 269, distance: 14.2
drag, startPoint x: 146, startPoint y: 282, endPoint x: 198, endPoint y: 290, distance: 53.0
drag, startPoint x: 184, startPoint y: 229, endPoint x: 182, endPoint y: 245, distance: 16.5
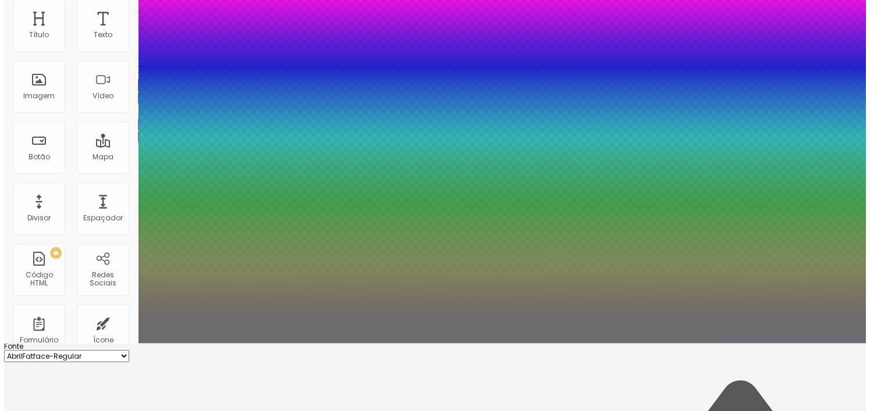
scroll to position [0, 0]
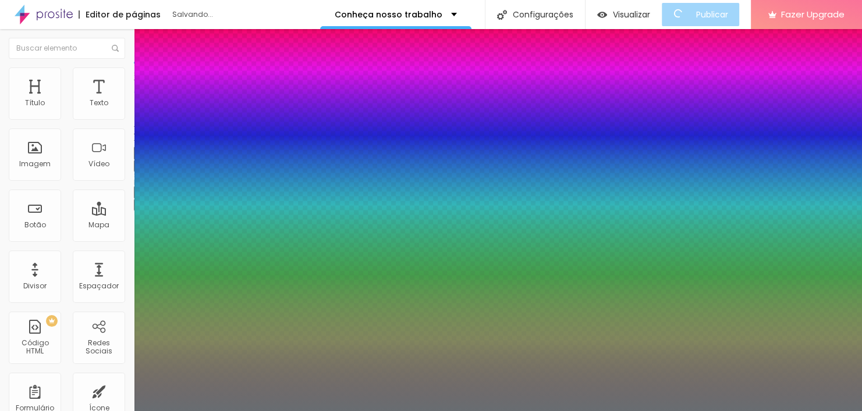
click at [560, 411] on div at bounding box center [431, 411] width 862 height 0
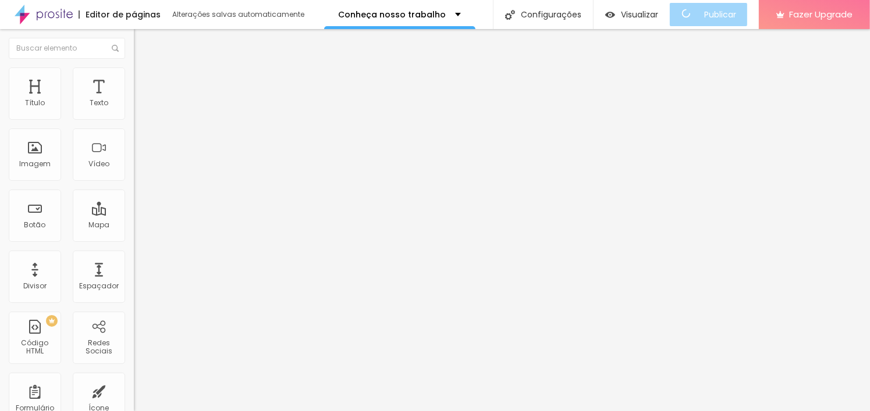
click at [134, 141] on span "Titulo 6" at bounding box center [145, 136] width 22 height 9
click at [134, 144] on div "Titulo 6 H6" at bounding box center [201, 138] width 134 height 11
click at [134, 176] on button "button" at bounding box center [142, 170] width 16 height 12
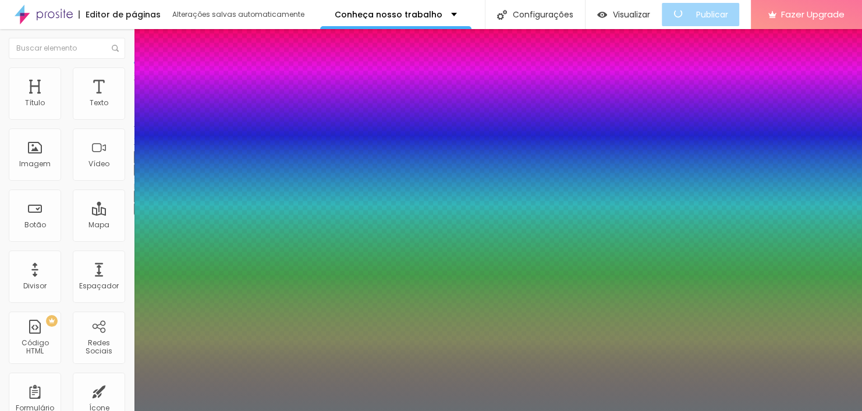
drag, startPoint x: 179, startPoint y: 325, endPoint x: 155, endPoint y: 329, distance: 23.6
click at [566, 411] on div at bounding box center [431, 411] width 862 height 0
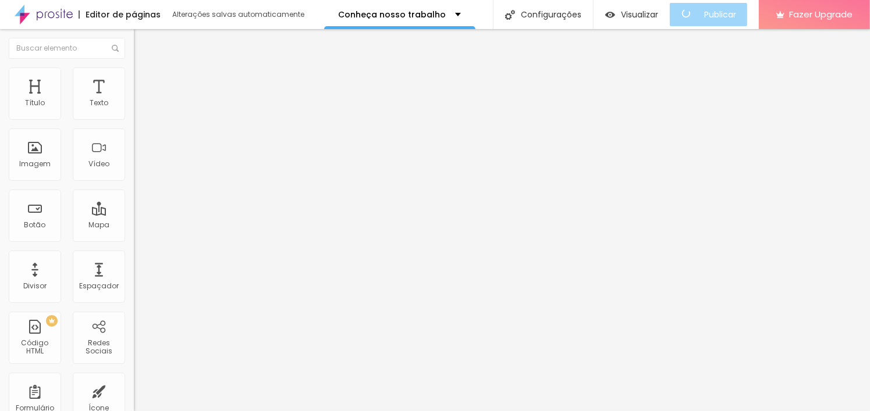
click at [143, 45] on img "button" at bounding box center [147, 42] width 9 height 9
click at [143, 41] on img "button" at bounding box center [147, 42] width 9 height 9
click at [143, 40] on img "button" at bounding box center [147, 42] width 9 height 9
click at [143, 41] on img "button" at bounding box center [147, 42] width 9 height 9
click at [134, 100] on span "Adicionar imagem" at bounding box center [171, 95] width 75 height 10
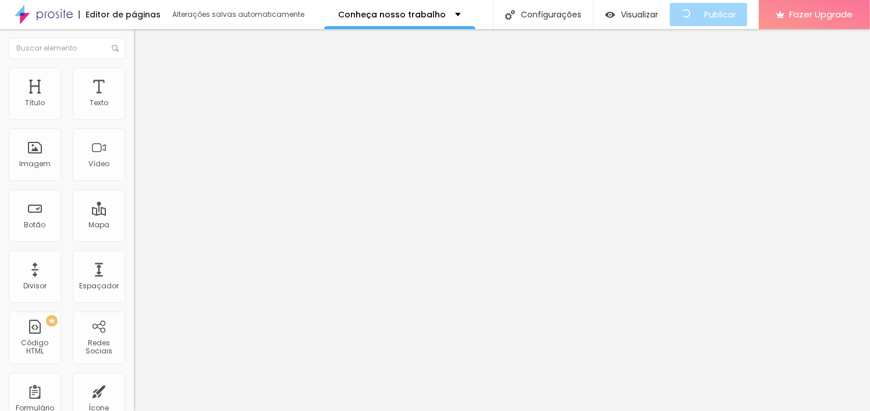
click at [134, 100] on span "Adicionar imagem" at bounding box center [171, 95] width 75 height 10
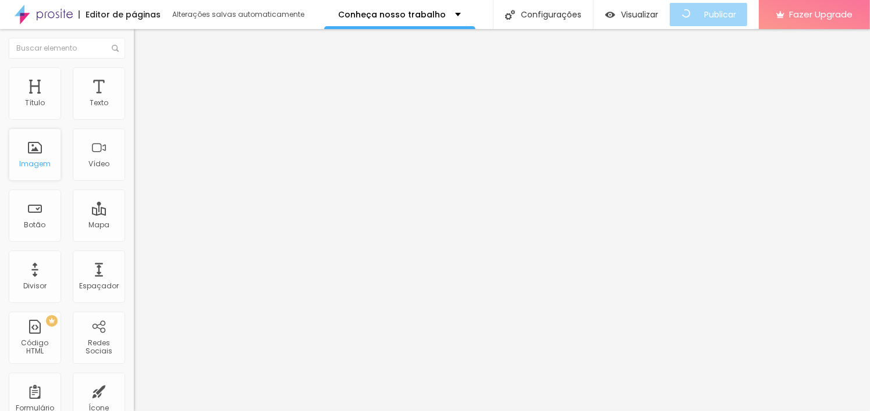
click at [44, 170] on div "Imagem" at bounding box center [35, 155] width 52 height 52
click at [42, 166] on div "Imagem" at bounding box center [34, 164] width 31 height 8
click at [29, 160] on div "Imagem" at bounding box center [34, 164] width 31 height 8
click at [134, 100] on span "Adicionar imagem" at bounding box center [171, 95] width 75 height 10
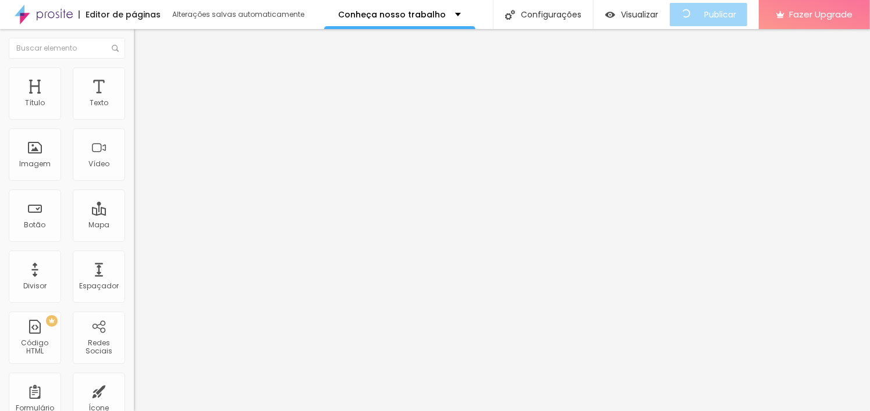
click at [134, 112] on button "button" at bounding box center [142, 106] width 16 height 12
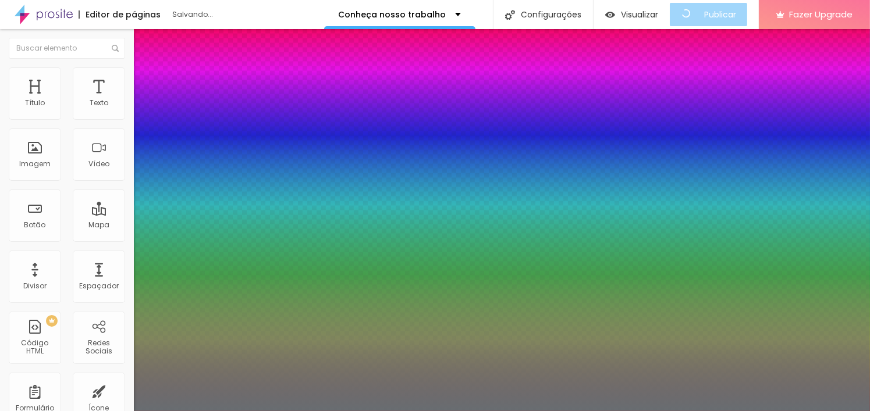
drag, startPoint x: 152, startPoint y: 248, endPoint x: 147, endPoint y: 251, distance: 6.0
drag, startPoint x: 155, startPoint y: 223, endPoint x: 161, endPoint y: 223, distance: 6.4
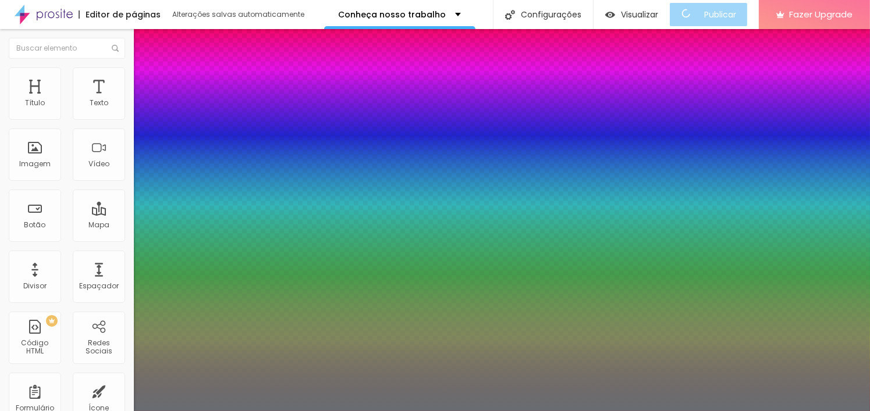
click at [672, 411] on div at bounding box center [435, 411] width 870 height 0
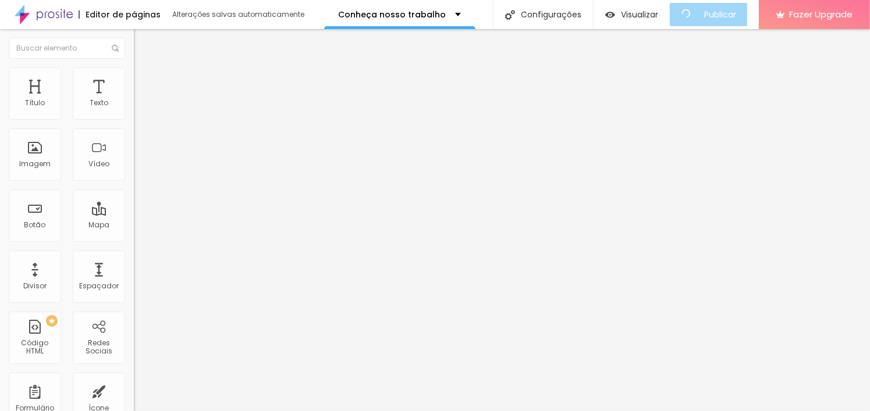
click at [144, 80] on span "Avançado" at bounding box center [163, 75] width 38 height 10
drag, startPoint x: 33, startPoint y: 116, endPoint x: 33, endPoint y: 123, distance: 7.6
click at [134, 214] on input "range" at bounding box center [171, 218] width 75 height 9
drag, startPoint x: 37, startPoint y: 137, endPoint x: 44, endPoint y: 149, distance: 14.1
click at [134, 379] on input "range" at bounding box center [171, 383] width 75 height 9
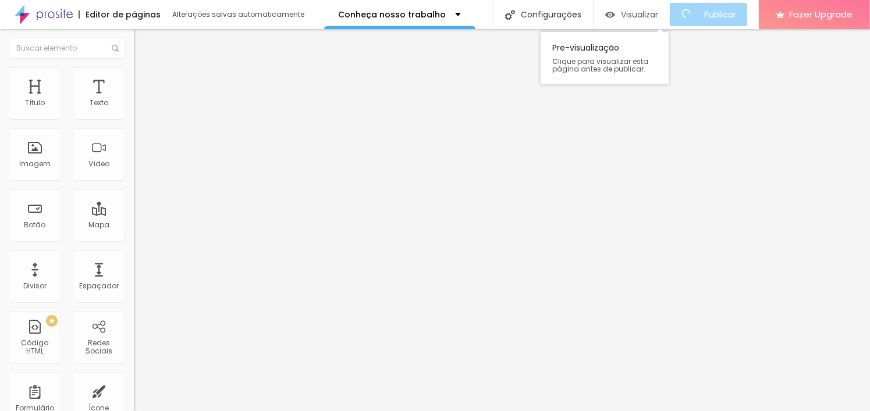
click at [636, 11] on span "Visualizar" at bounding box center [639, 14] width 37 height 9
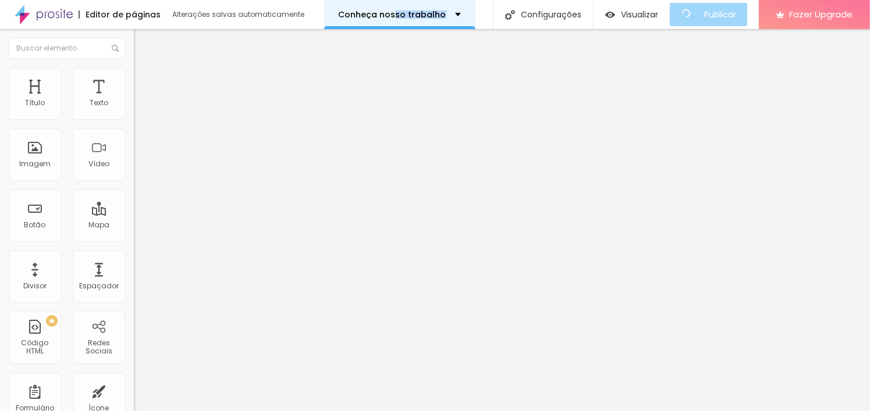
drag, startPoint x: 397, startPoint y: 19, endPoint x: 406, endPoint y: 5, distance: 16.5
click at [404, 11] on div "Conheça nosso trabalho" at bounding box center [399, 14] width 151 height 29
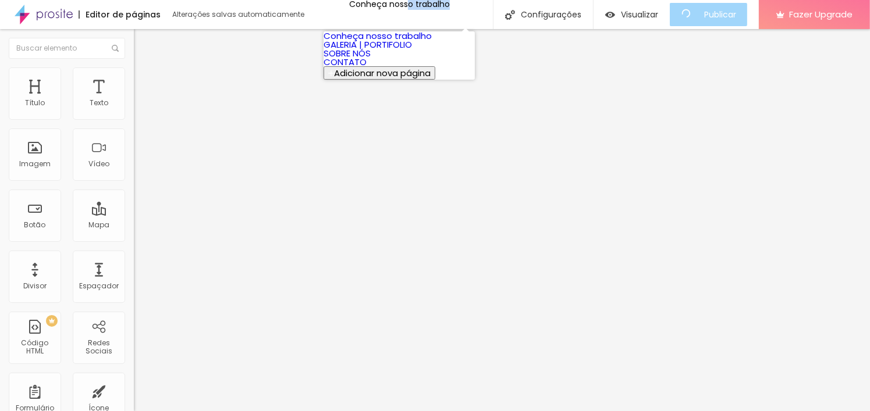
click at [412, 51] on link "GALERIA | PORTIFOLIO" at bounding box center [368, 44] width 88 height 12
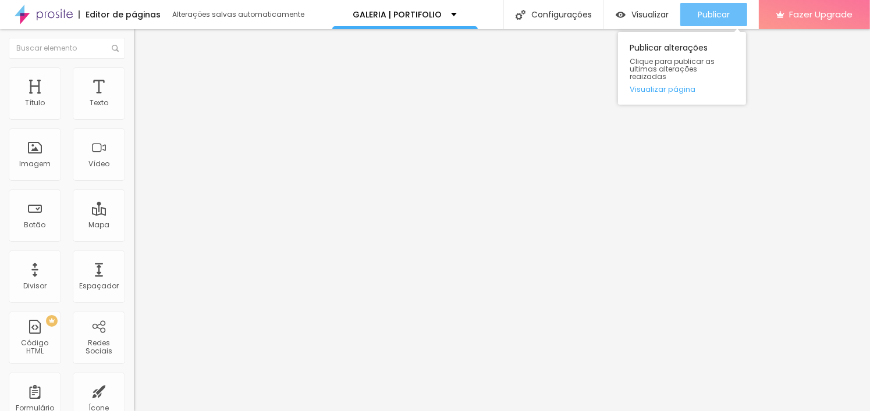
click at [695, 6] on button "Publicar" at bounding box center [713, 14] width 67 height 23
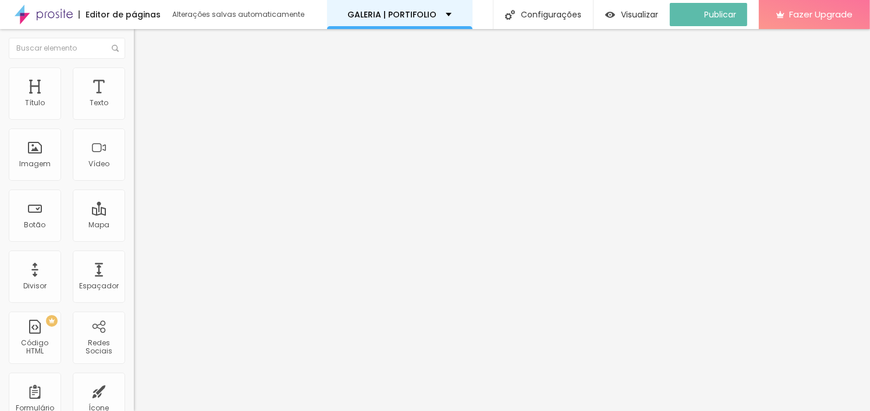
click at [418, 2] on div "GALERIA | PORTIFOLIO" at bounding box center [399, 14] width 145 height 29
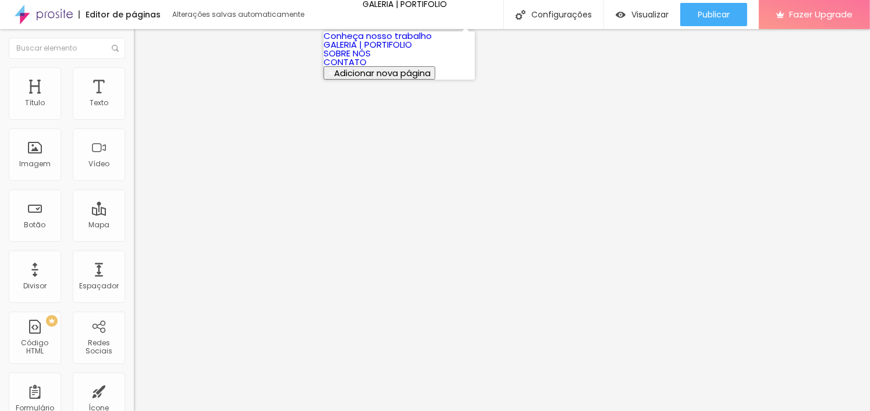
click at [388, 33] on link "Conheça nosso trabalho" at bounding box center [378, 36] width 108 height 12
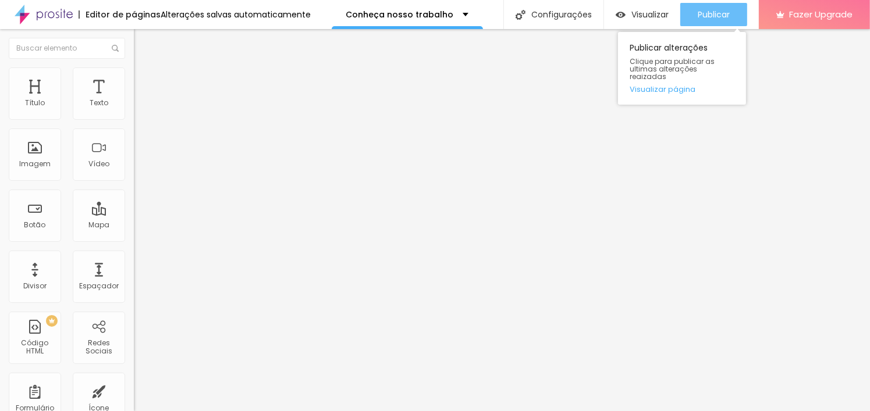
drag, startPoint x: 723, startPoint y: 9, endPoint x: 729, endPoint y: 22, distance: 14.1
click at [729, 15] on span "Publicar" at bounding box center [714, 14] width 32 height 9
